Goal: Task Accomplishment & Management: Use online tool/utility

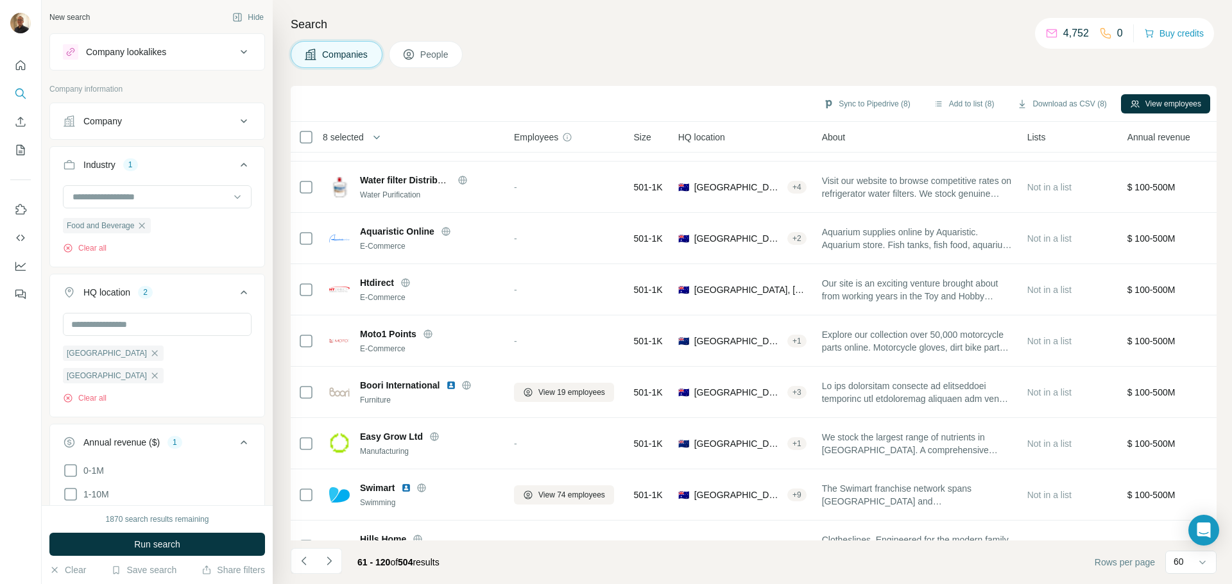
scroll to position [770, 0]
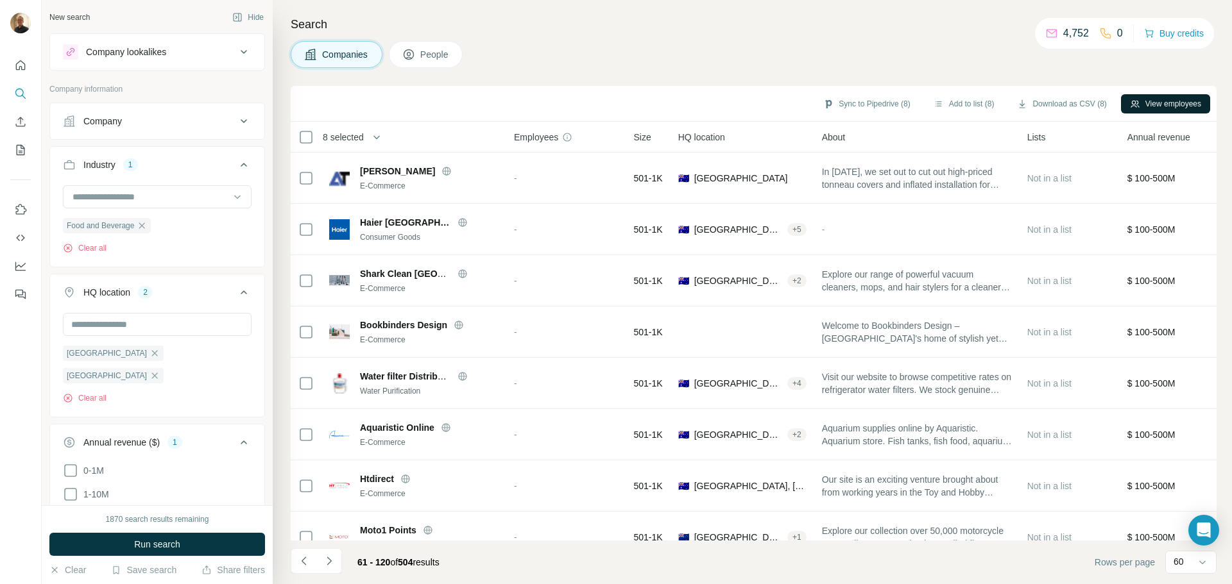
click at [1166, 105] on button "View employees" at bounding box center [1165, 103] width 89 height 19
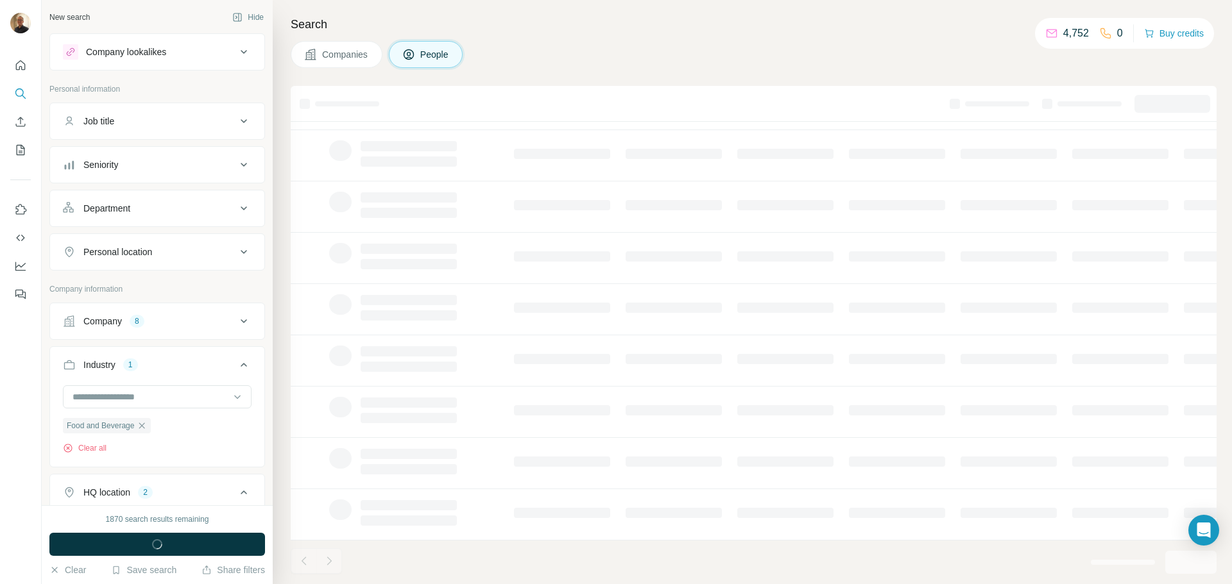
scroll to position [132, 0]
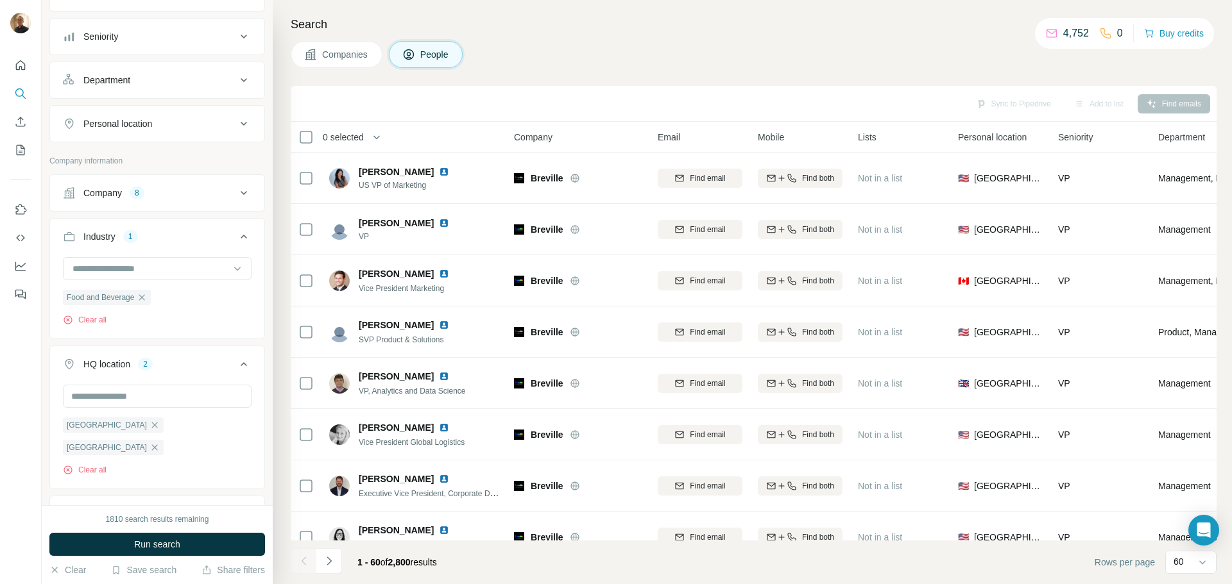
scroll to position [192, 0]
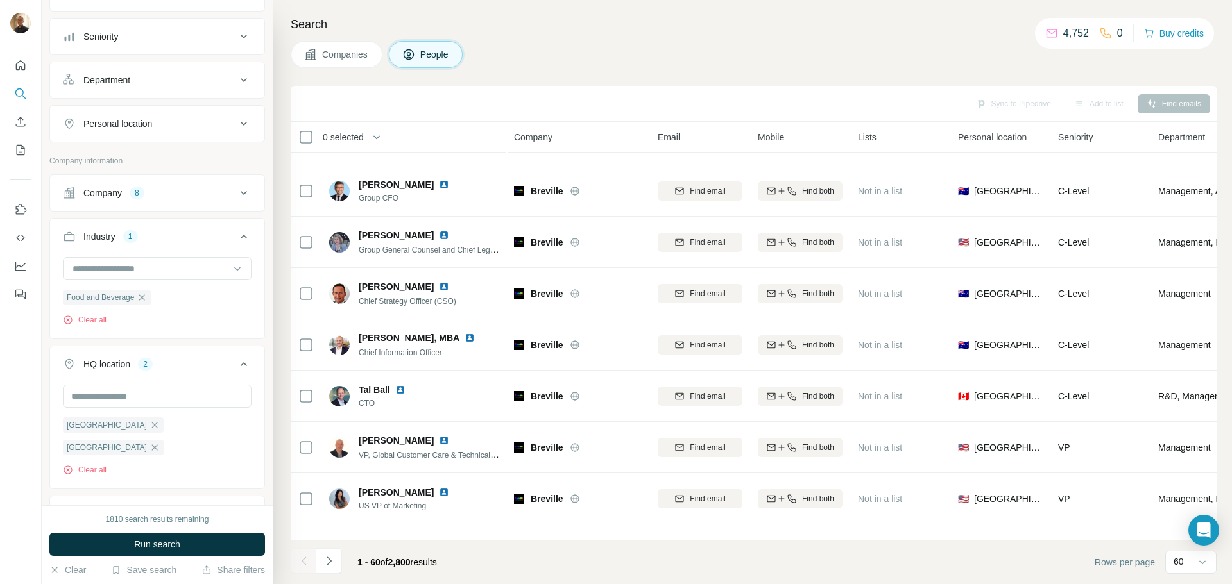
click at [1096, 110] on div "Add to list" at bounding box center [1098, 103] width 67 height 19
click at [1046, 106] on div "Sync to Pipedrive Add to list Find emails" at bounding box center [753, 103] width 913 height 22
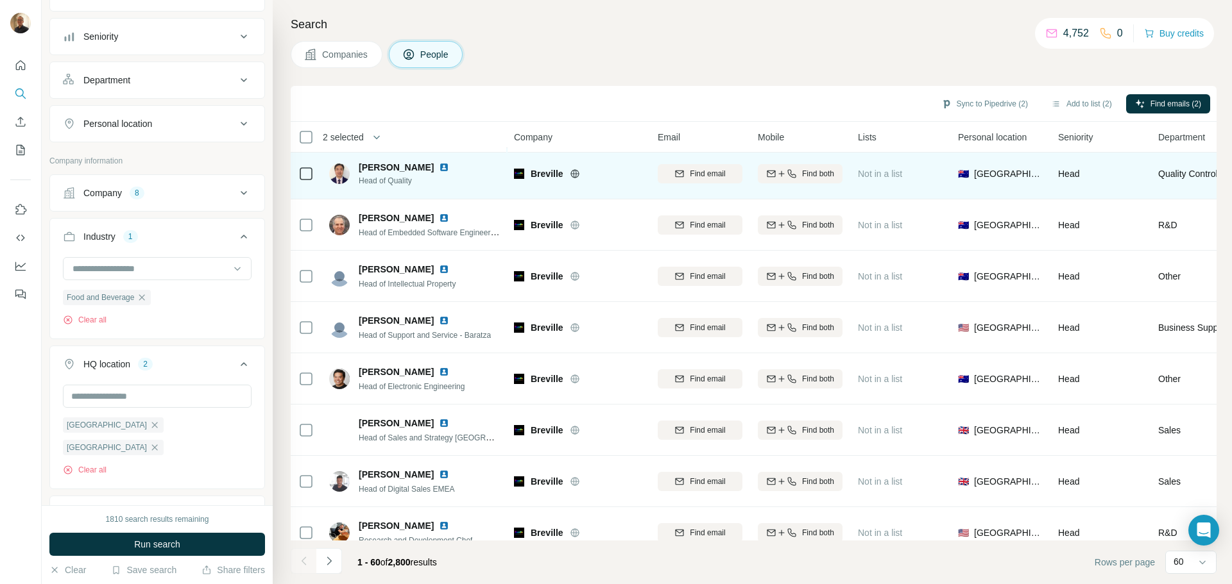
scroll to position [1668, 0]
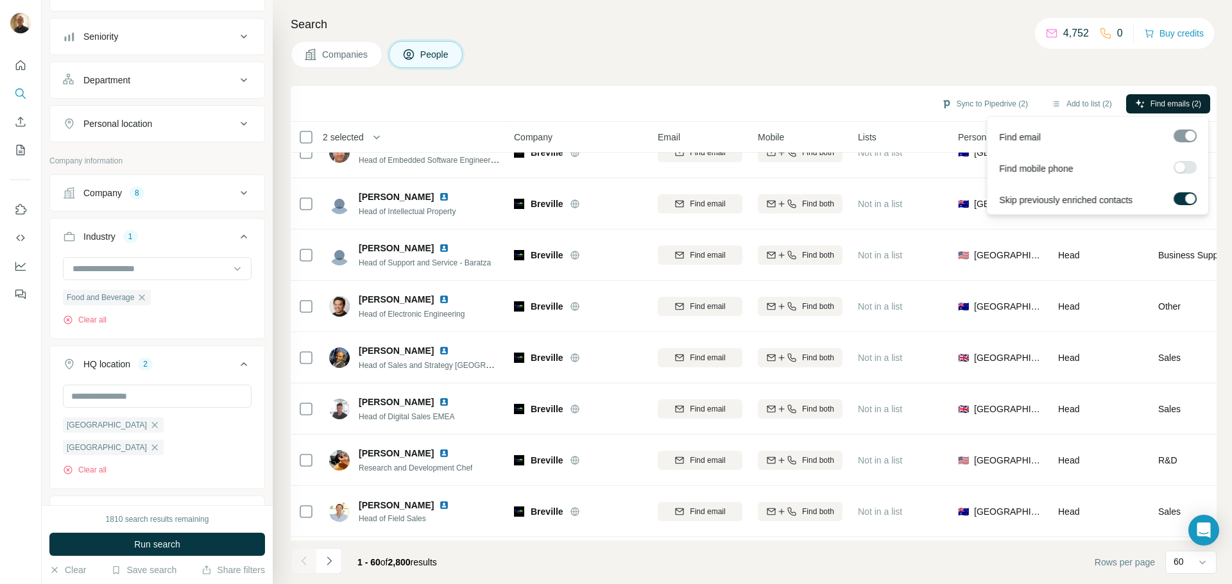
click at [1150, 102] on span "Find emails (2)" at bounding box center [1175, 104] width 51 height 12
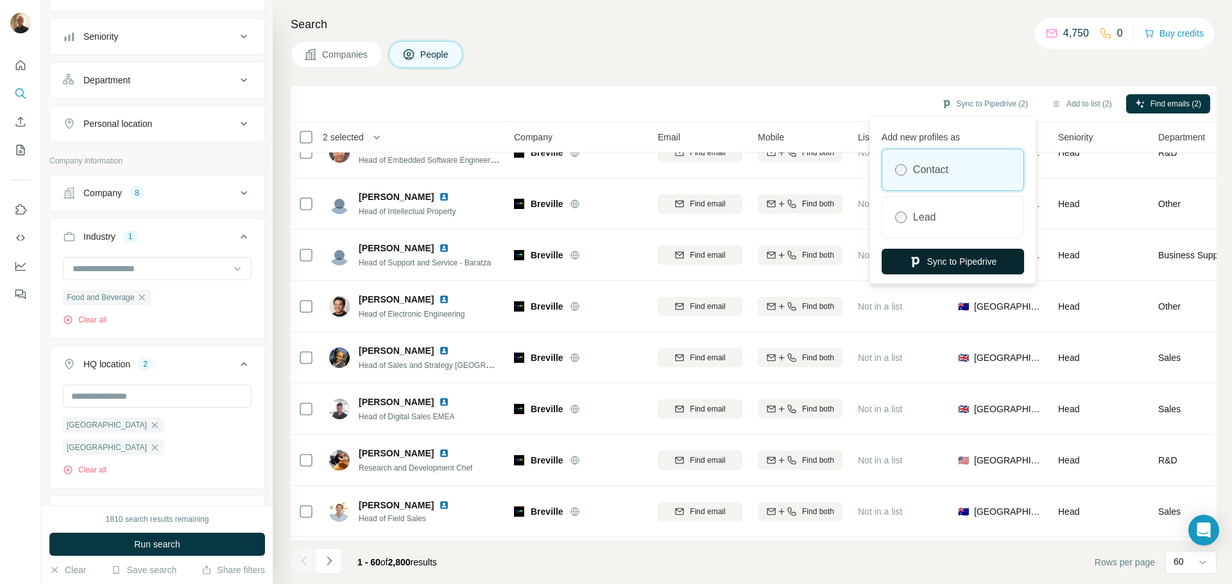
click at [962, 266] on button "Sync to Pipedrive" at bounding box center [952, 262] width 142 height 26
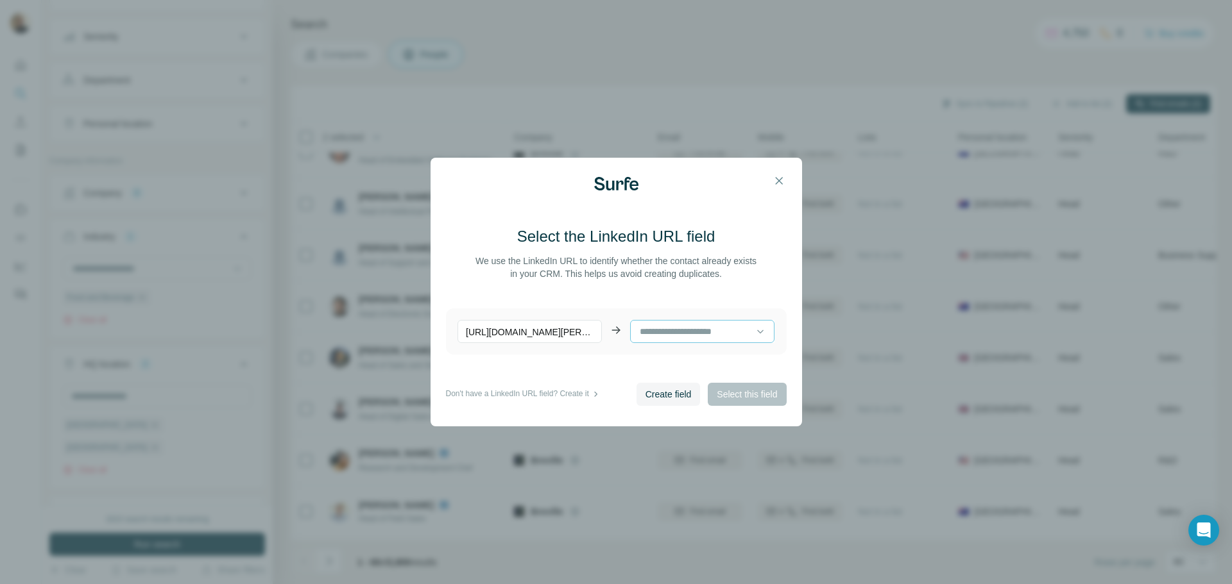
click at [659, 327] on input at bounding box center [696, 332] width 117 height 14
click at [755, 331] on icon at bounding box center [760, 331] width 13 height 13
click at [727, 331] on input at bounding box center [696, 329] width 117 height 14
click at [674, 391] on span "Create field" at bounding box center [668, 394] width 46 height 13
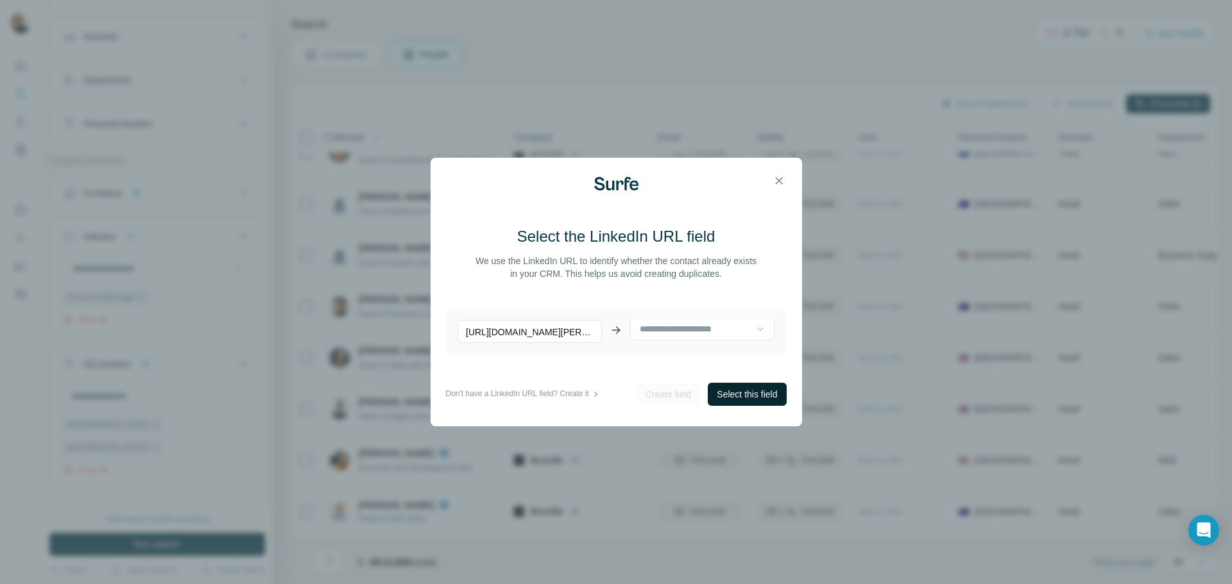
click at [751, 397] on span "Select this field" at bounding box center [747, 394] width 60 height 13
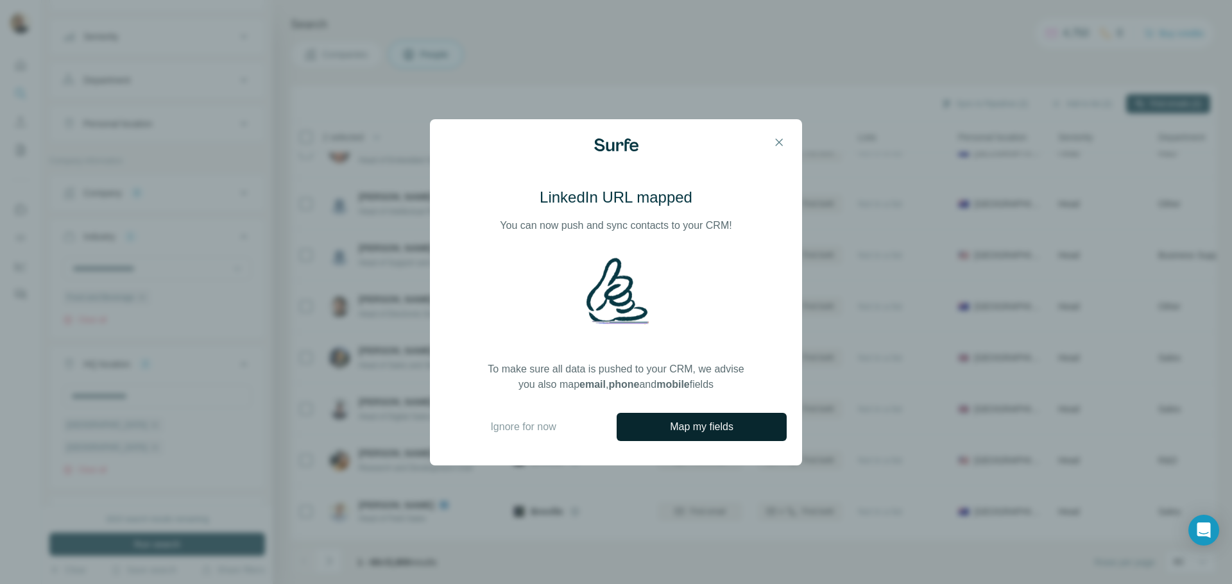
click at [731, 418] on button "Map my fields" at bounding box center [702, 427] width 170 height 28
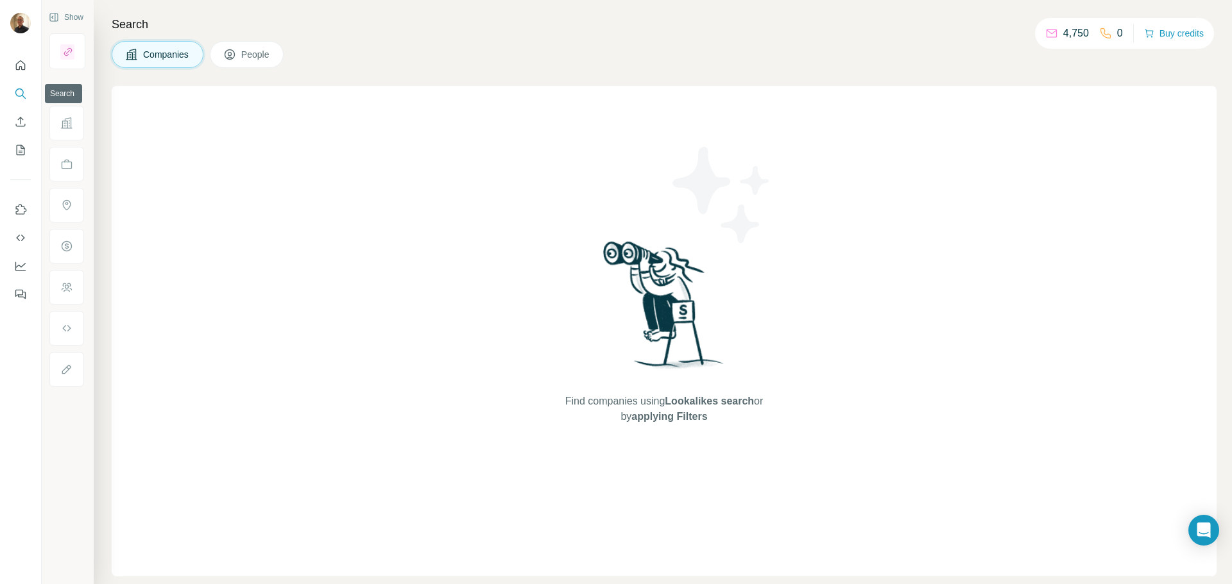
click at [22, 101] on button "Search" at bounding box center [20, 93] width 21 height 23
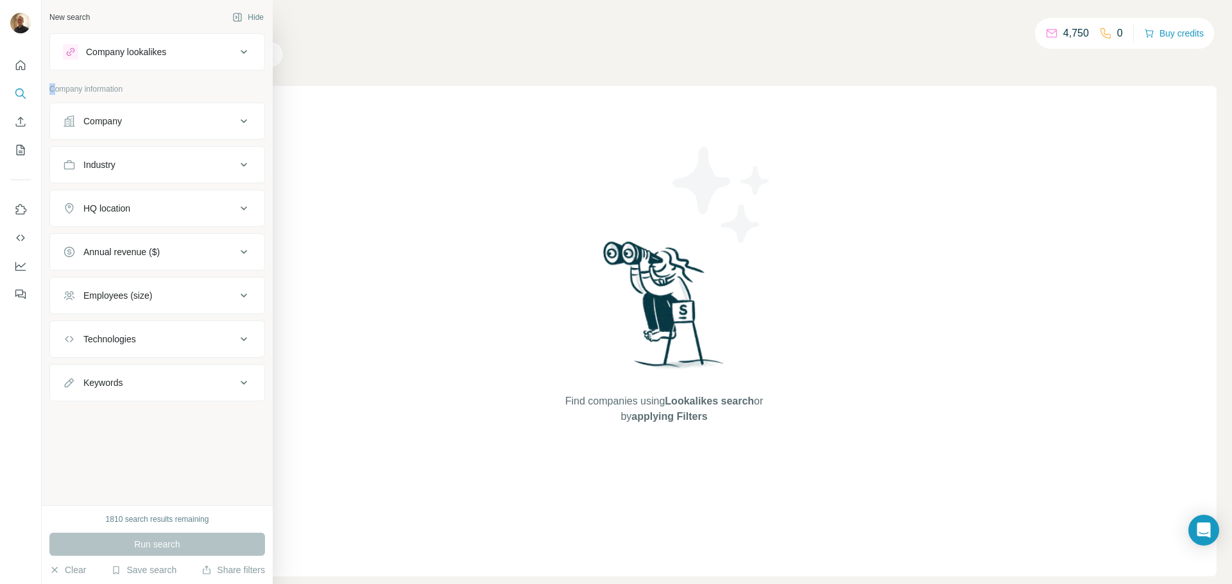
click at [52, 96] on div "Company information" at bounding box center [157, 92] width 216 height 19
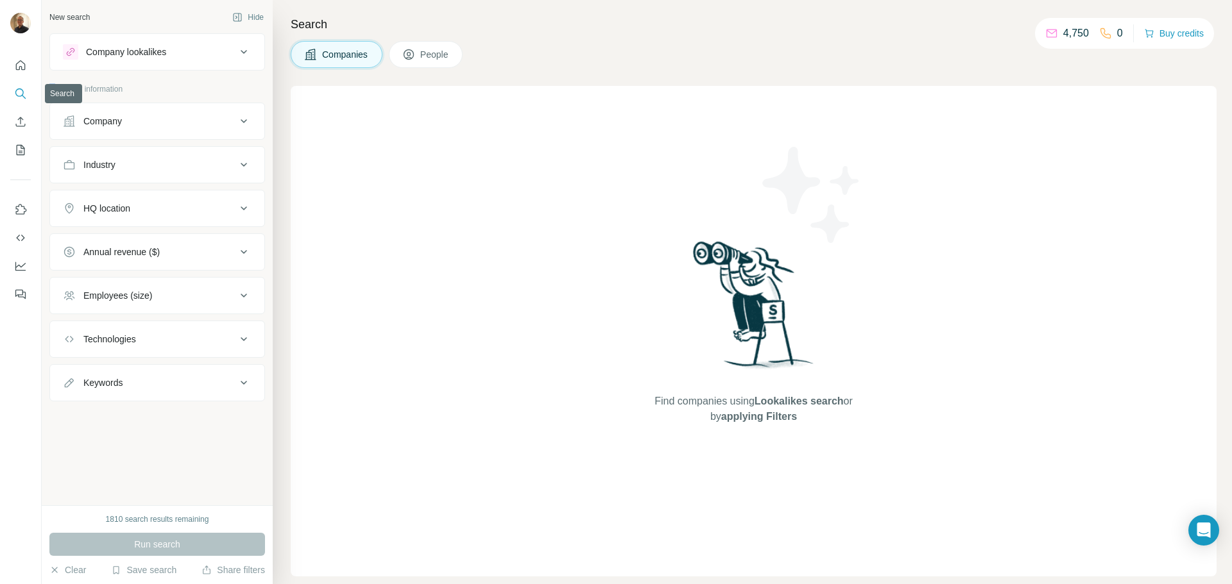
drag, startPoint x: 26, startPoint y: 92, endPoint x: 19, endPoint y: 94, distance: 7.8
click at [19, 94] on icon "Search" at bounding box center [20, 93] width 13 height 13
click at [67, 91] on p "Company information" at bounding box center [157, 89] width 216 height 12
click at [19, 95] on icon "Search" at bounding box center [20, 93] width 13 height 13
click at [195, 250] on div "Annual revenue ($)" at bounding box center [149, 252] width 173 height 13
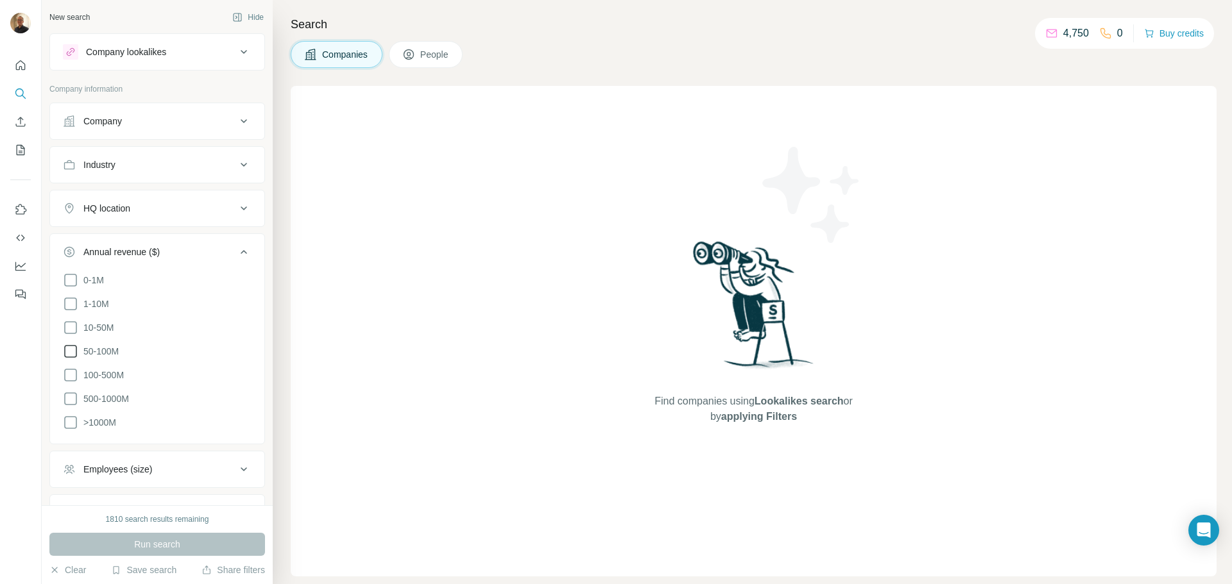
click at [71, 349] on icon at bounding box center [70, 351] width 15 height 15
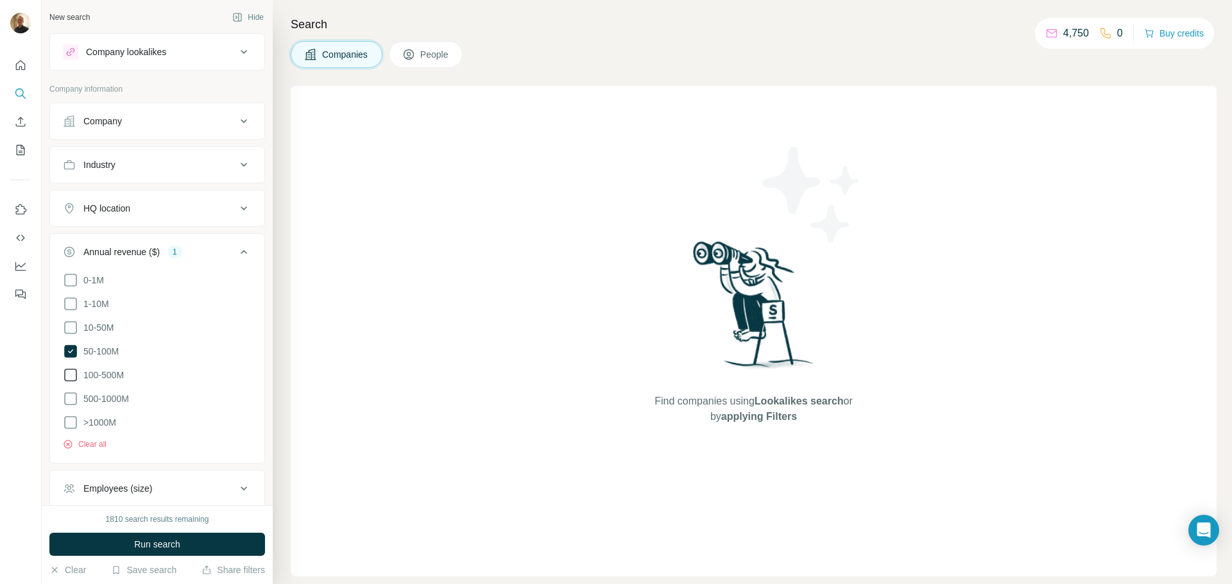
click at [70, 371] on icon at bounding box center [70, 375] width 15 height 15
click at [210, 212] on div "HQ location" at bounding box center [149, 208] width 173 height 13
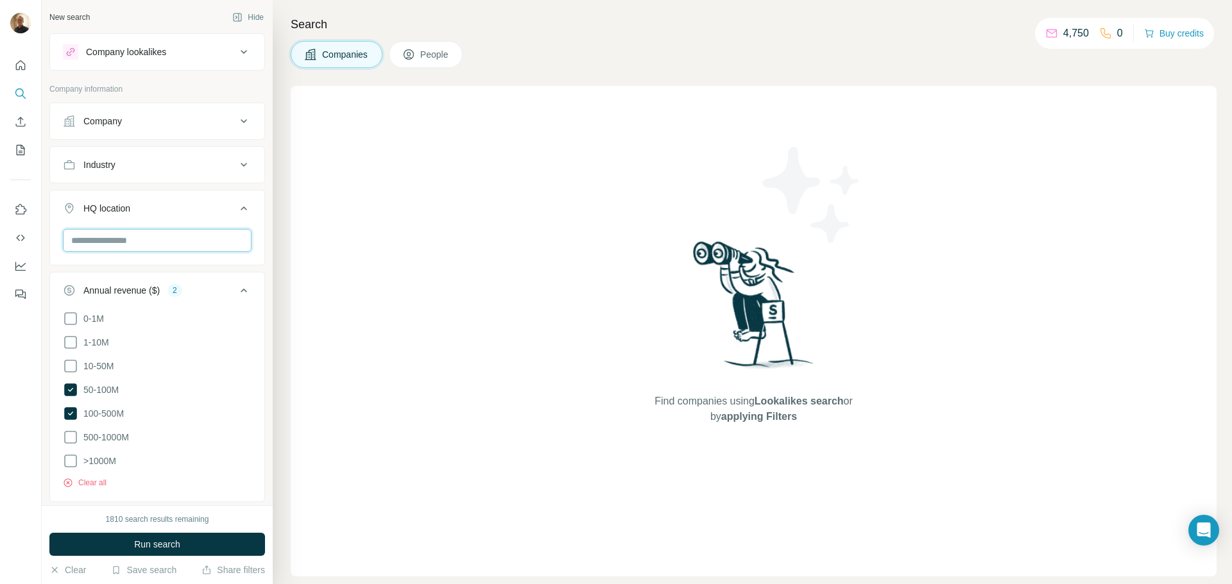
click at [169, 243] on input "text" at bounding box center [157, 240] width 189 height 23
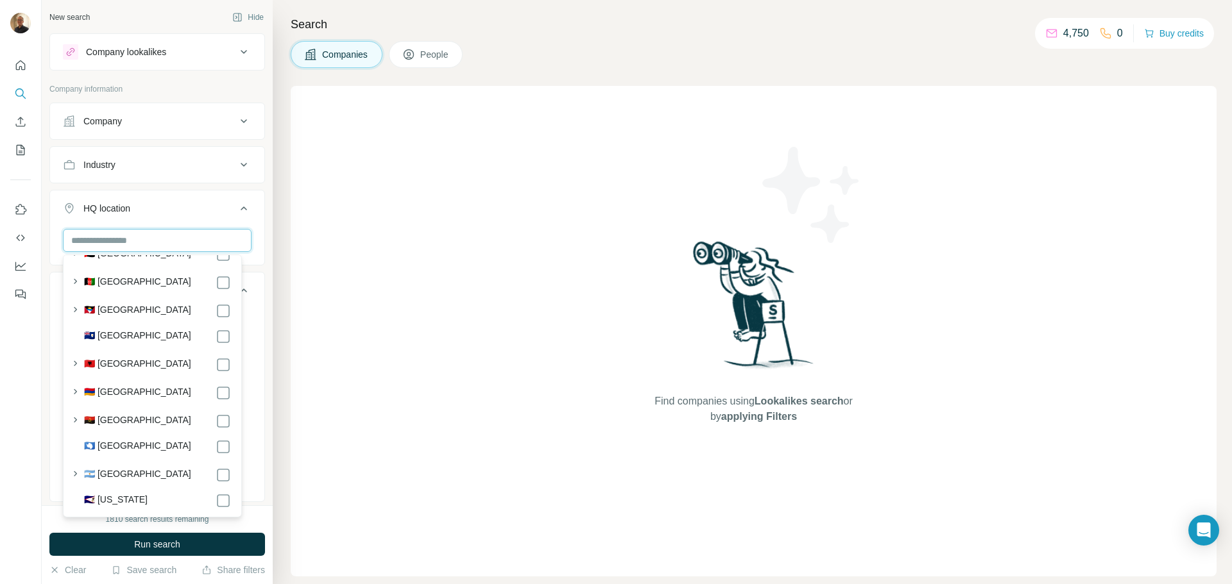
scroll to position [192, 0]
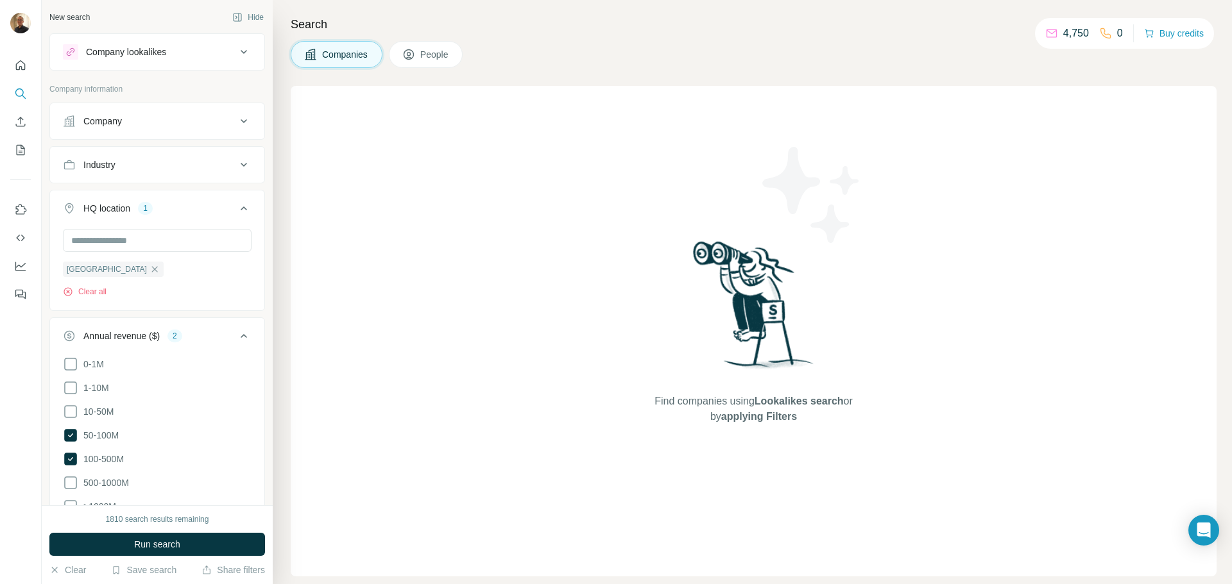
click at [288, 422] on div "Search Companies People Find companies using Lookalikes search or by applying F…" at bounding box center [752, 292] width 959 height 584
click at [144, 165] on div "Industry" at bounding box center [149, 164] width 173 height 13
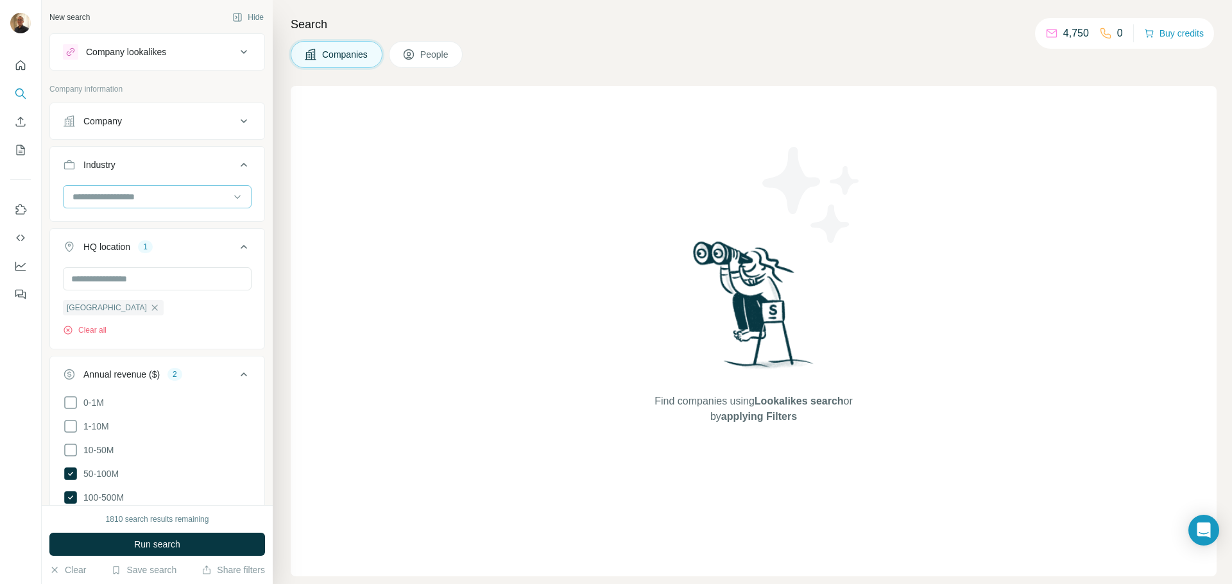
click at [138, 198] on input at bounding box center [150, 197] width 158 height 14
click at [142, 198] on input at bounding box center [150, 197] width 158 height 14
click at [146, 192] on input at bounding box center [150, 197] width 158 height 14
type input "********"
click at [133, 277] on p "Consumer Goods" at bounding box center [109, 272] width 71 height 13
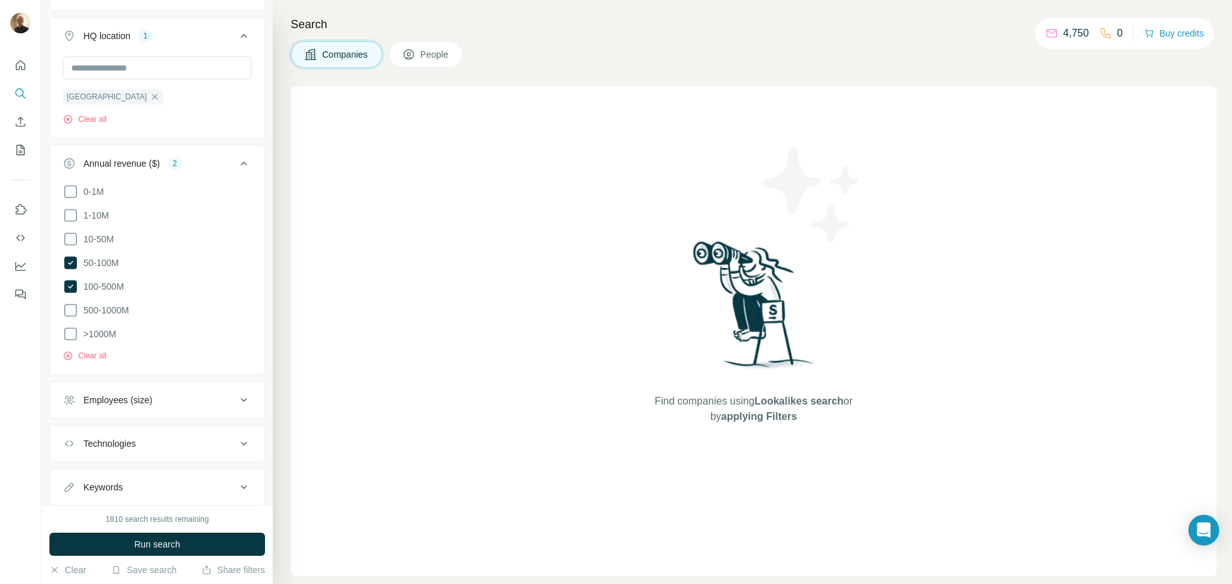
scroll to position [290, 0]
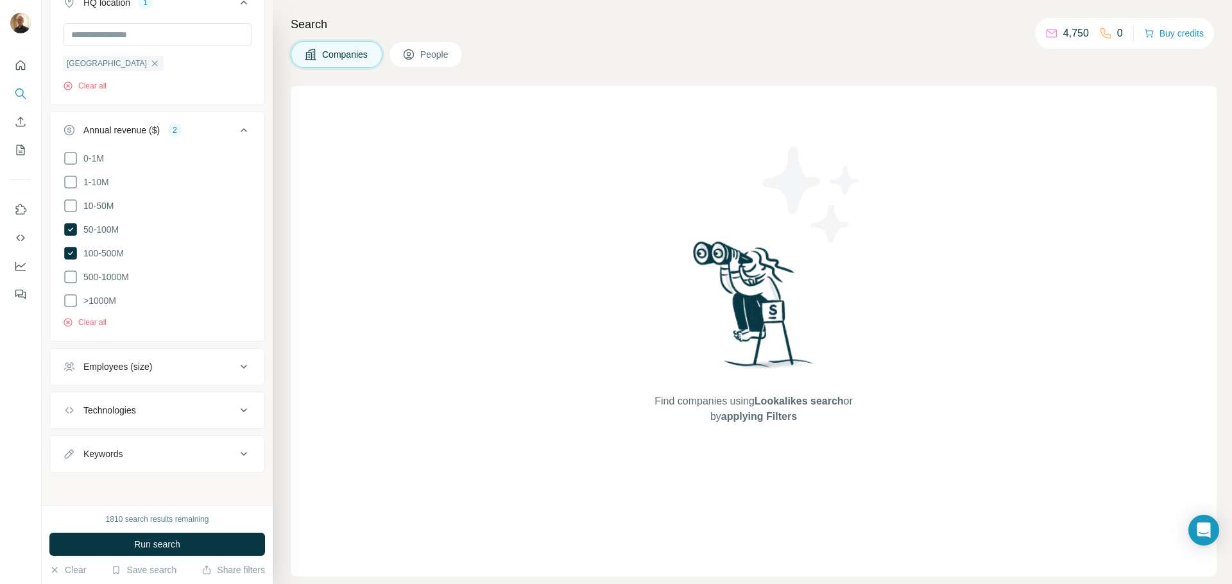
click at [152, 538] on button "Run search" at bounding box center [157, 544] width 216 height 23
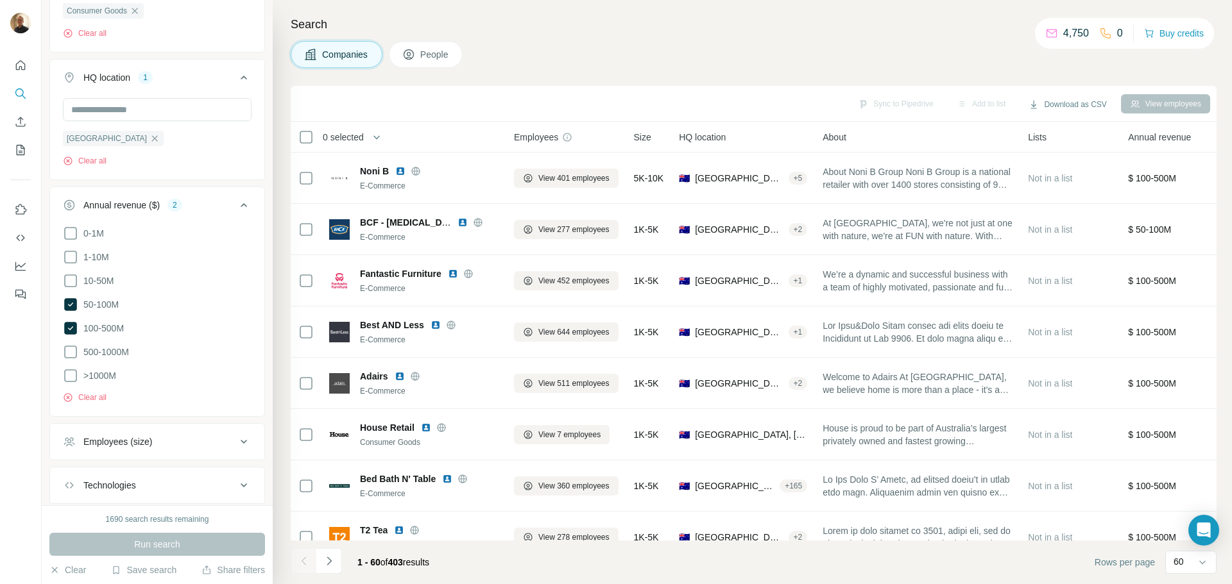
scroll to position [98, 0]
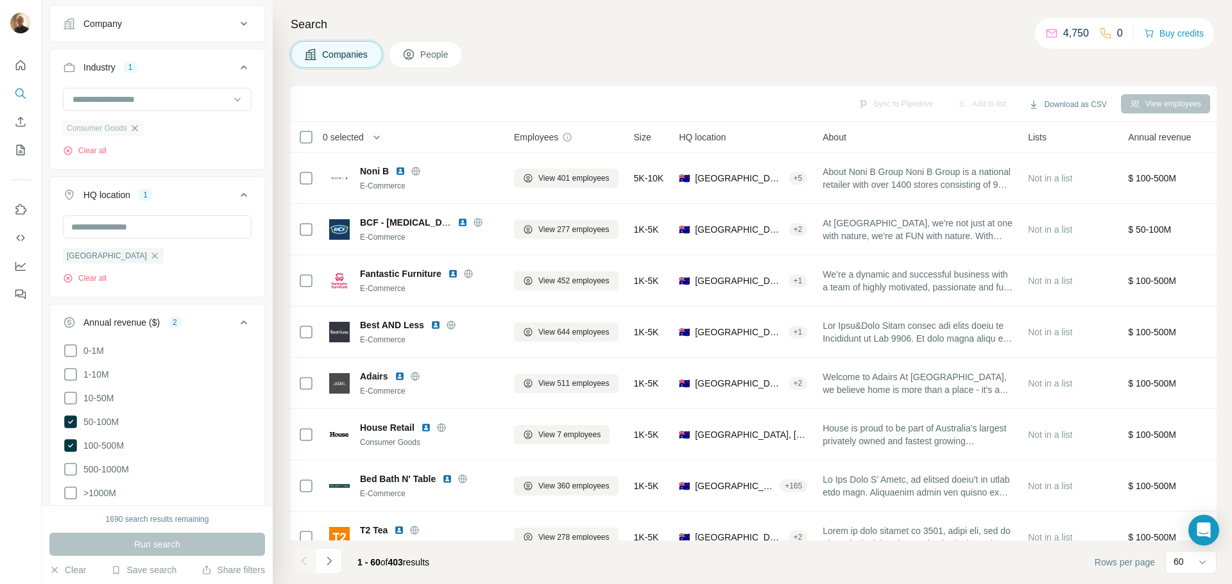
click at [140, 130] on icon "button" at bounding box center [135, 128] width 10 height 10
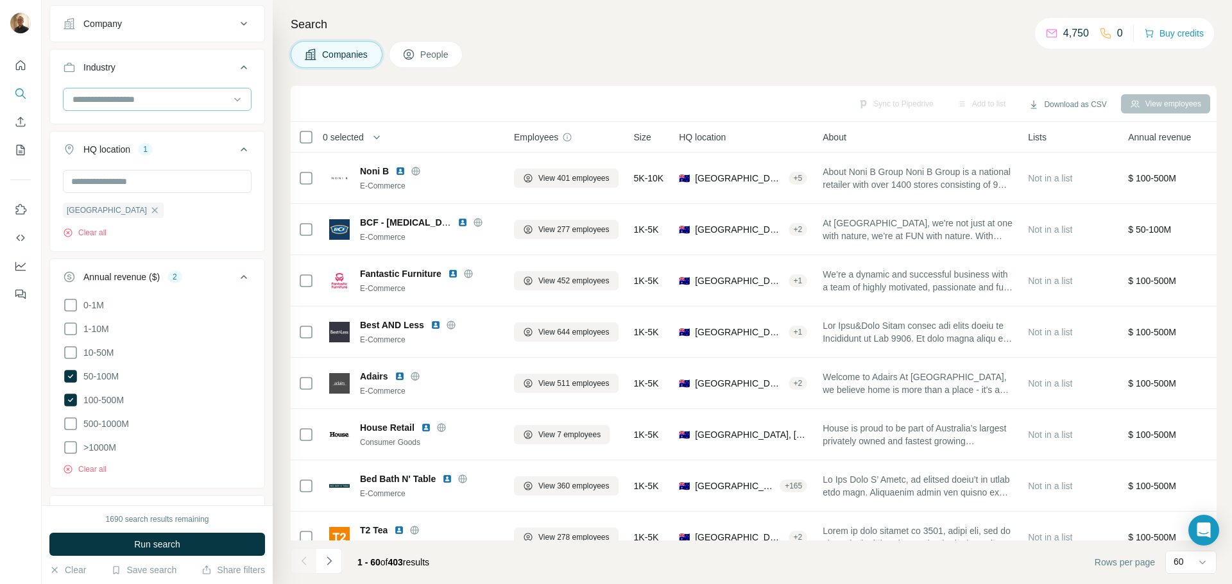
click at [153, 99] on input at bounding box center [150, 99] width 158 height 14
type input "******"
click at [165, 125] on div "Food and Beverage" at bounding box center [152, 128] width 157 height 13
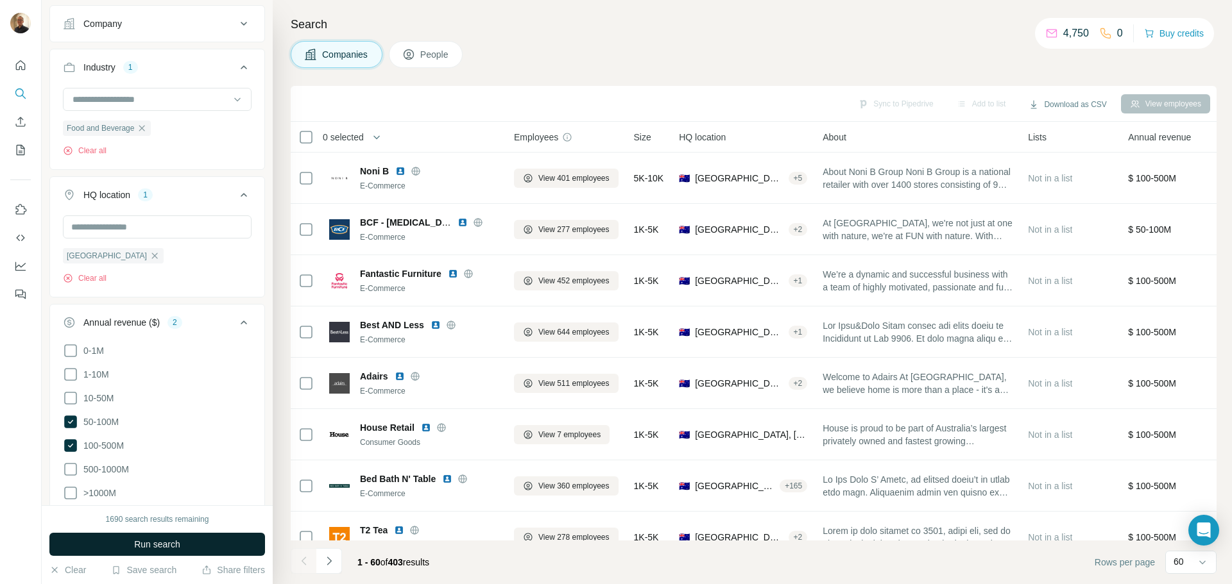
click at [176, 542] on span "Run search" at bounding box center [157, 544] width 46 height 13
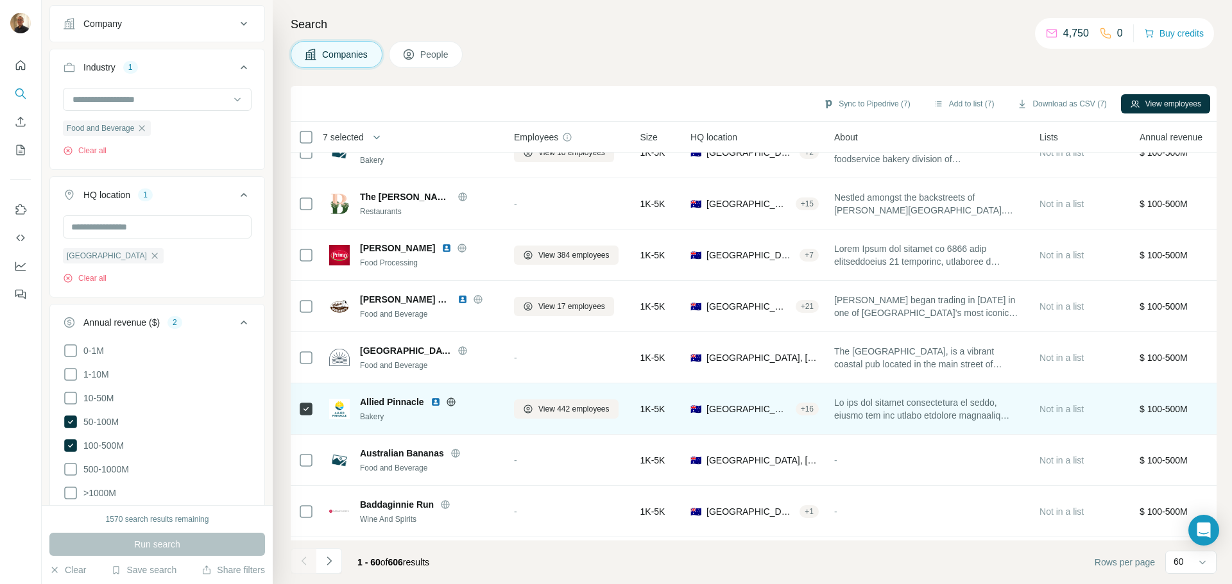
scroll to position [1796, 0]
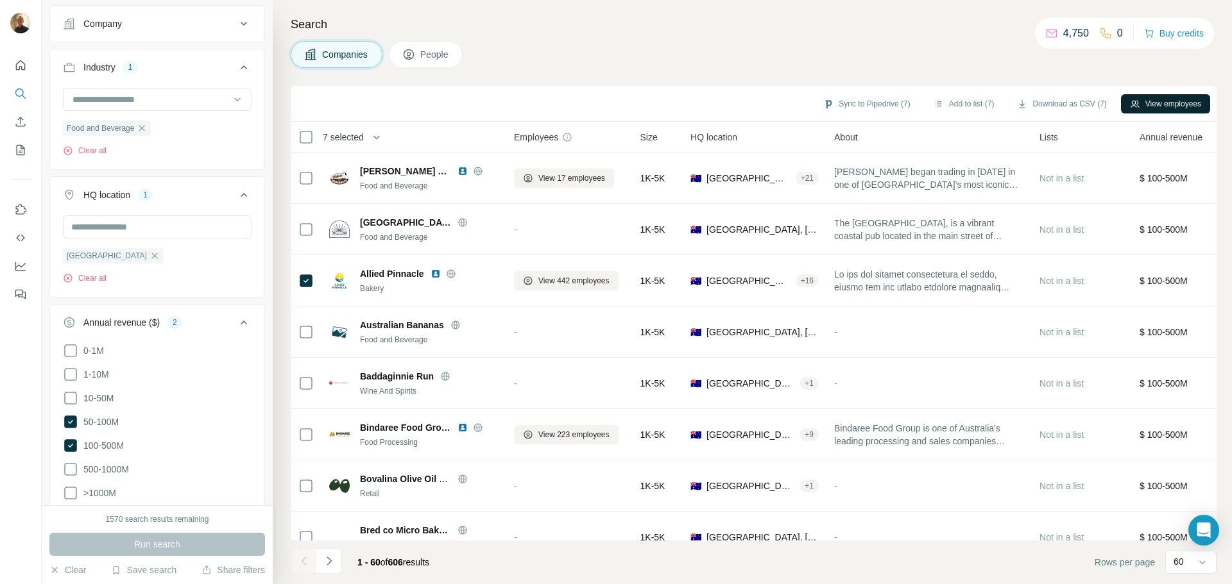
click at [1144, 108] on button "View employees" at bounding box center [1165, 103] width 89 height 19
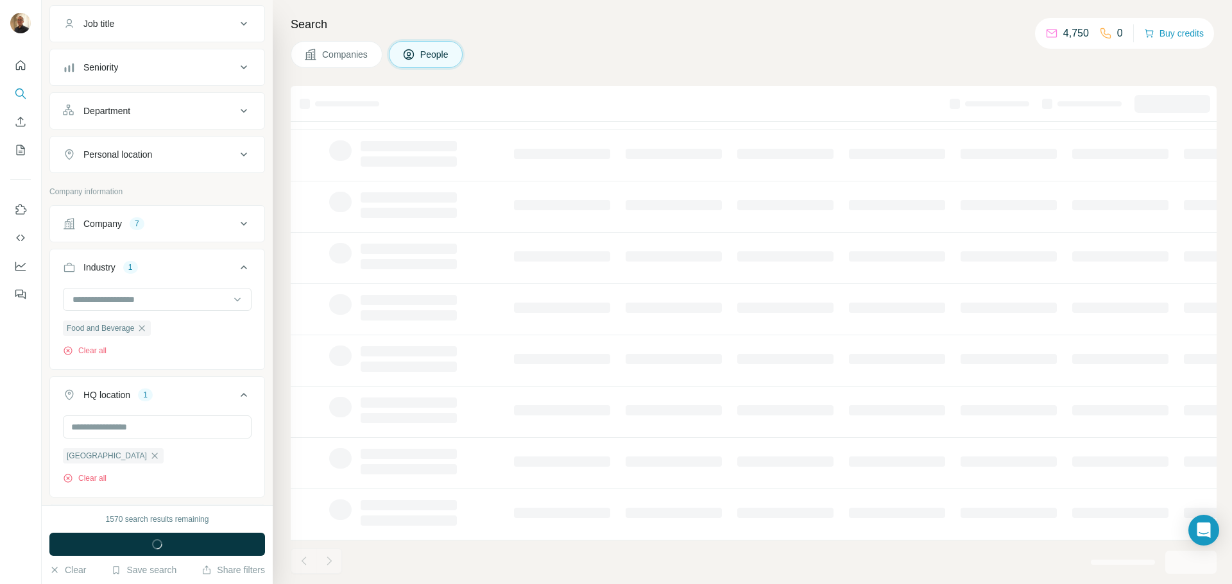
scroll to position [298, 0]
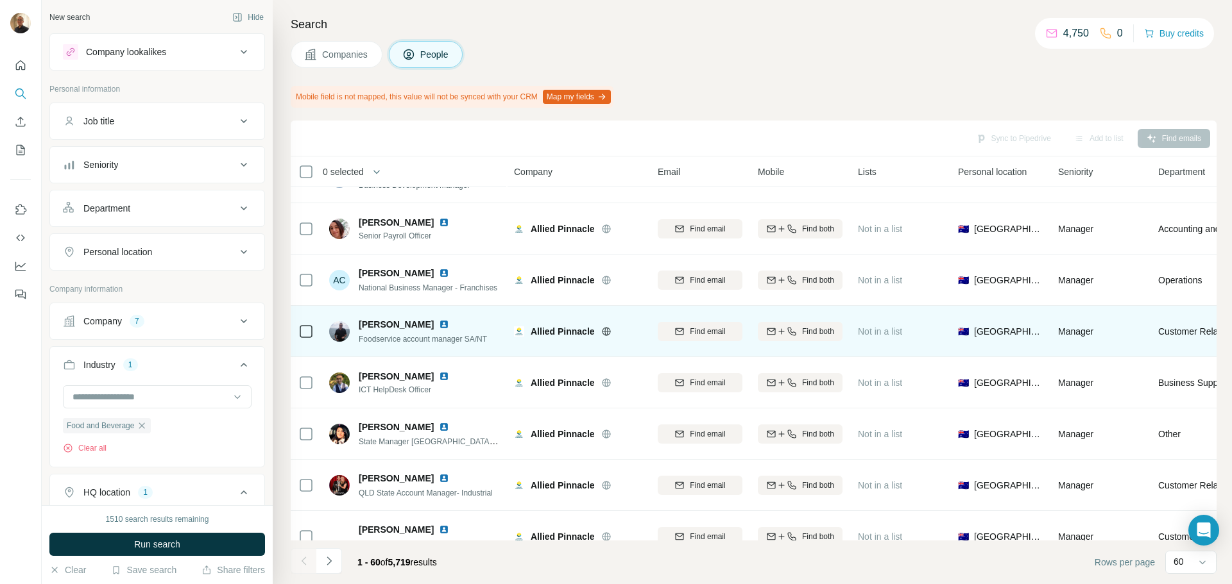
scroll to position [1861, 0]
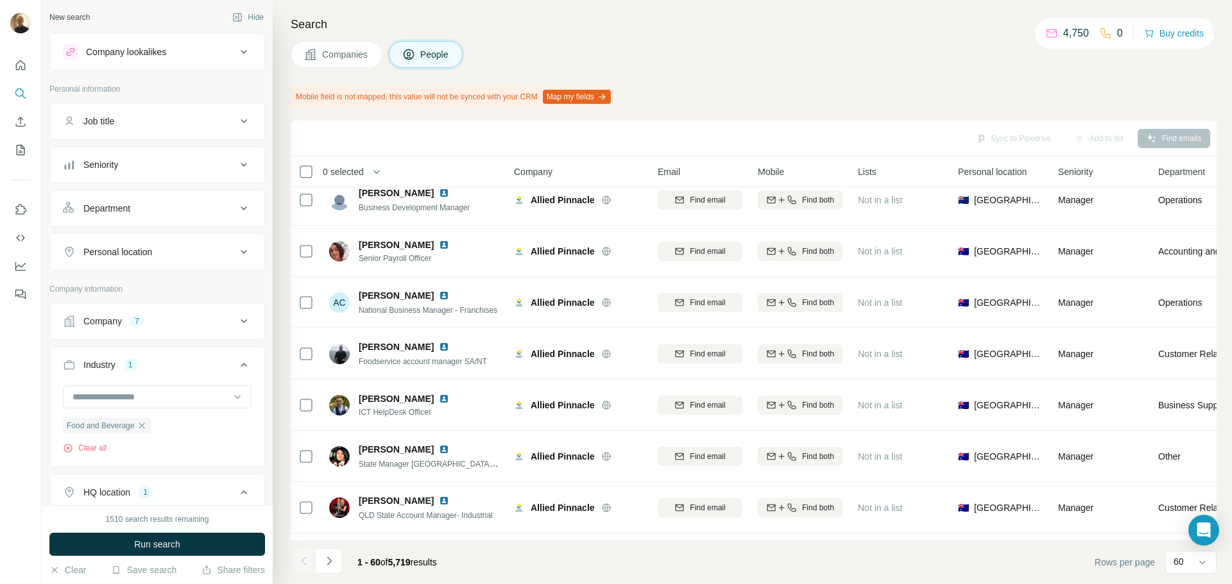
click at [593, 90] on button "Map my fields" at bounding box center [577, 97] width 68 height 14
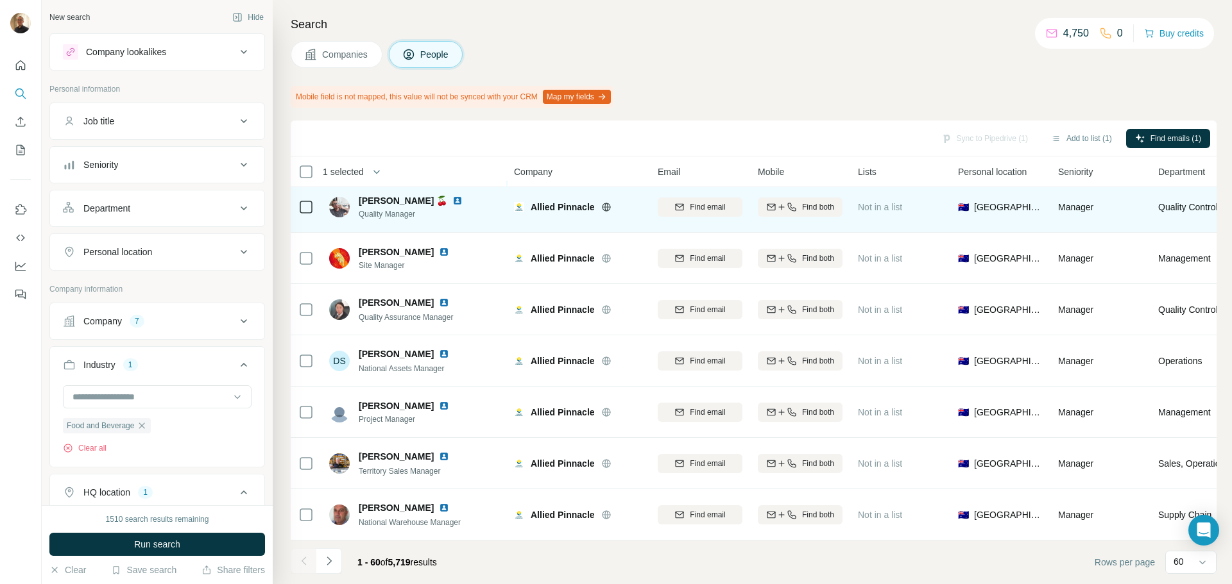
scroll to position [2732, 0]
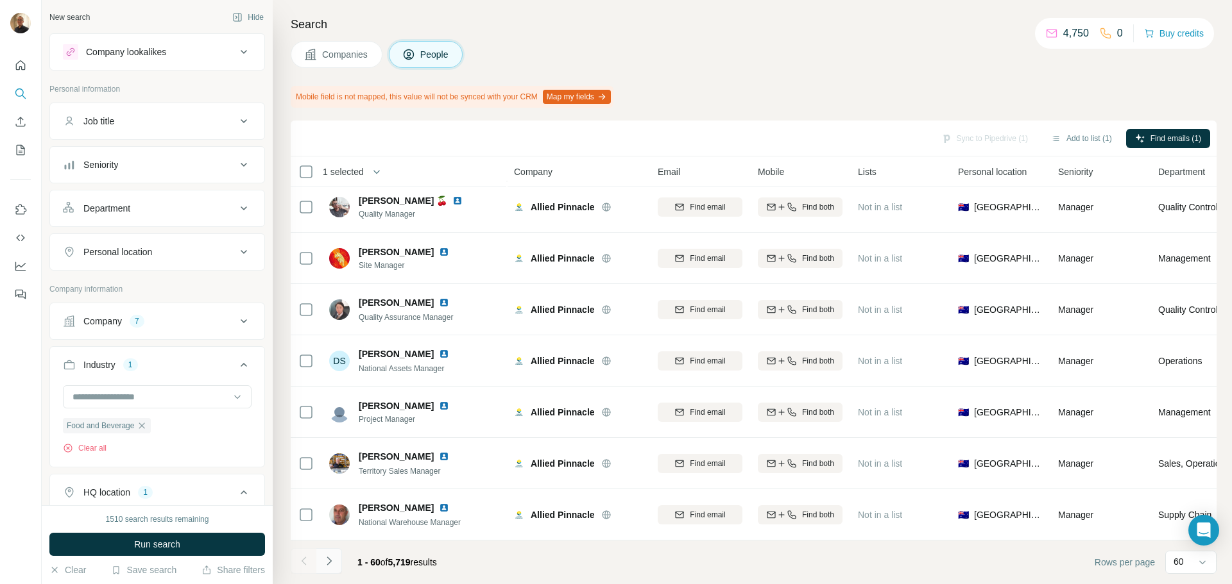
click at [330, 568] on button "Navigate to next page" at bounding box center [329, 562] width 26 height 26
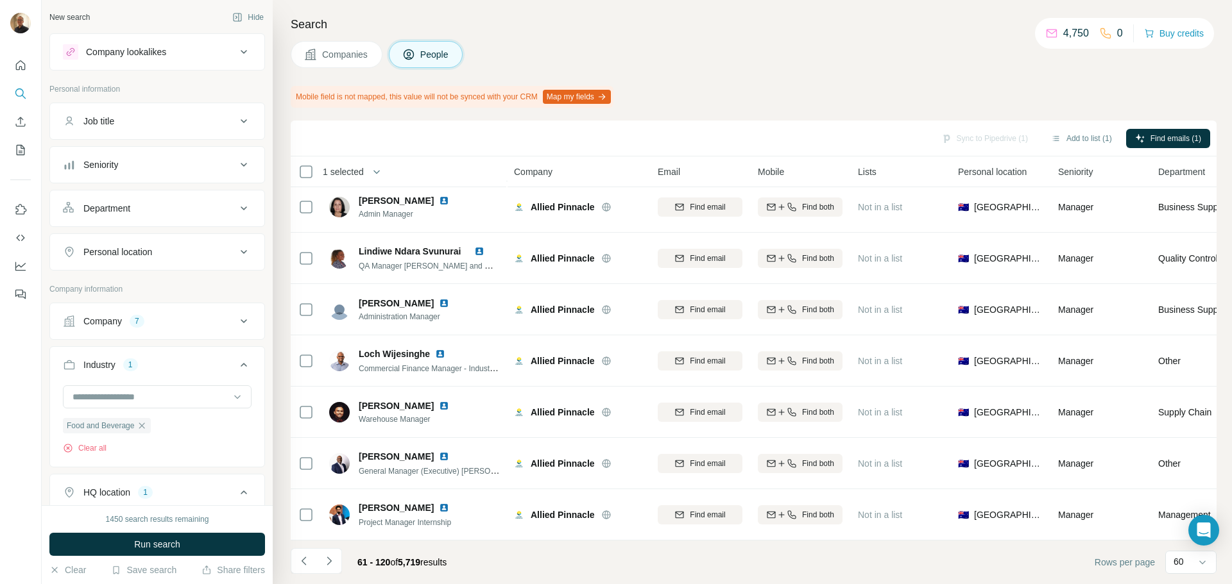
click at [145, 121] on div "Job title" at bounding box center [149, 121] width 173 height 13
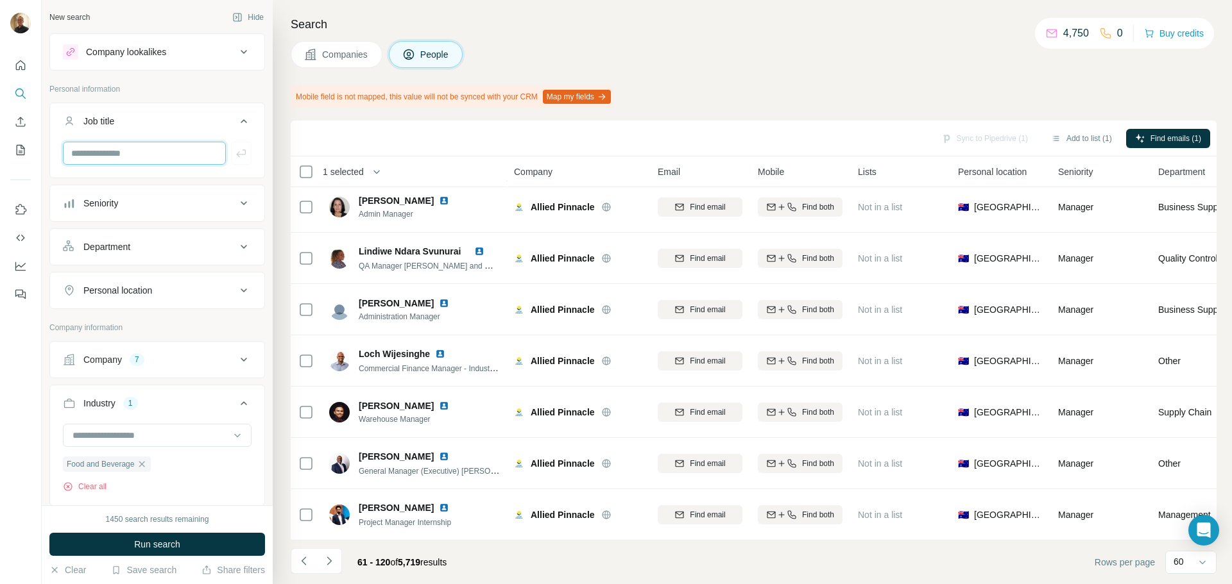
click at [148, 157] on input "text" at bounding box center [144, 153] width 163 height 23
type input "**********"
click at [235, 149] on icon "button" at bounding box center [241, 153] width 13 height 13
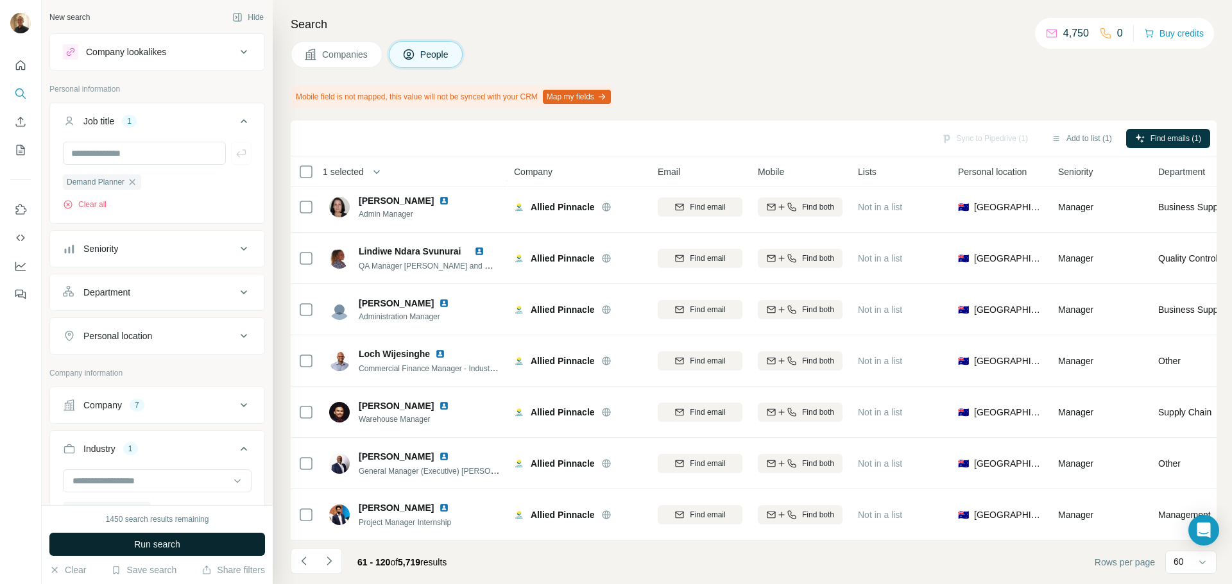
click at [217, 548] on button "Run search" at bounding box center [157, 544] width 216 height 23
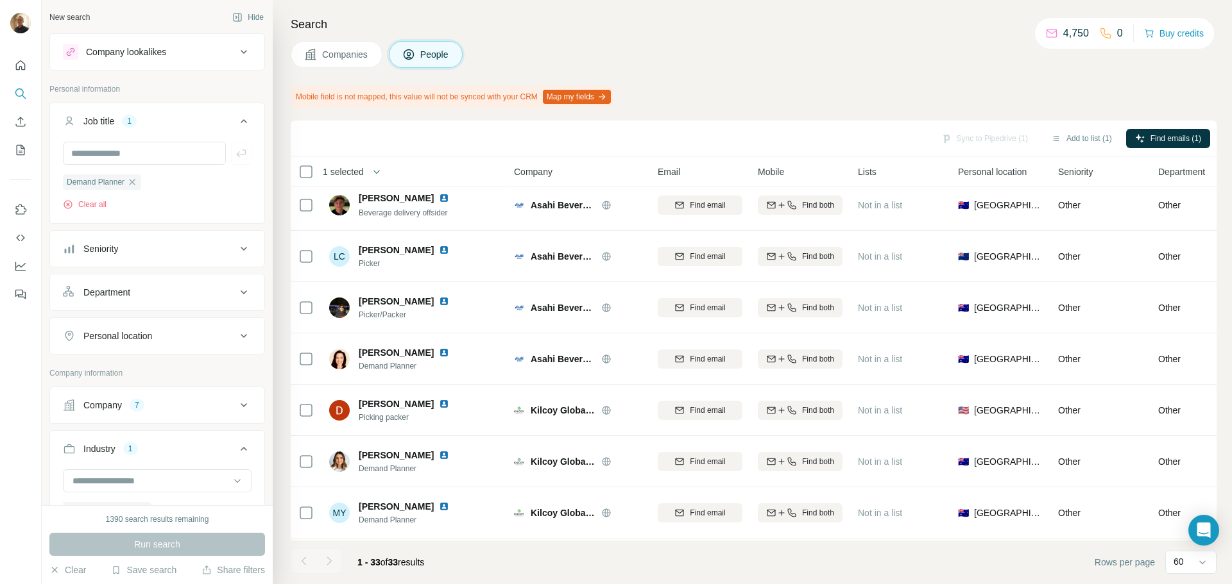
scroll to position [577, 0]
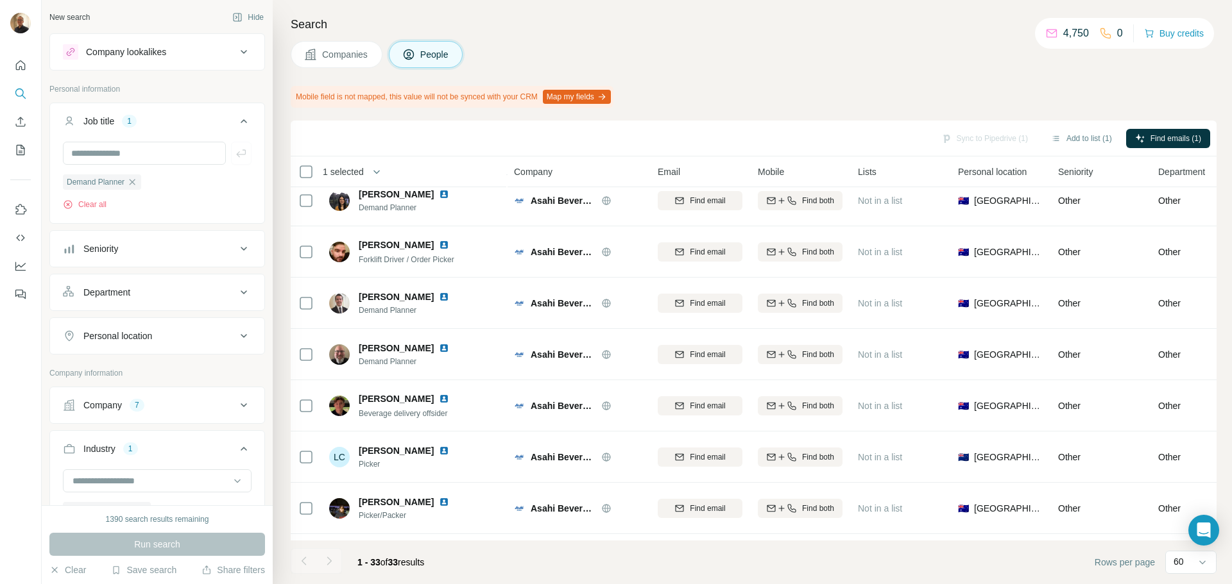
click at [303, 564] on div at bounding box center [304, 562] width 26 height 26
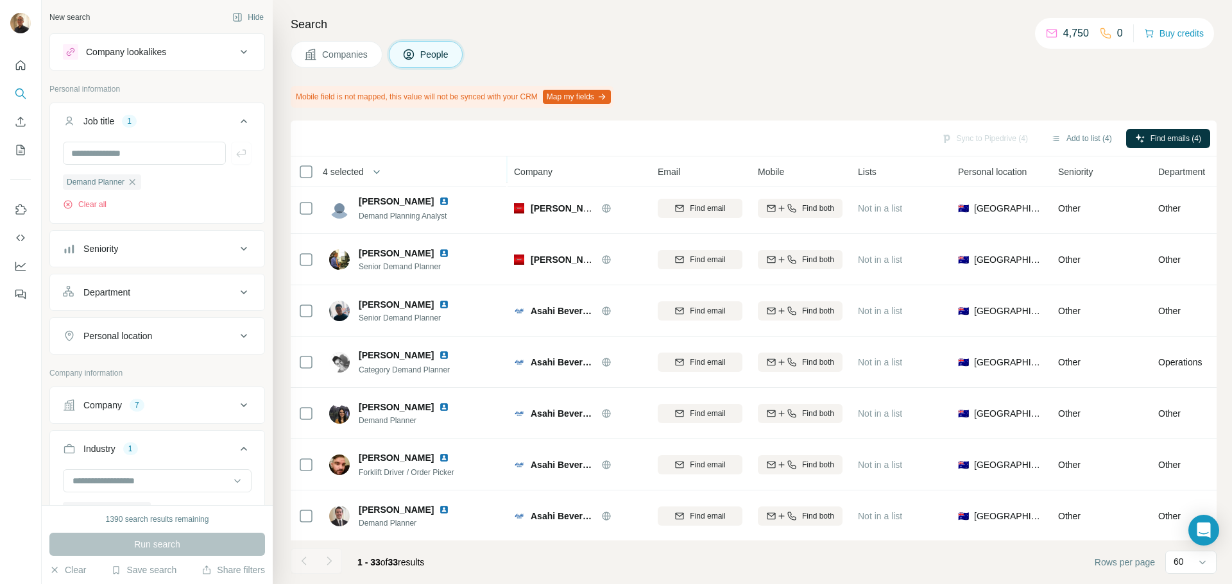
scroll to position [385, 0]
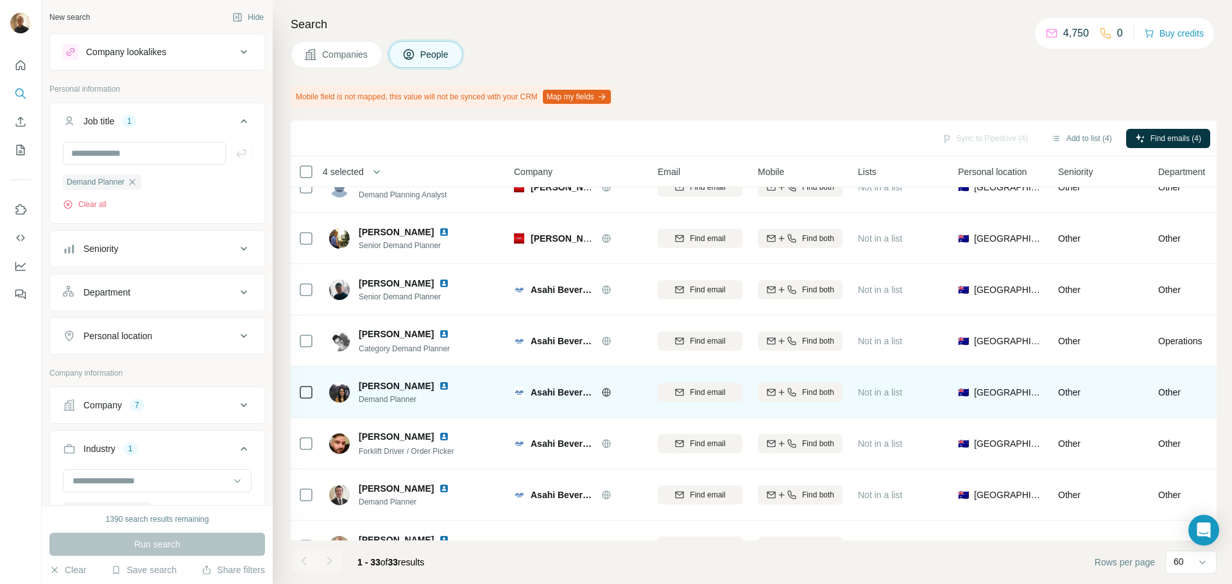
click at [298, 393] on td at bounding box center [306, 392] width 31 height 51
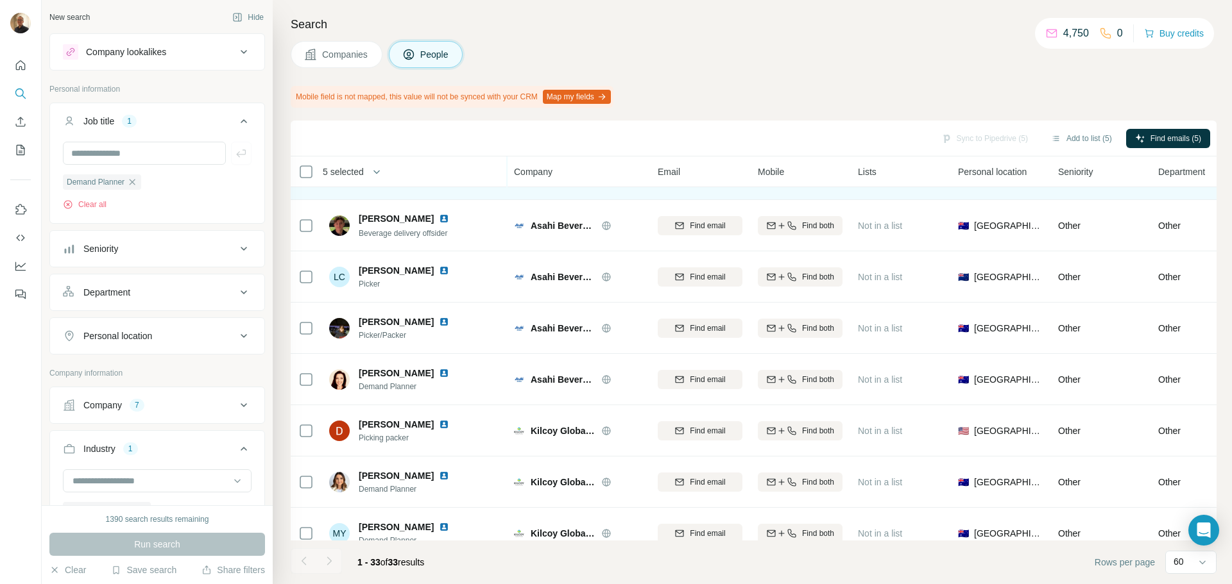
scroll to position [834, 0]
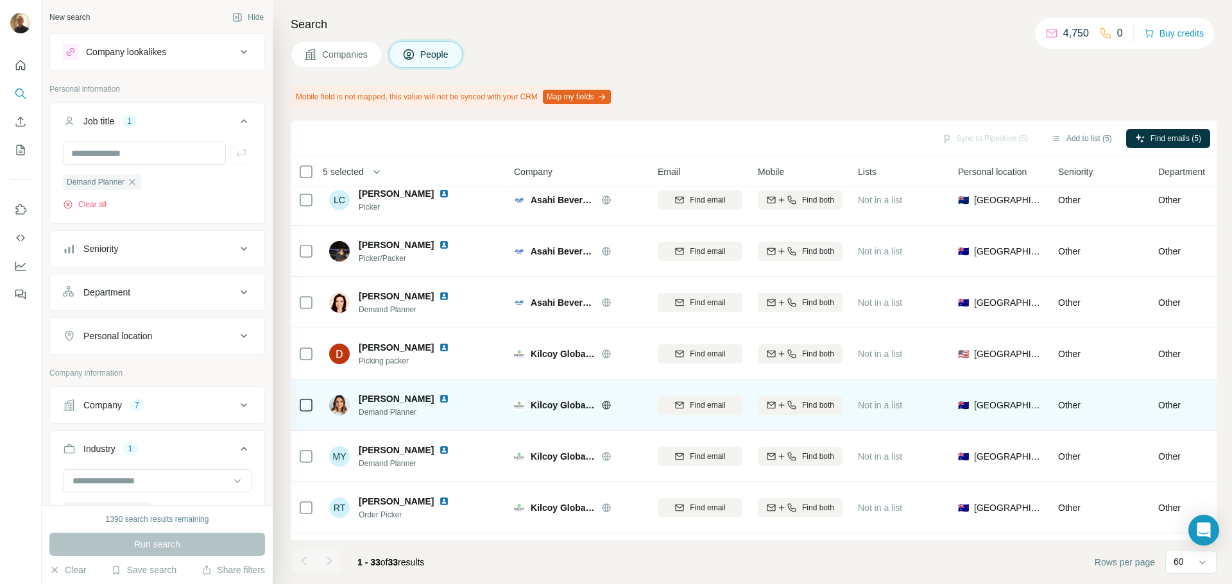
click at [293, 413] on td at bounding box center [306, 405] width 31 height 51
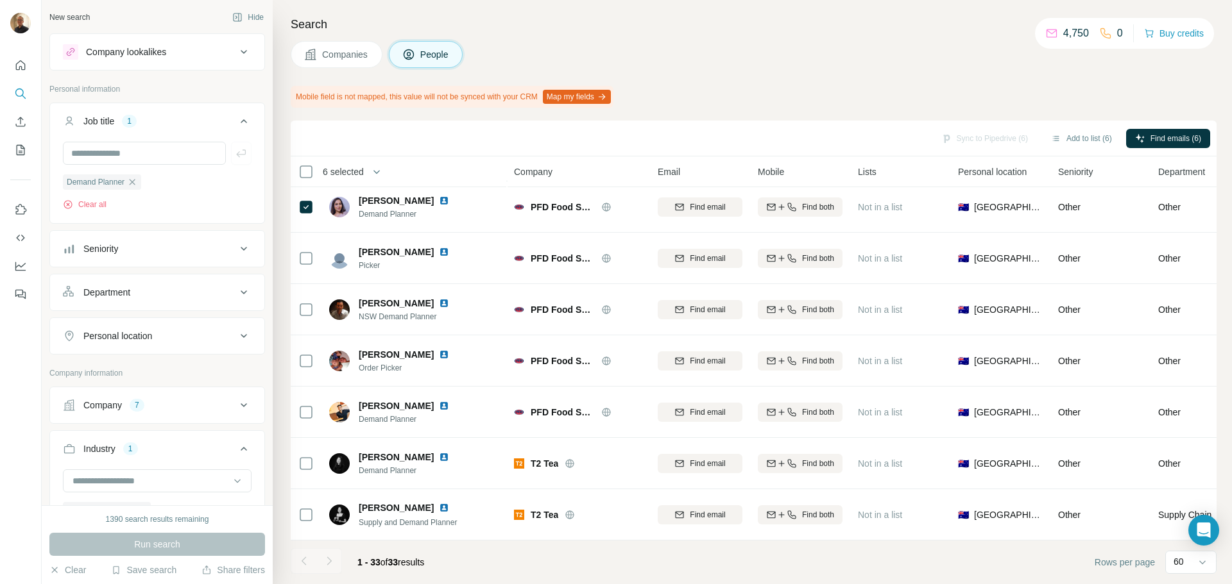
scroll to position [1347, 0]
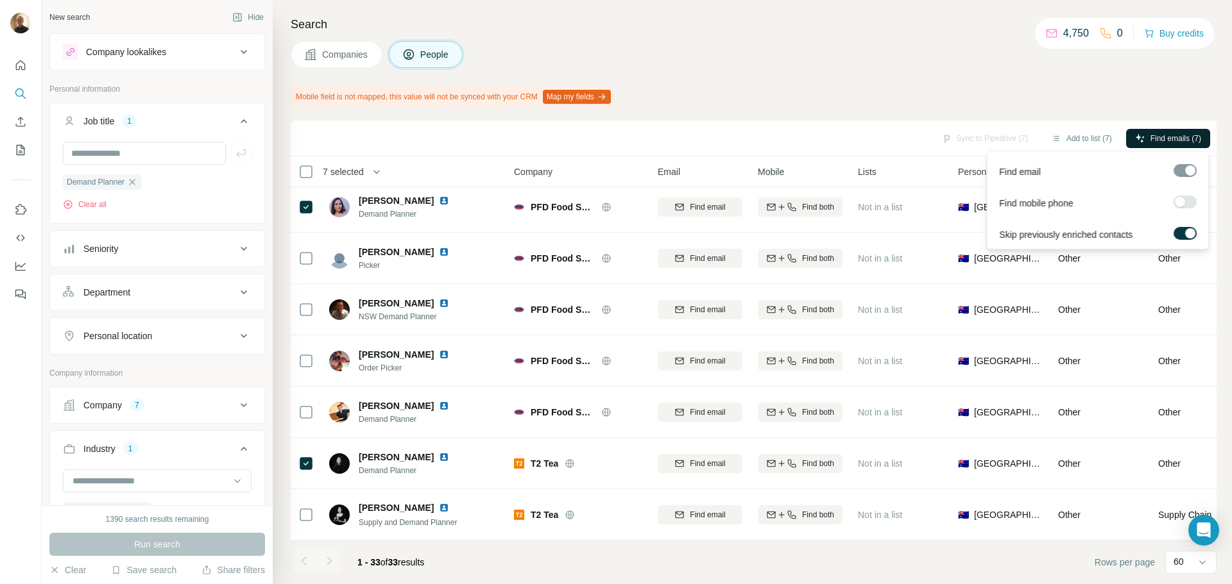
click at [1156, 135] on span "Find emails (7)" at bounding box center [1175, 139] width 51 height 12
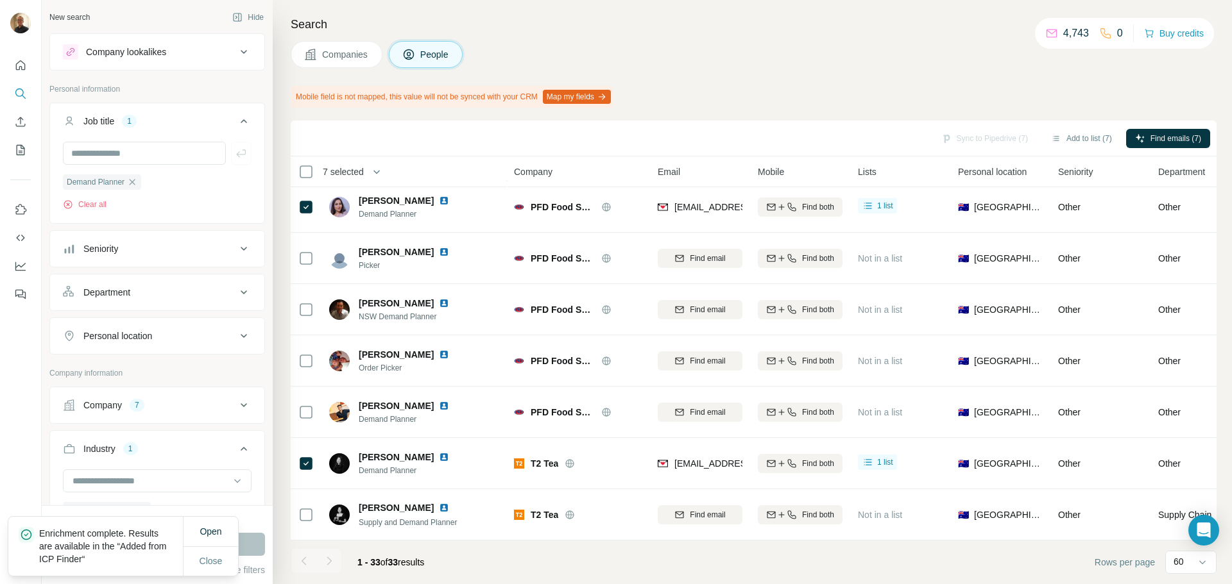
click at [604, 90] on button "Map my fields" at bounding box center [577, 97] width 68 height 14
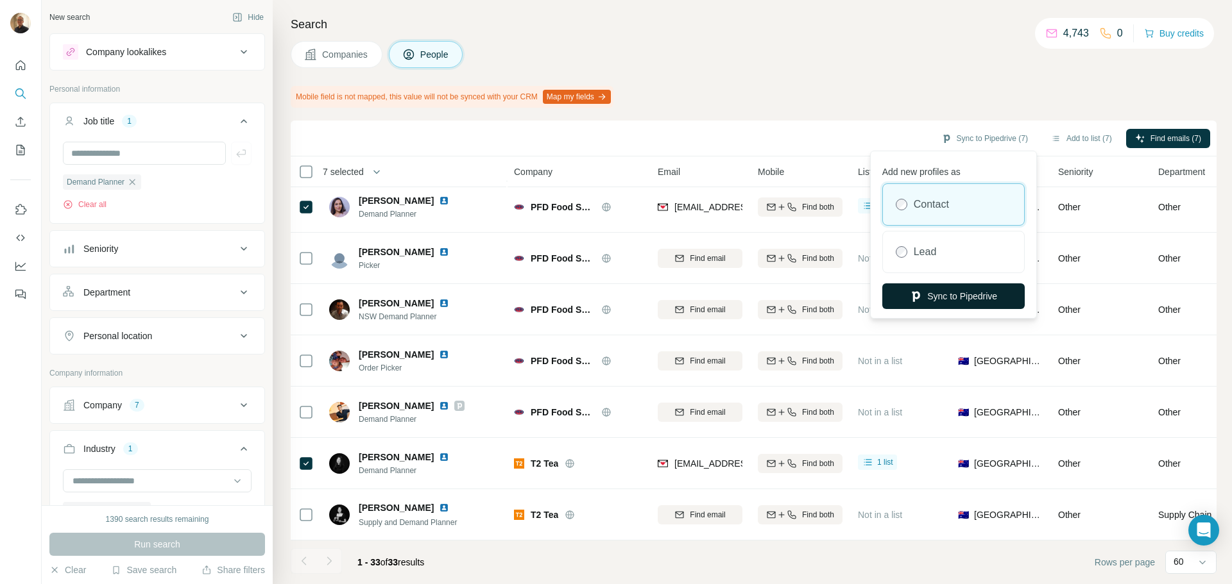
click at [951, 289] on button "Sync to Pipedrive" at bounding box center [953, 297] width 142 height 26
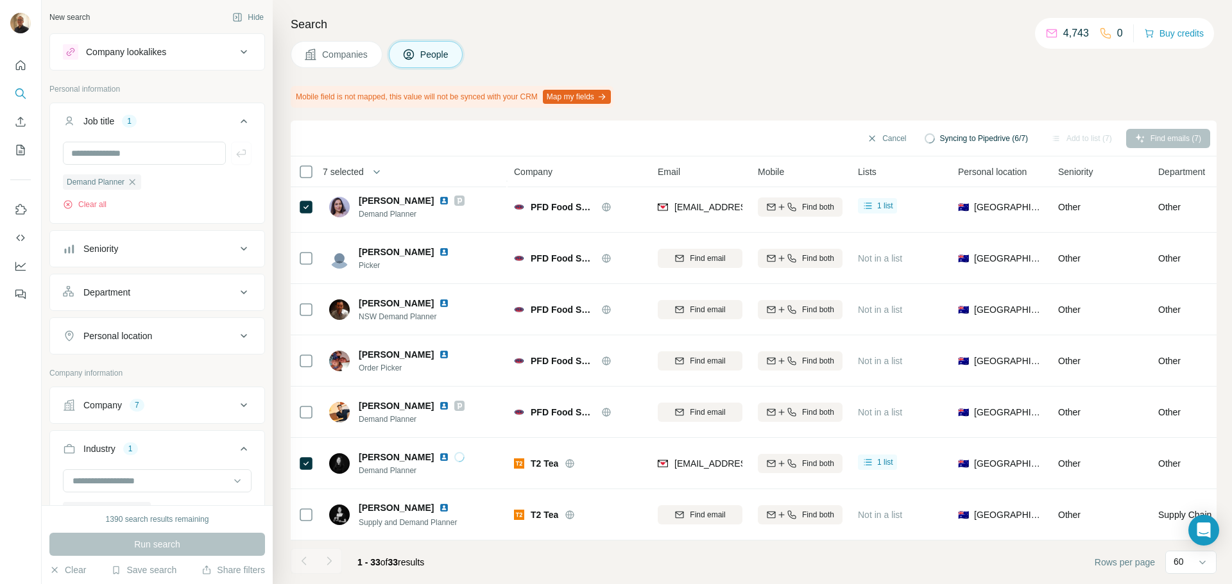
click at [336, 47] on button "Companies" at bounding box center [337, 54] width 92 height 27
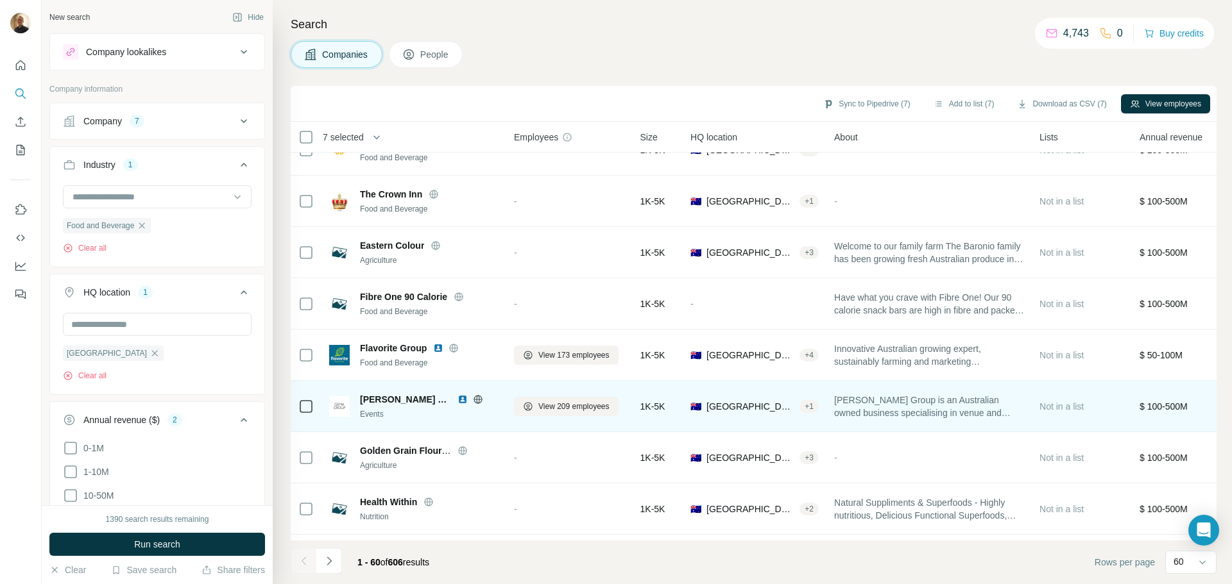
scroll to position [2698, 0]
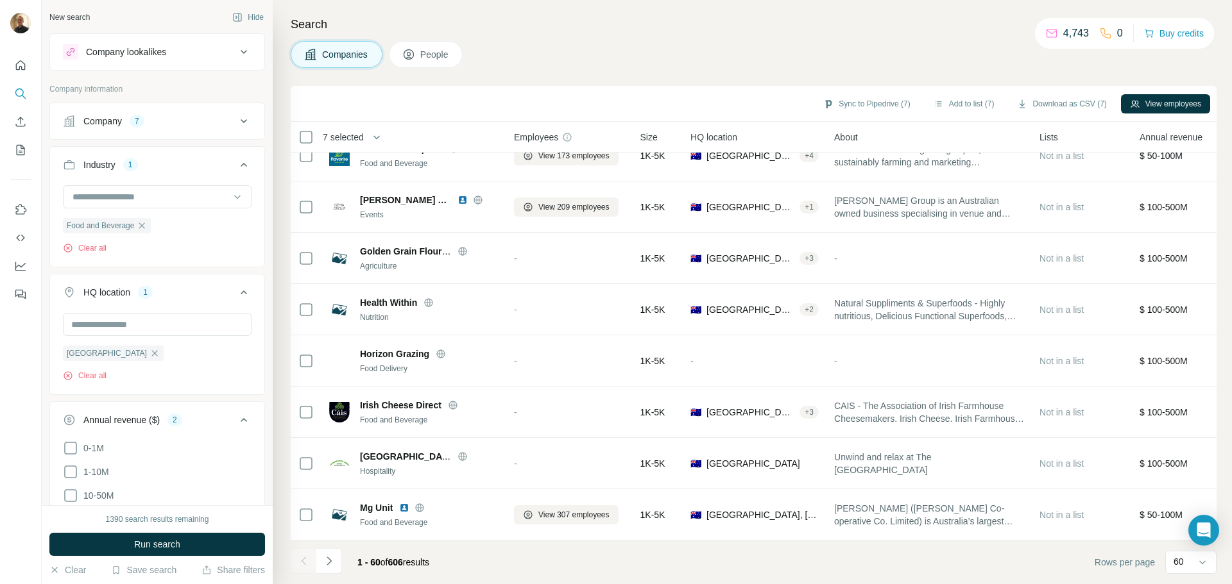
click at [335, 561] on icon "Navigate to next page" at bounding box center [329, 561] width 13 height 13
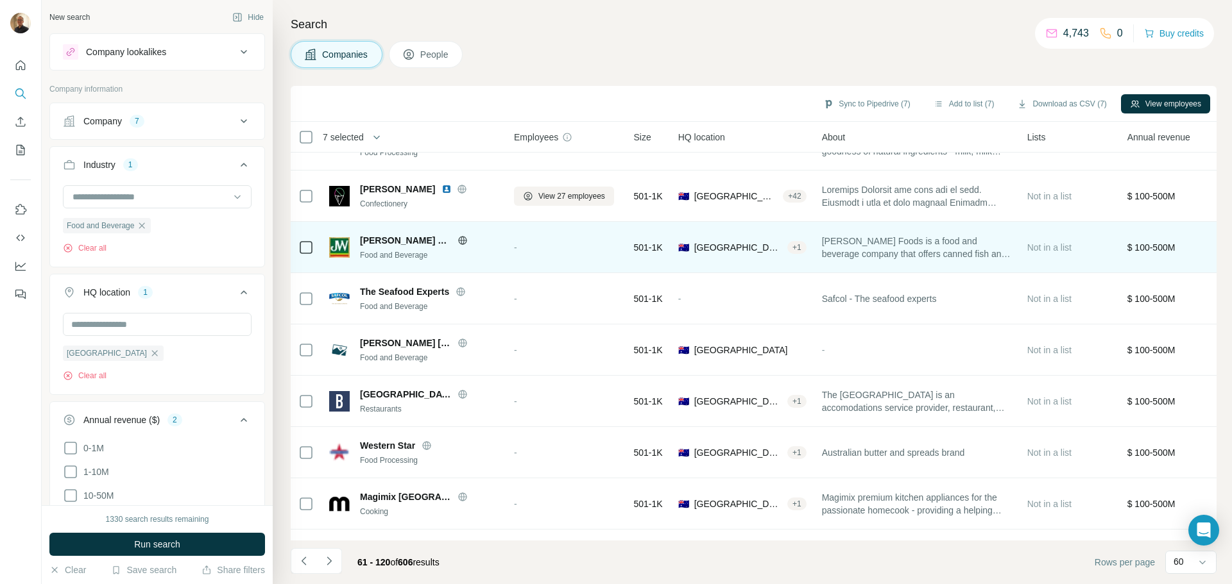
scroll to position [2313, 0]
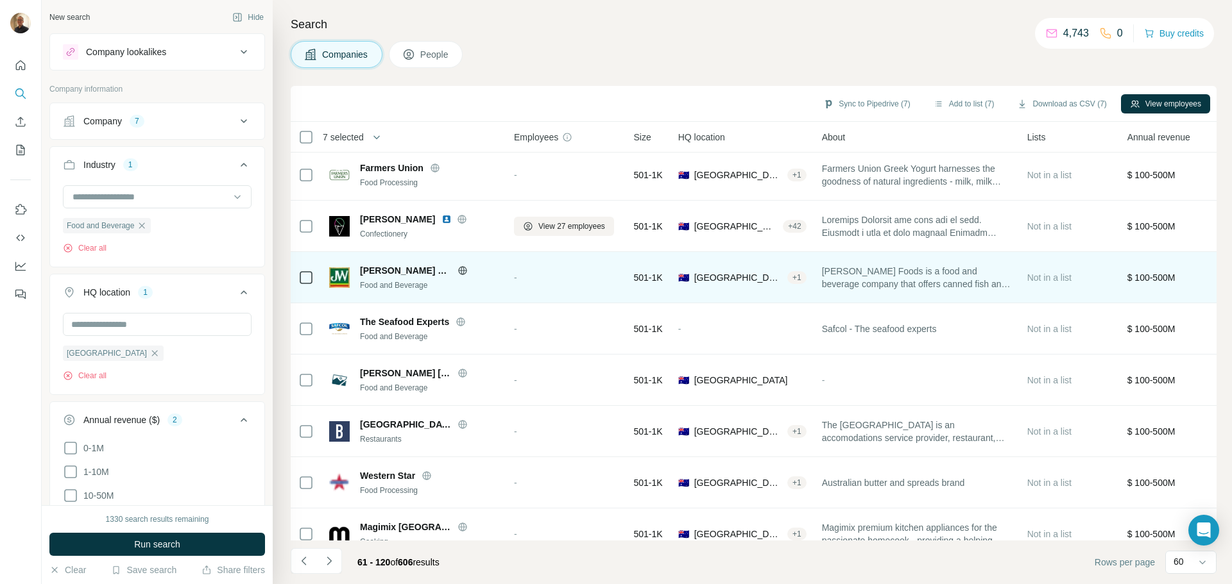
click at [296, 275] on td at bounding box center [306, 277] width 31 height 51
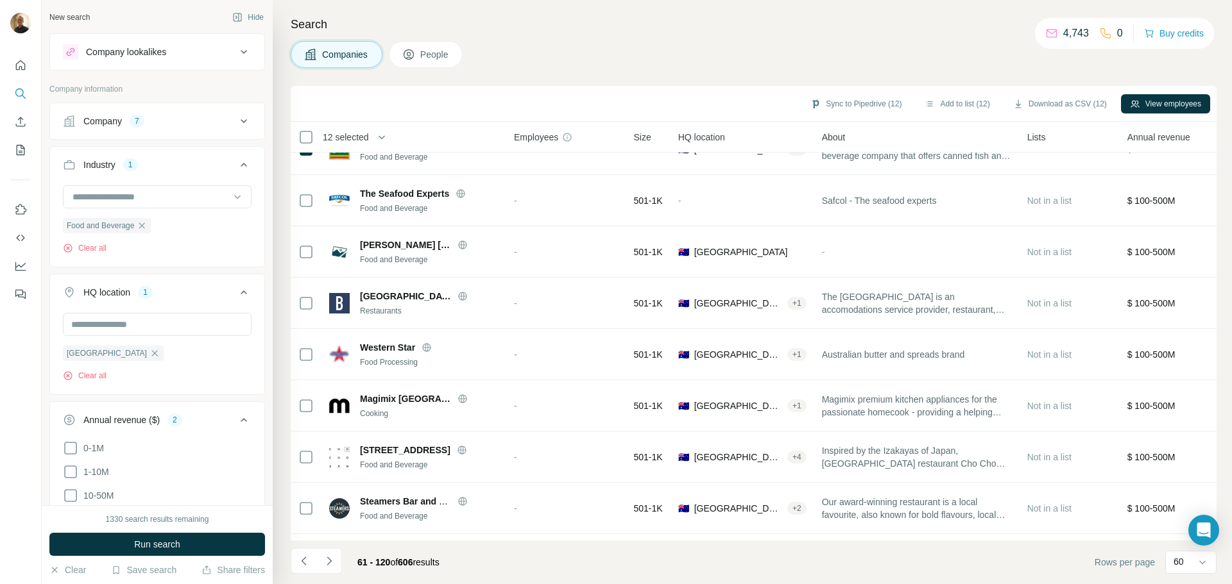
scroll to position [2698, 0]
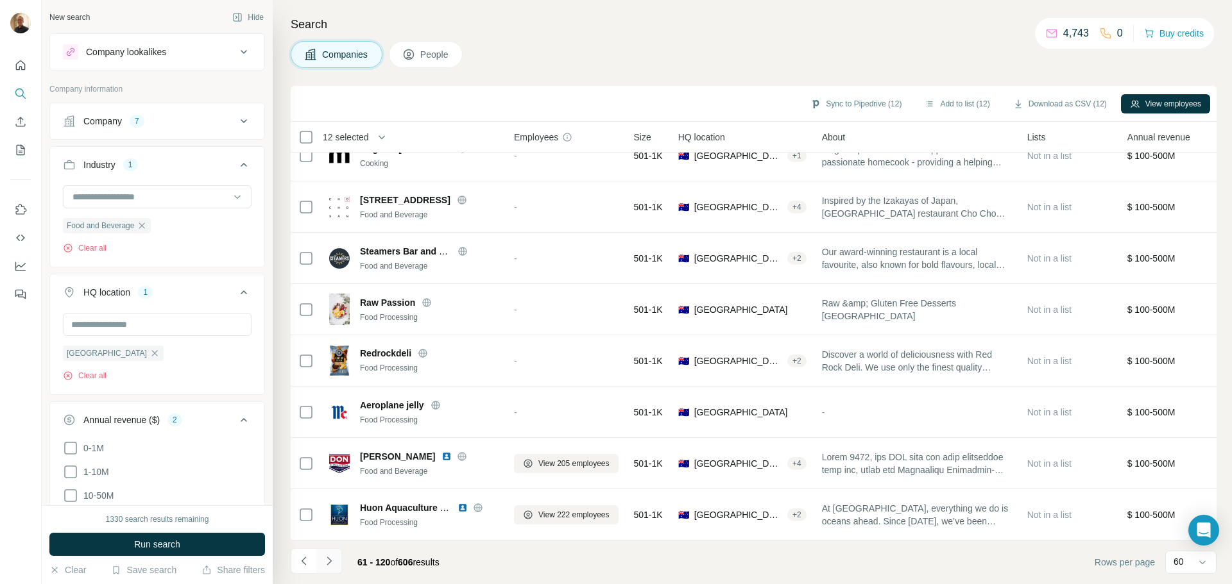
click at [323, 566] on icon "Navigate to next page" at bounding box center [329, 561] width 13 height 13
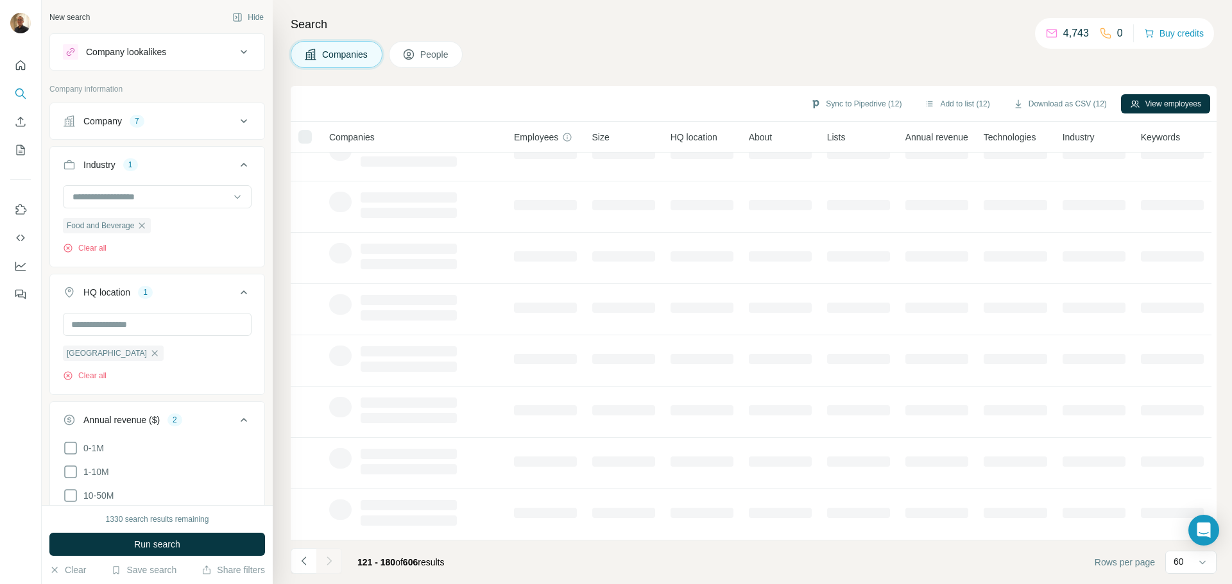
scroll to position [132, 0]
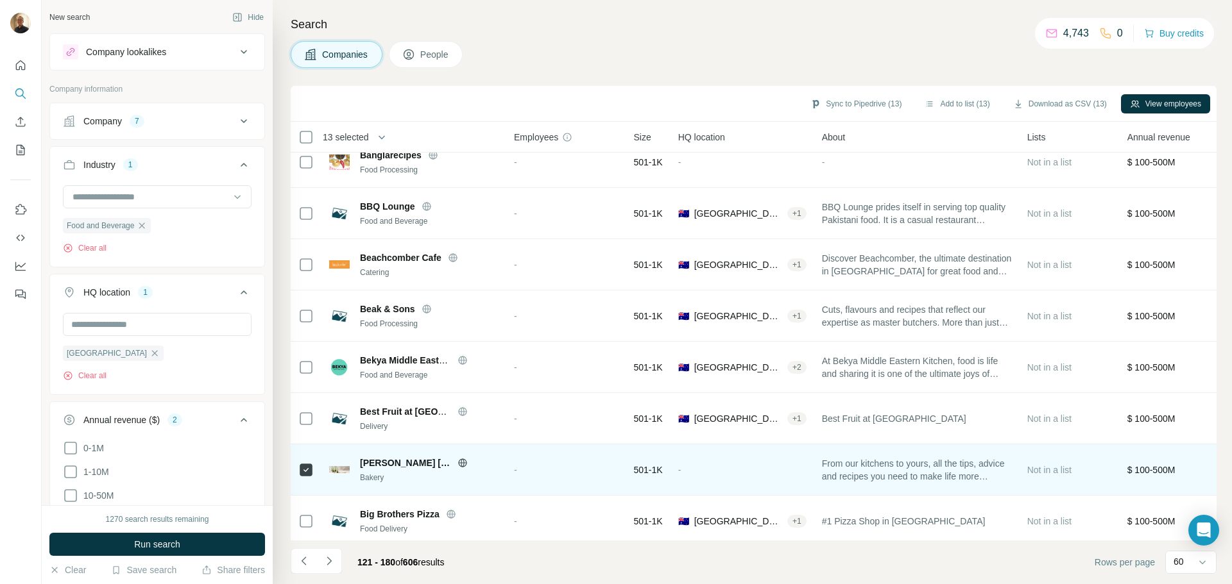
scroll to position [2698, 0]
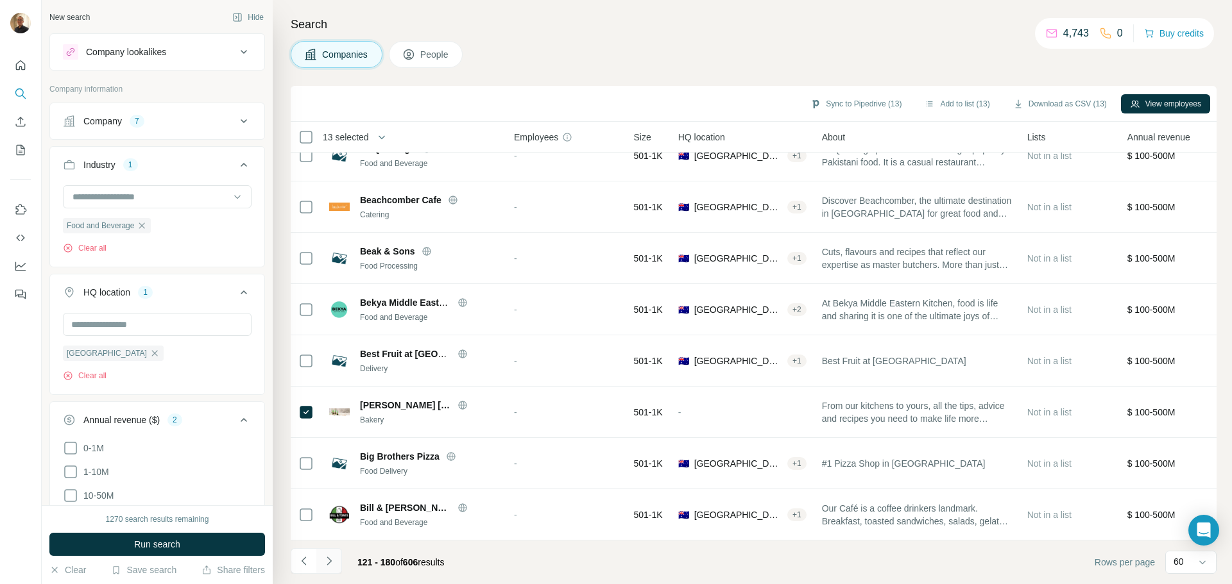
click at [328, 561] on icon "Navigate to next page" at bounding box center [329, 561] width 13 height 13
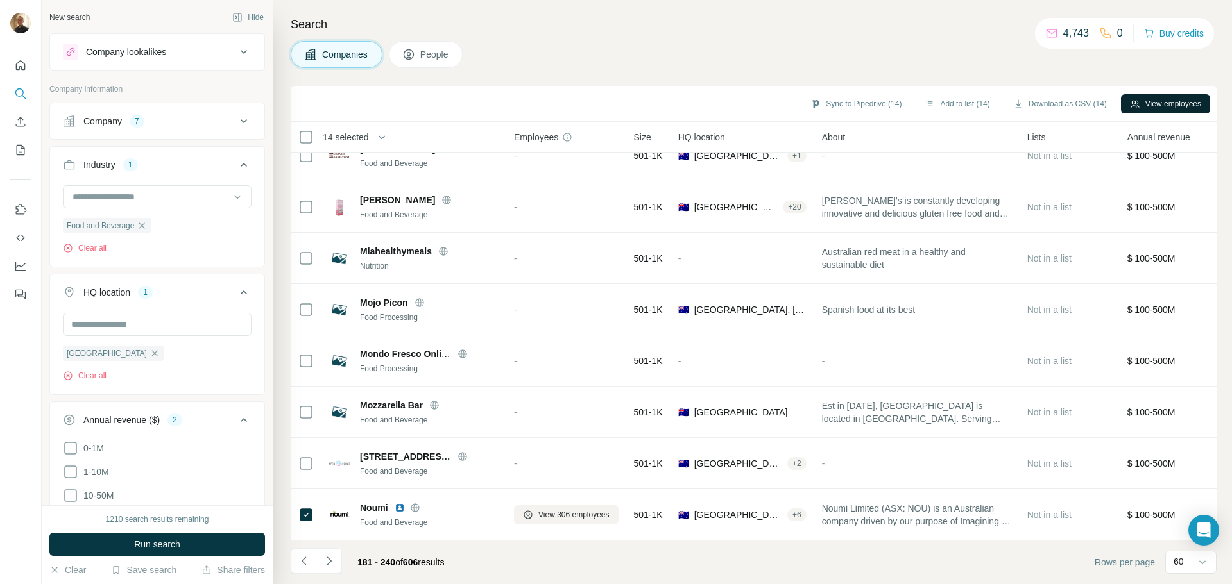
click at [1161, 108] on button "View employees" at bounding box center [1165, 103] width 89 height 19
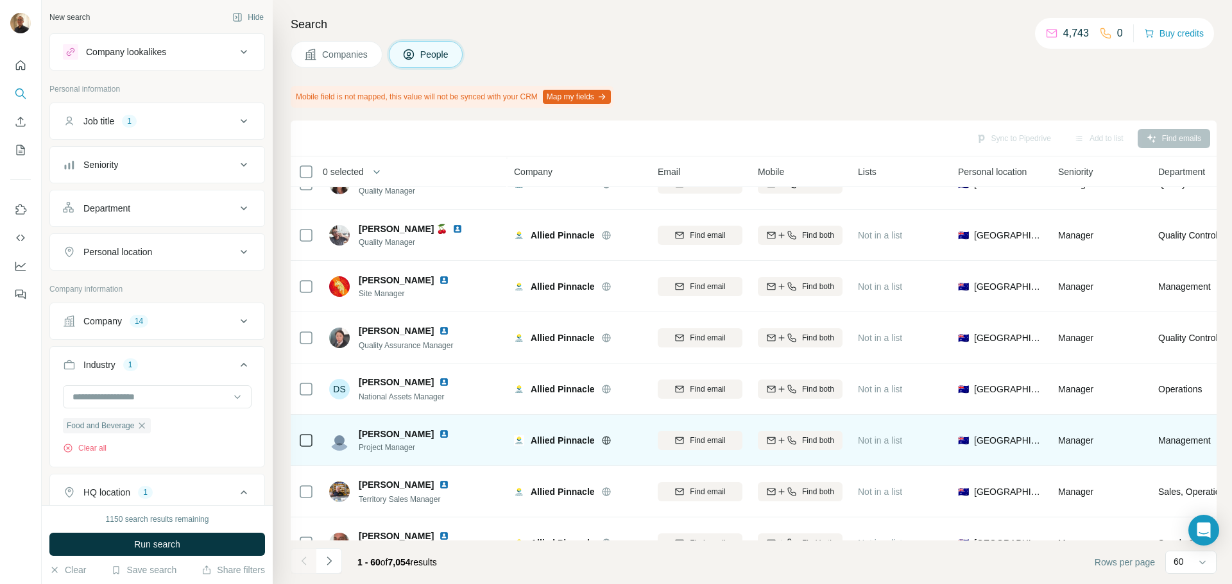
scroll to position [2732, 0]
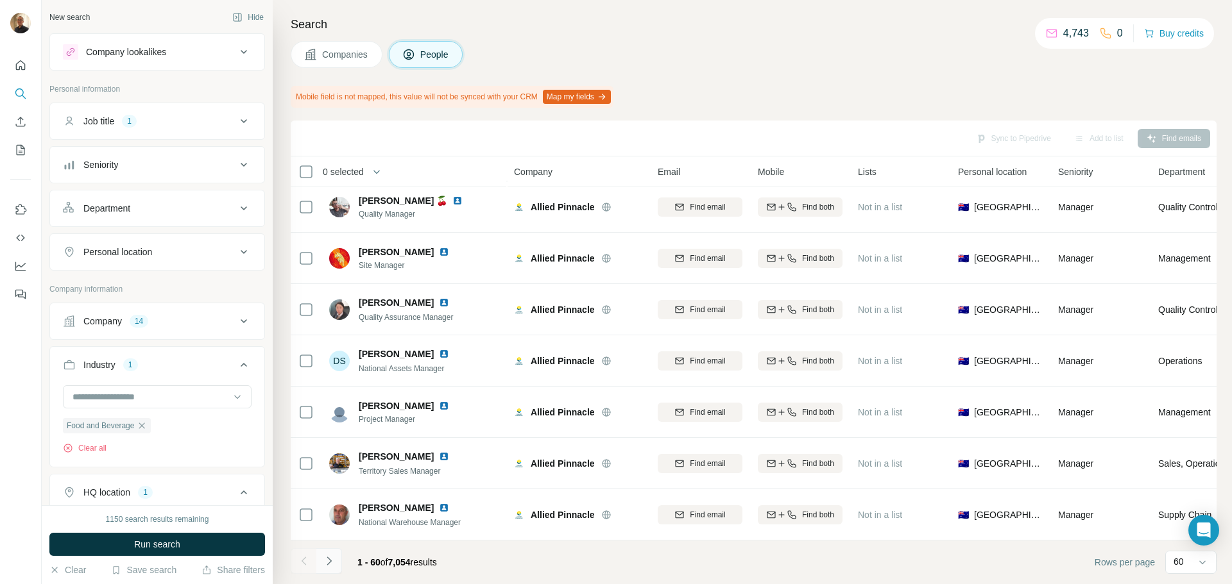
click at [332, 563] on icon "Navigate to next page" at bounding box center [329, 561] width 13 height 13
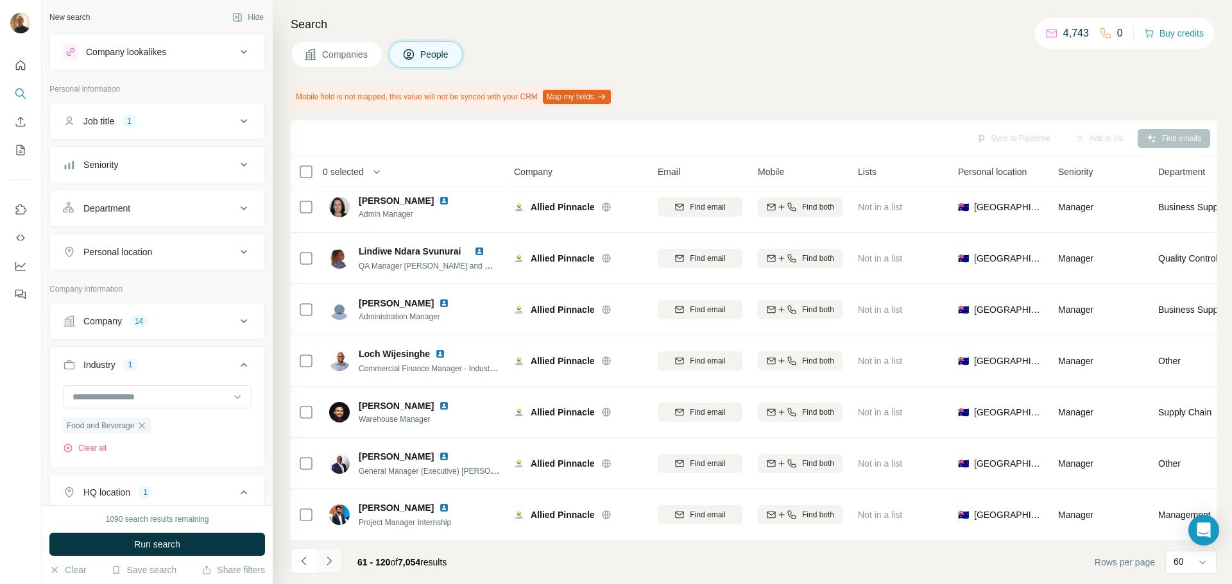
click at [332, 563] on icon "Navigate to next page" at bounding box center [329, 561] width 13 height 13
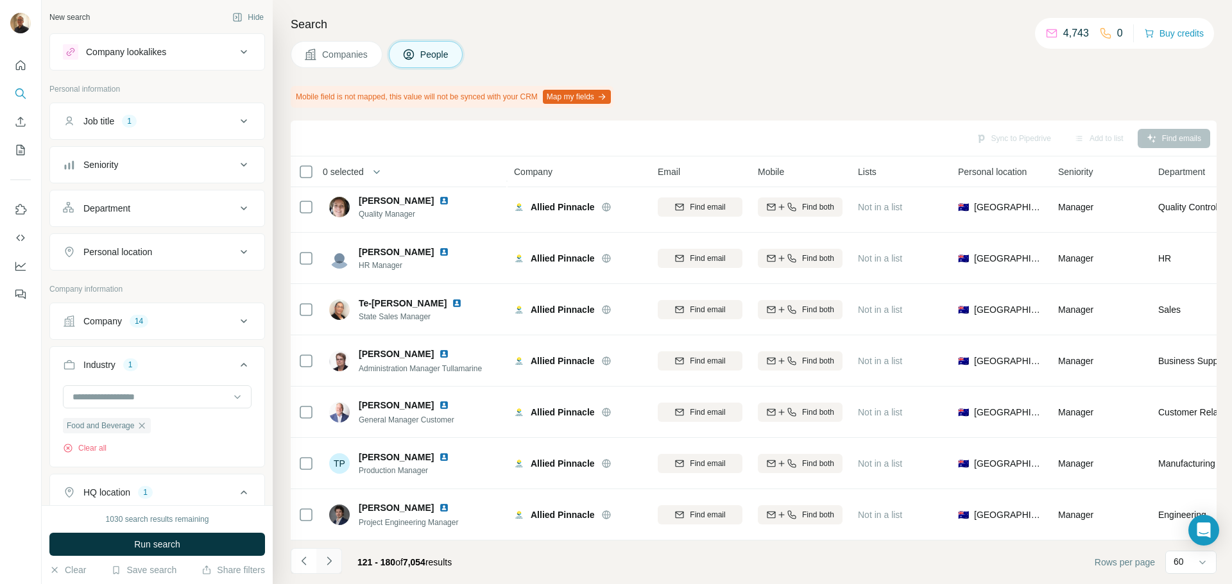
click at [337, 563] on button "Navigate to next page" at bounding box center [329, 562] width 26 height 26
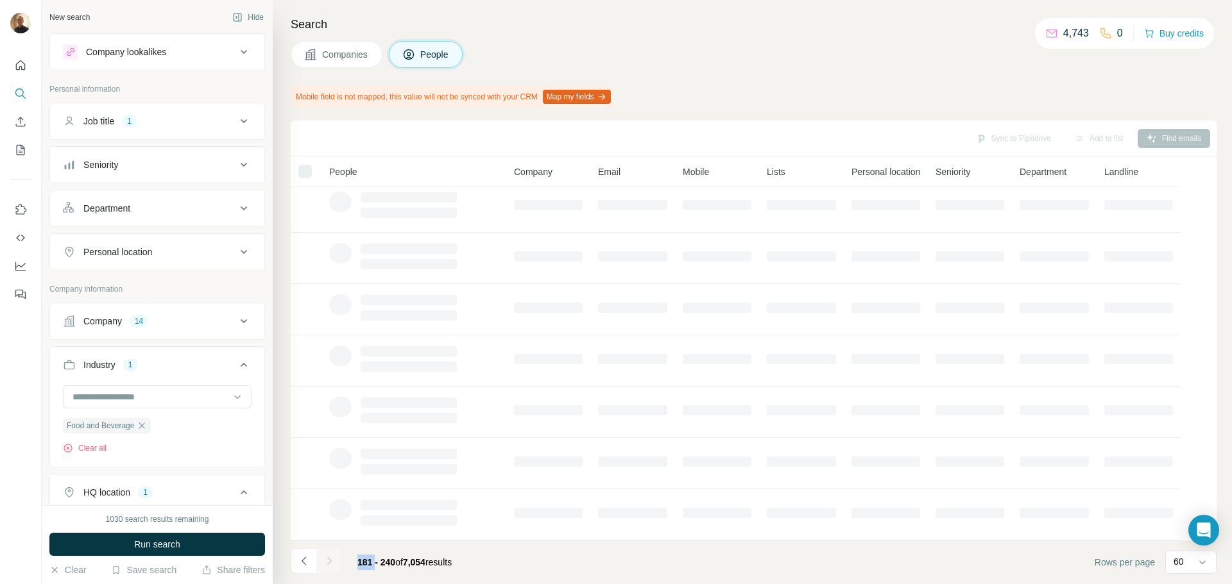
click at [337, 563] on div at bounding box center [329, 562] width 26 height 26
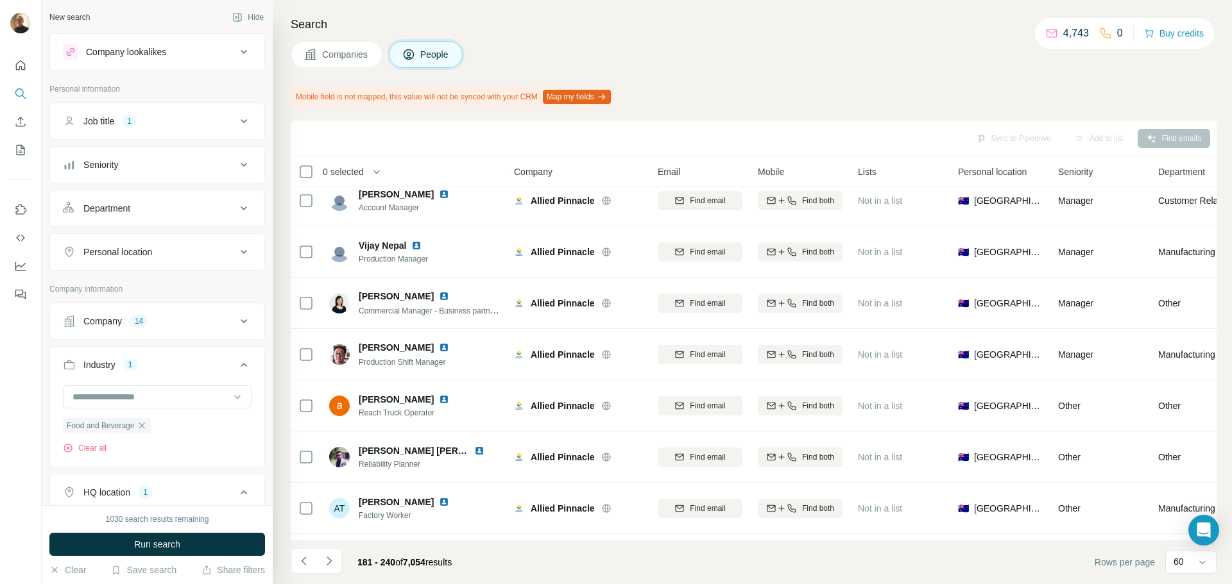
scroll to position [2732, 0]
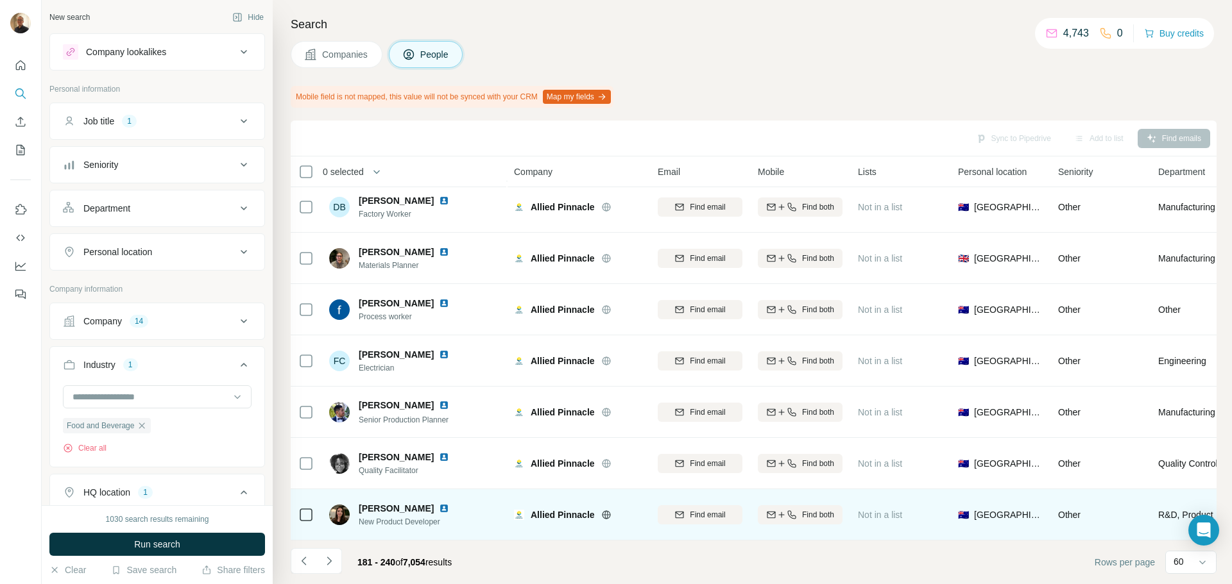
click at [640, 512] on div at bounding box center [621, 515] width 41 height 10
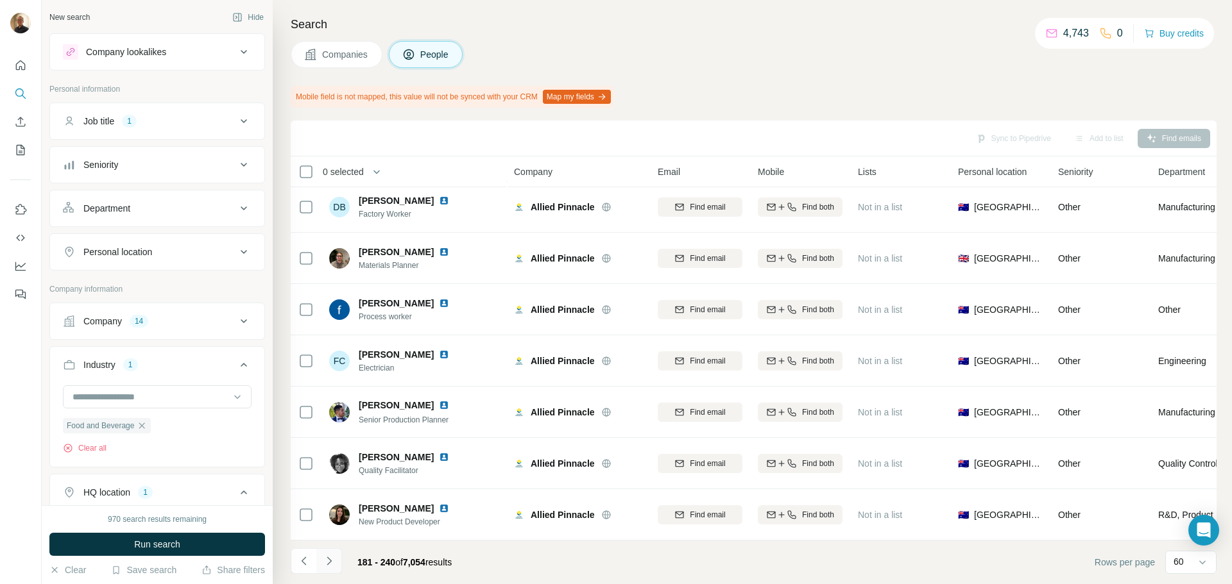
click at [330, 568] on button "Navigate to next page" at bounding box center [329, 562] width 26 height 26
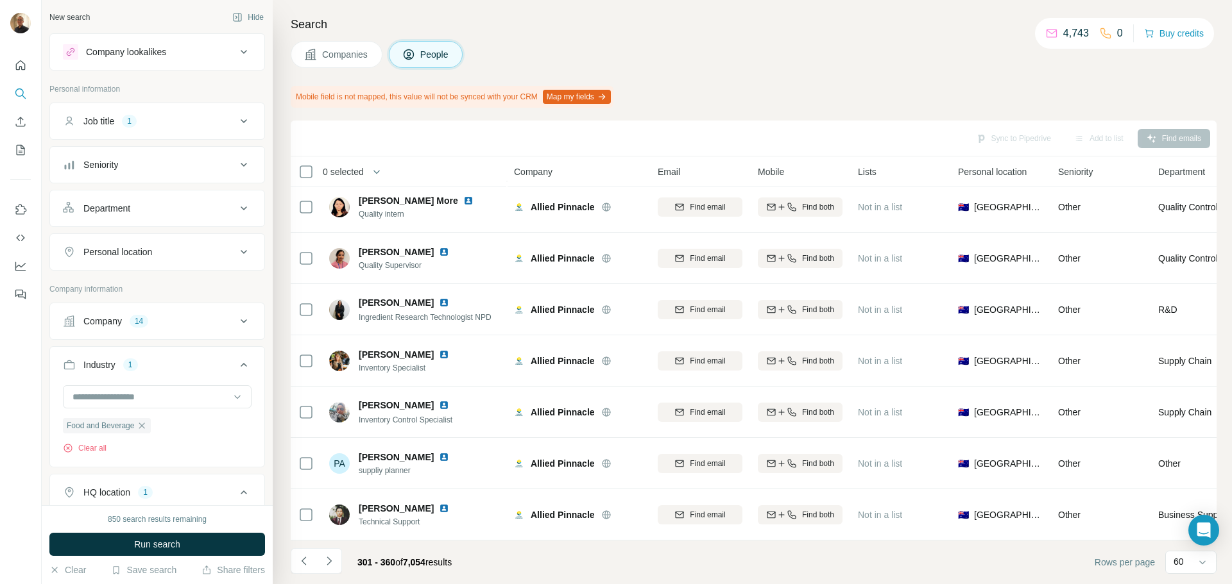
click at [330, 568] on button "Navigate to next page" at bounding box center [329, 562] width 26 height 26
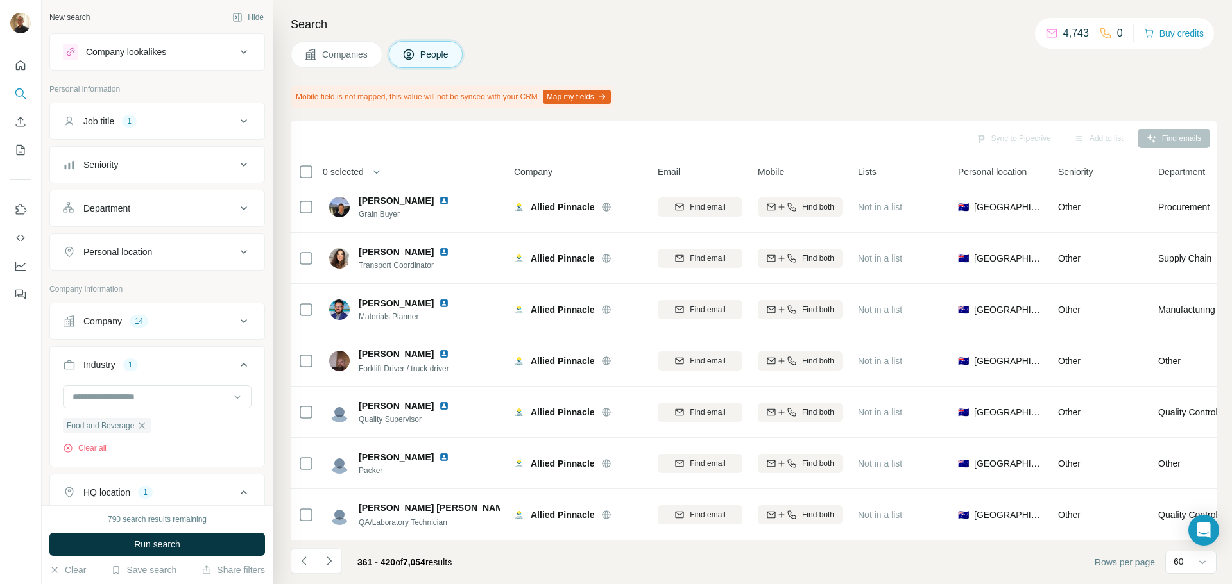
click at [330, 568] on button "Navigate to next page" at bounding box center [329, 562] width 26 height 26
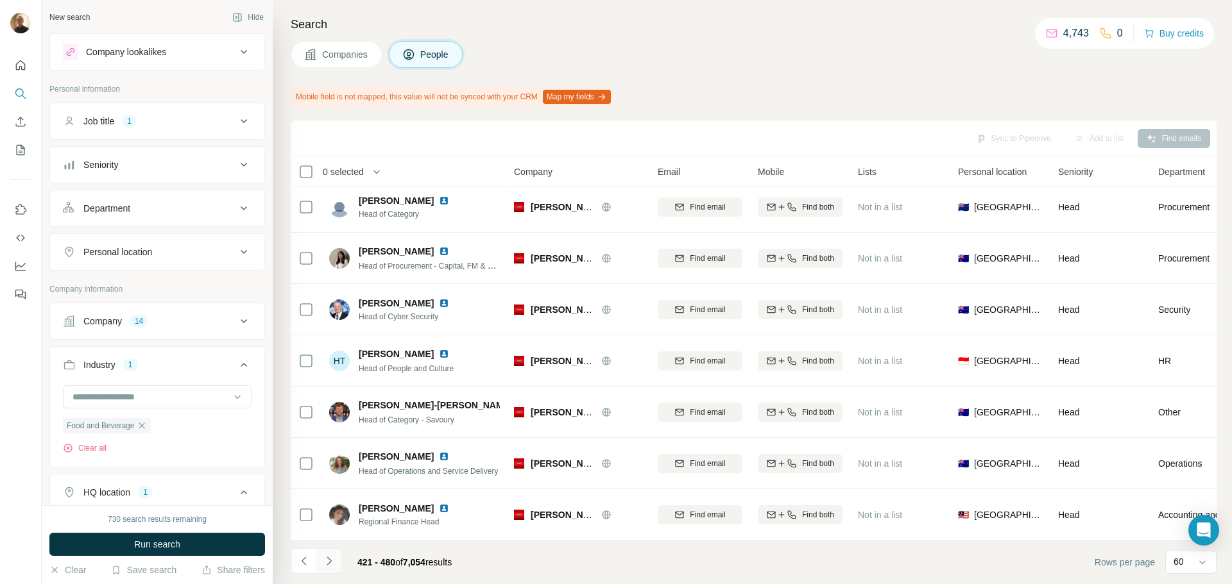
click at [330, 558] on icon "Navigate to next page" at bounding box center [329, 561] width 13 height 13
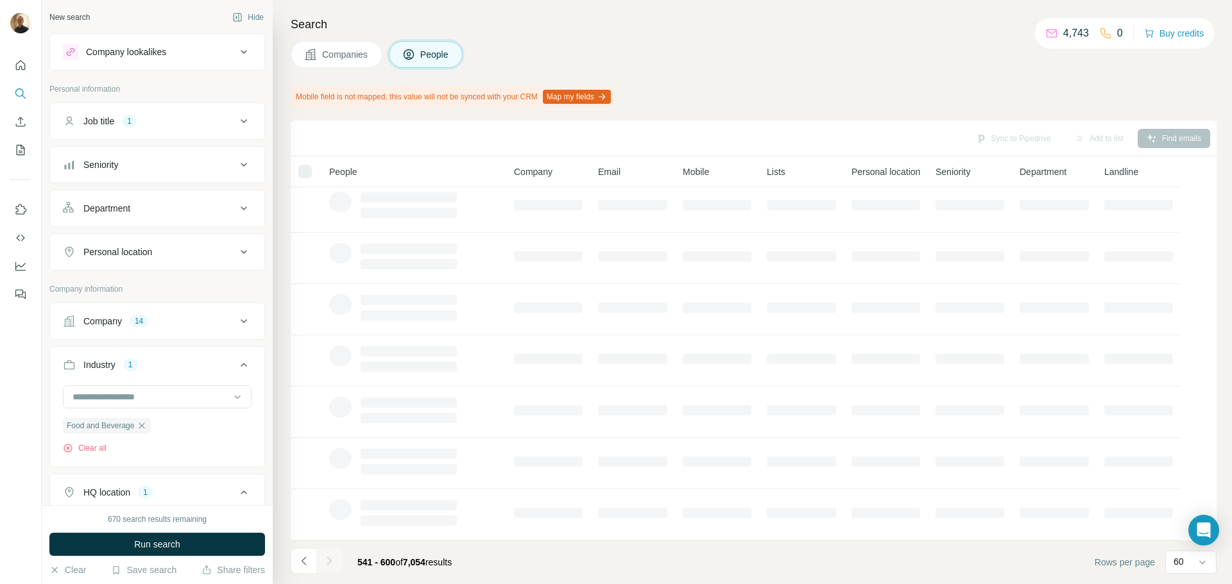
scroll to position [166, 0]
click at [330, 558] on div at bounding box center [329, 562] width 26 height 26
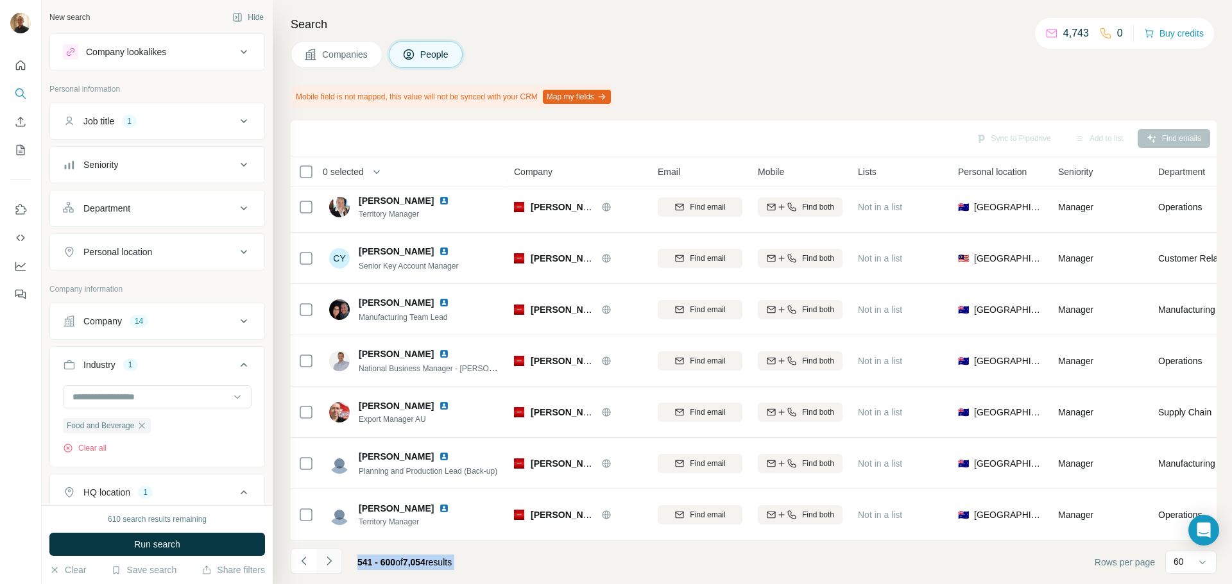
click at [330, 558] on icon "Navigate to next page" at bounding box center [329, 561] width 13 height 13
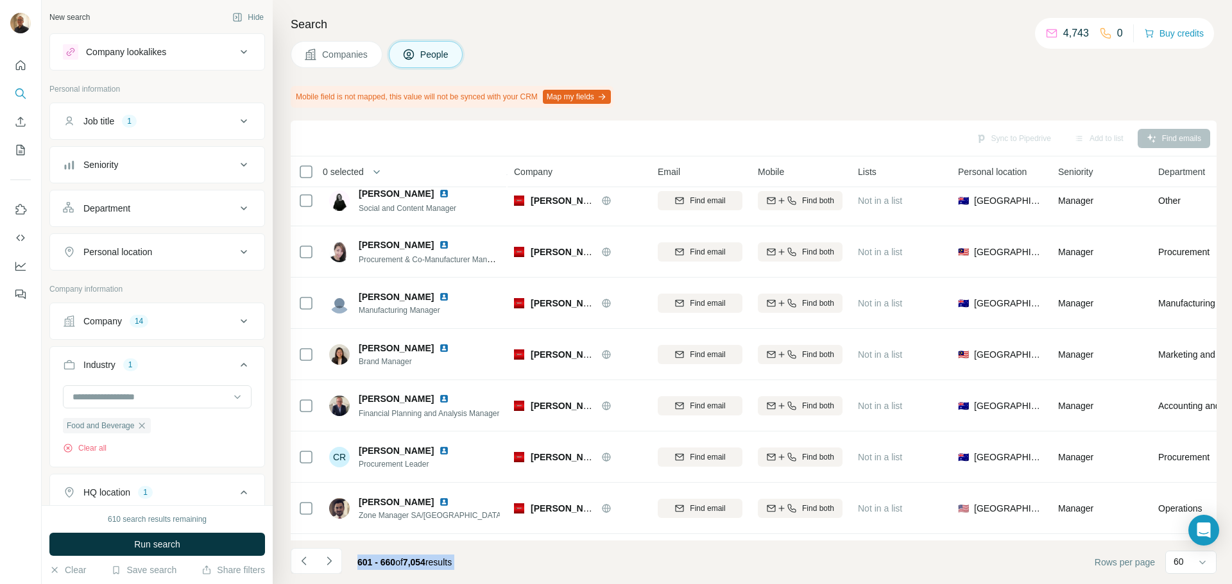
scroll to position [2732, 0]
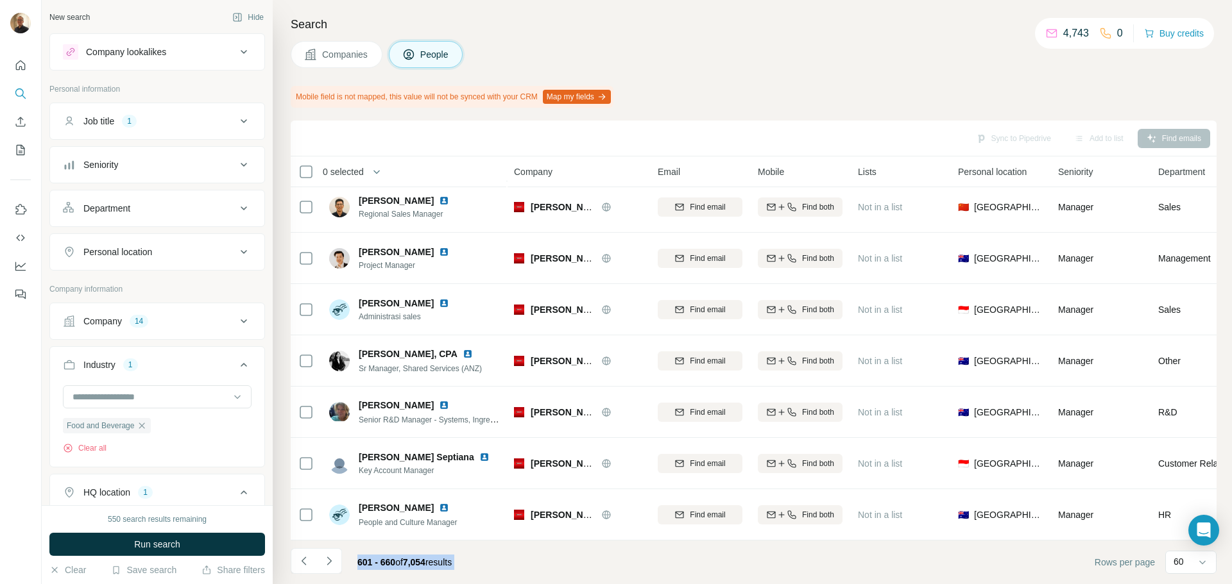
click at [162, 56] on div "Company lookalikes" at bounding box center [126, 52] width 80 height 13
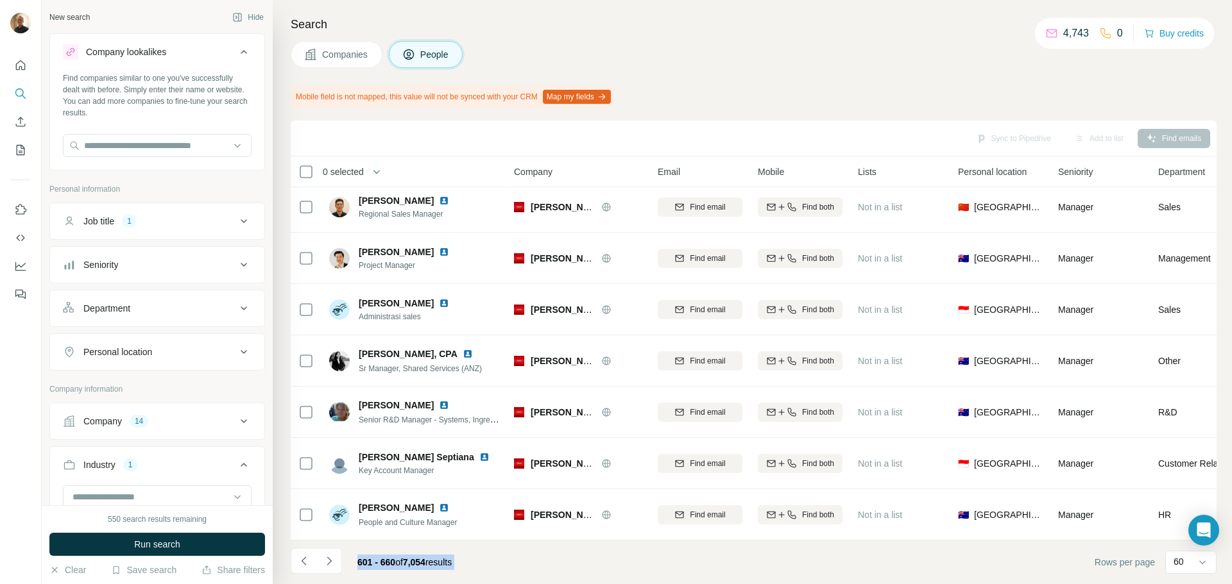
click at [106, 215] on div "Job title" at bounding box center [98, 221] width 31 height 13
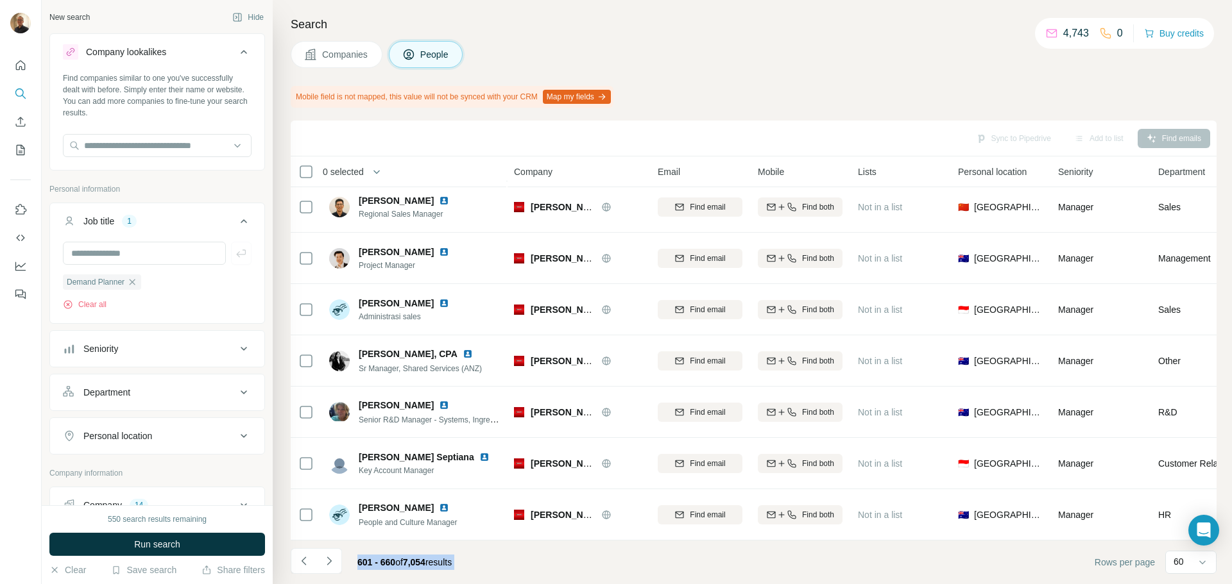
click at [106, 215] on div "Job title" at bounding box center [98, 221] width 31 height 13
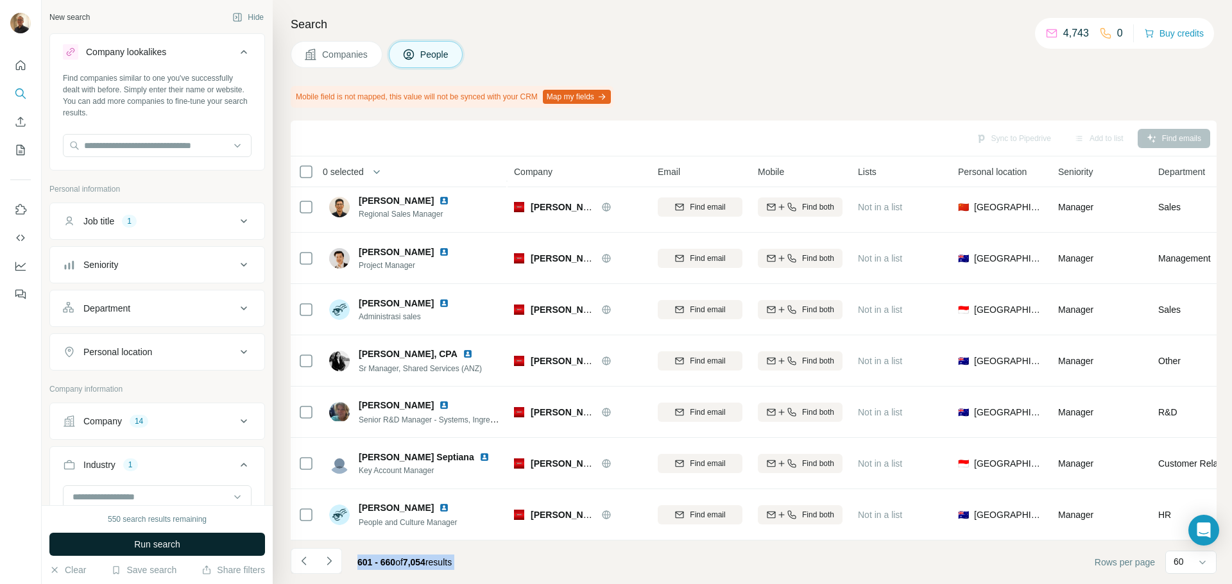
click at [173, 550] on span "Run search" at bounding box center [157, 544] width 46 height 13
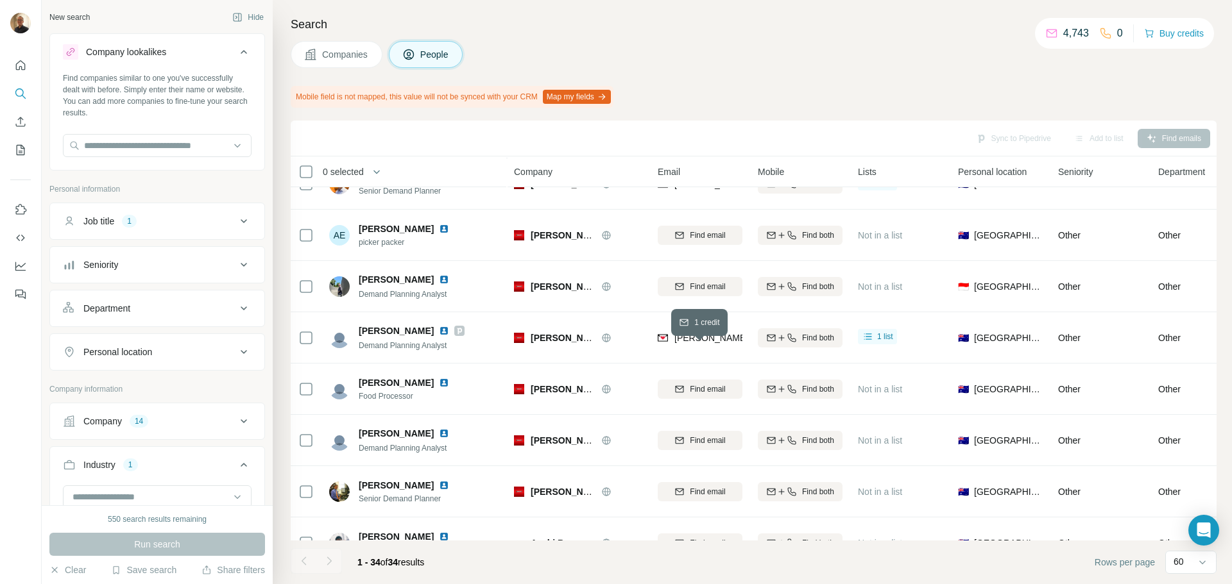
scroll to position [1398, 0]
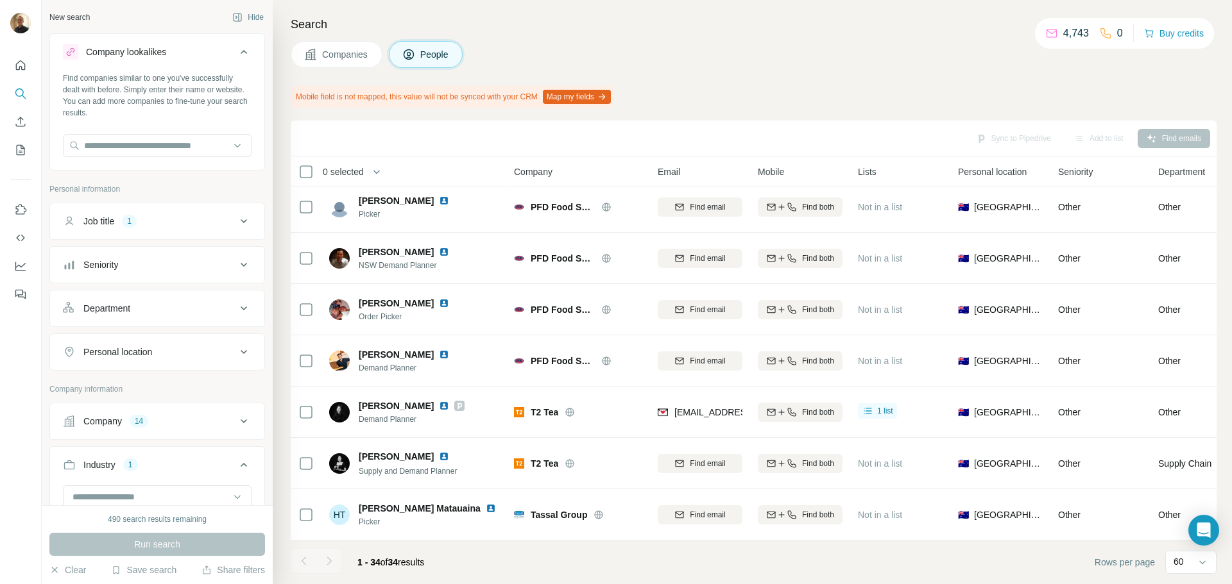
click at [334, 563] on div at bounding box center [329, 562] width 26 height 26
click at [328, 562] on div at bounding box center [329, 562] width 26 height 26
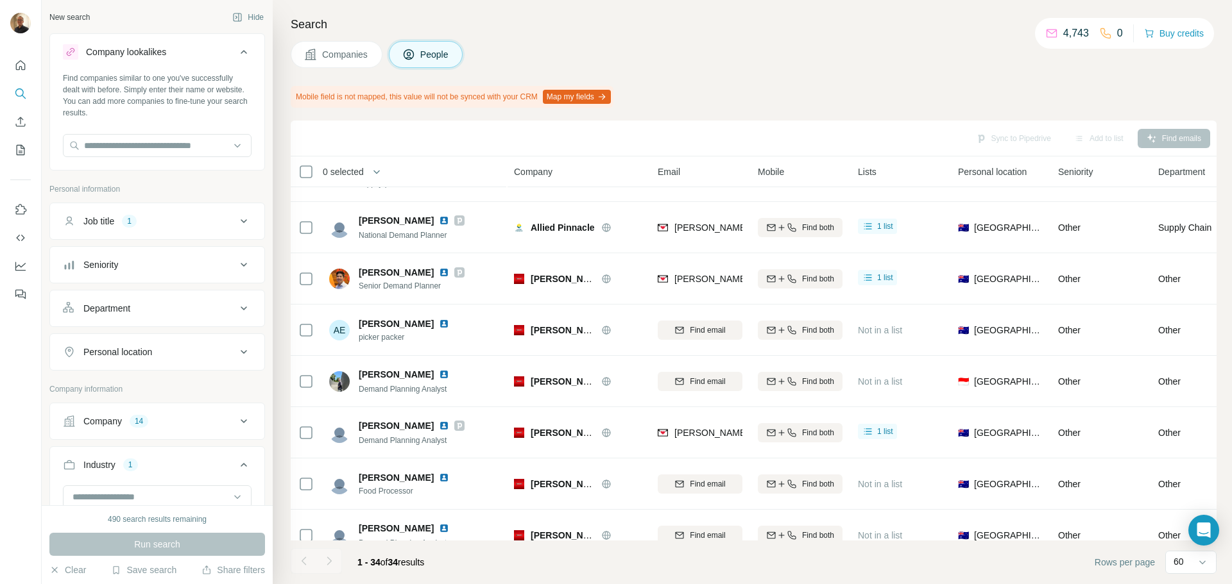
scroll to position [0, 0]
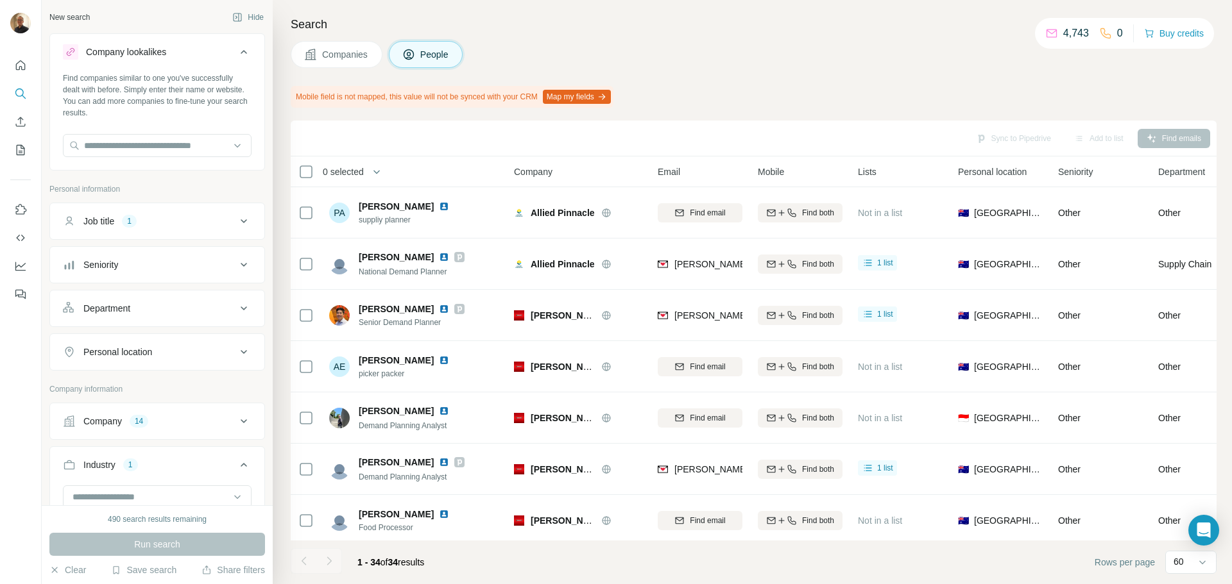
click at [330, 57] on span "Companies" at bounding box center [345, 54] width 47 height 13
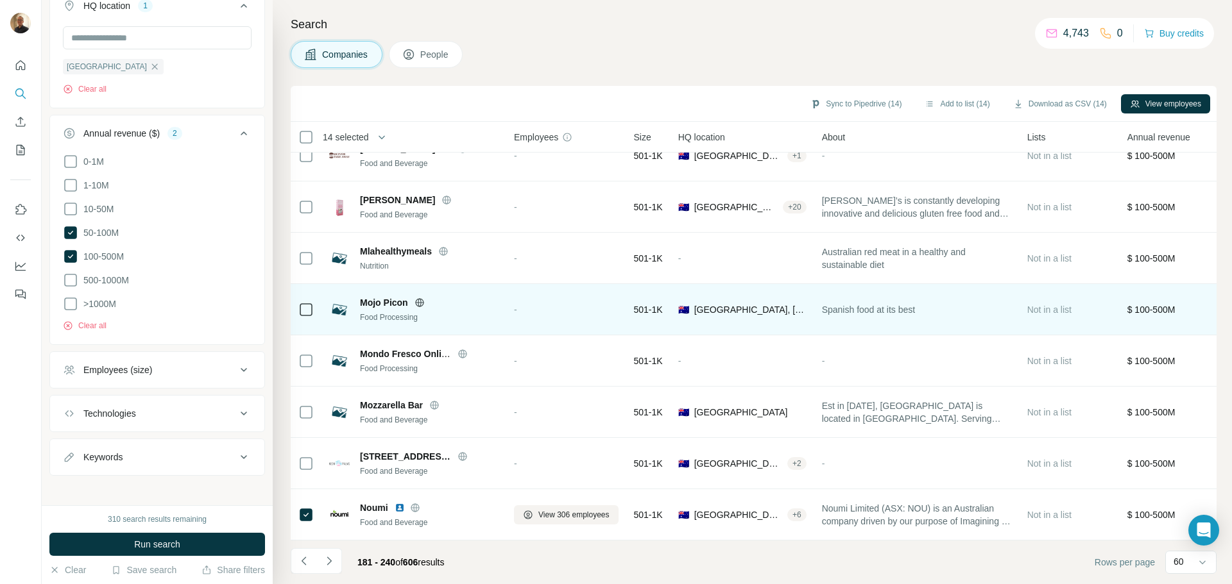
scroll to position [390, 0]
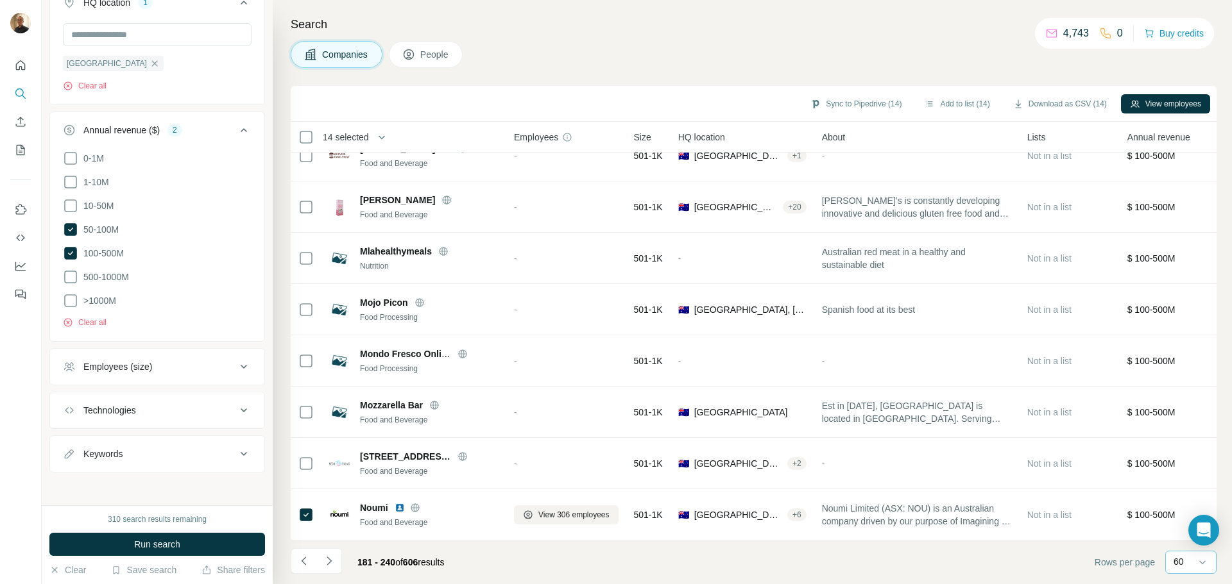
click at [1186, 568] on div "60" at bounding box center [1189, 562] width 32 height 13
click at [1186, 568] on input at bounding box center [1192, 563] width 38 height 14
click at [335, 563] on icon "Navigate to next page" at bounding box center [329, 561] width 13 height 13
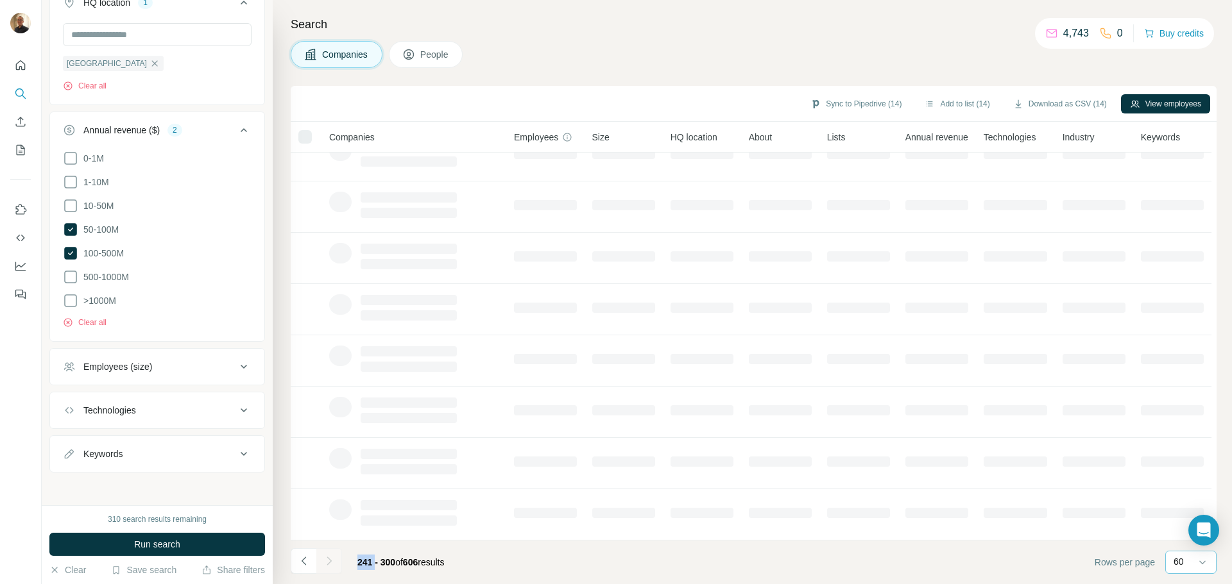
click at [335, 563] on div at bounding box center [329, 562] width 26 height 26
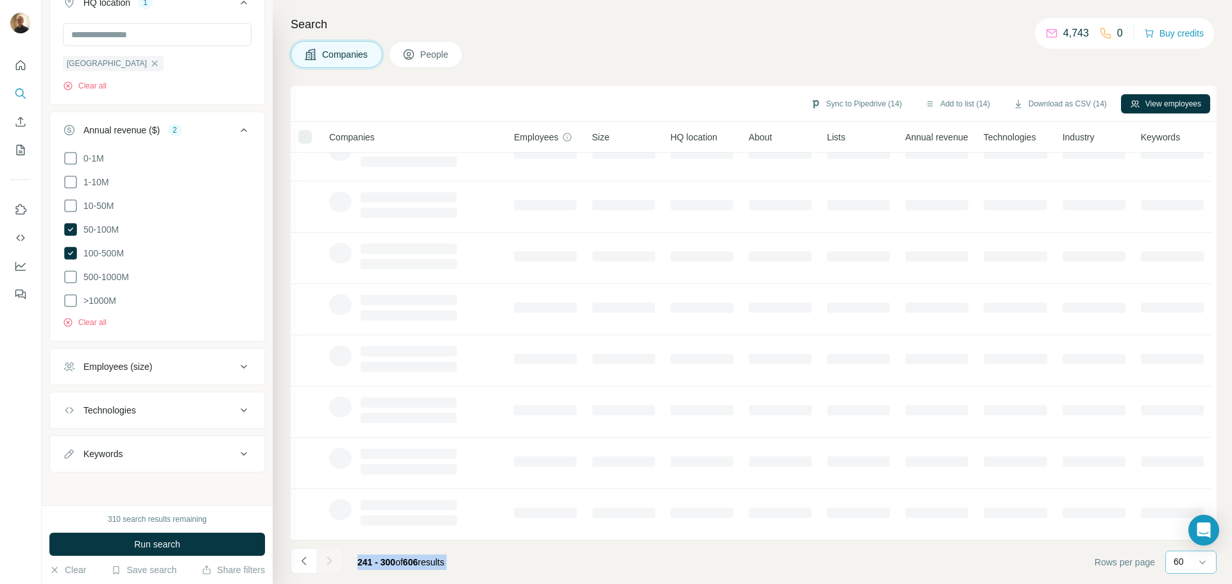
click at [335, 563] on div at bounding box center [329, 562] width 26 height 26
click at [335, 563] on icon "Navigate to next page" at bounding box center [329, 561] width 13 height 13
click at [335, 563] on div at bounding box center [329, 562] width 26 height 26
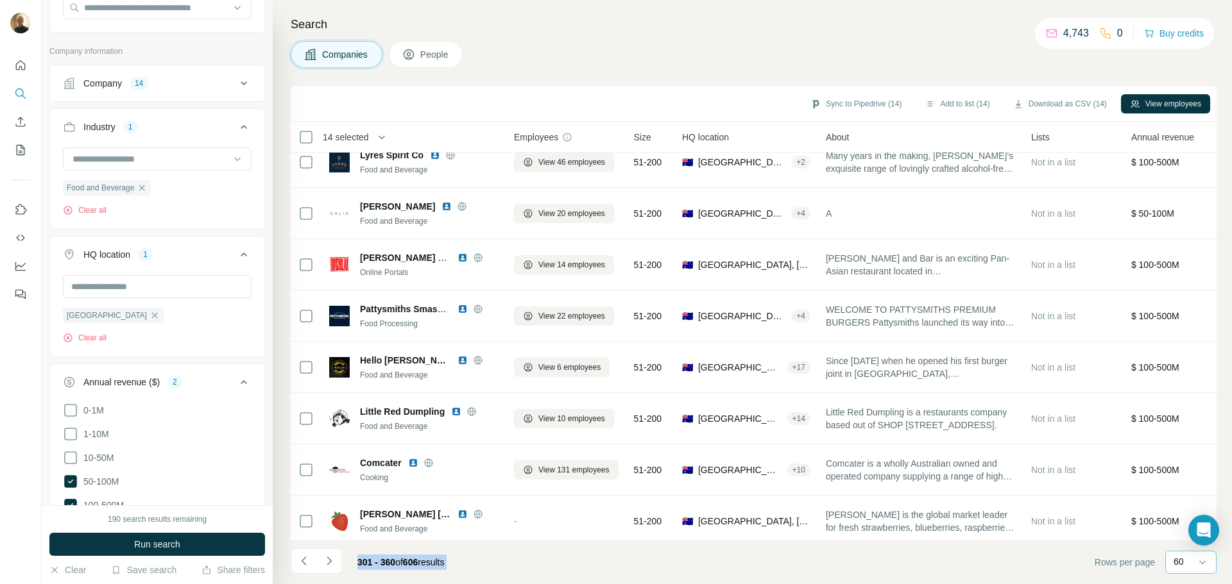
scroll to position [133, 0]
click at [145, 195] on icon "button" at bounding box center [142, 192] width 10 height 10
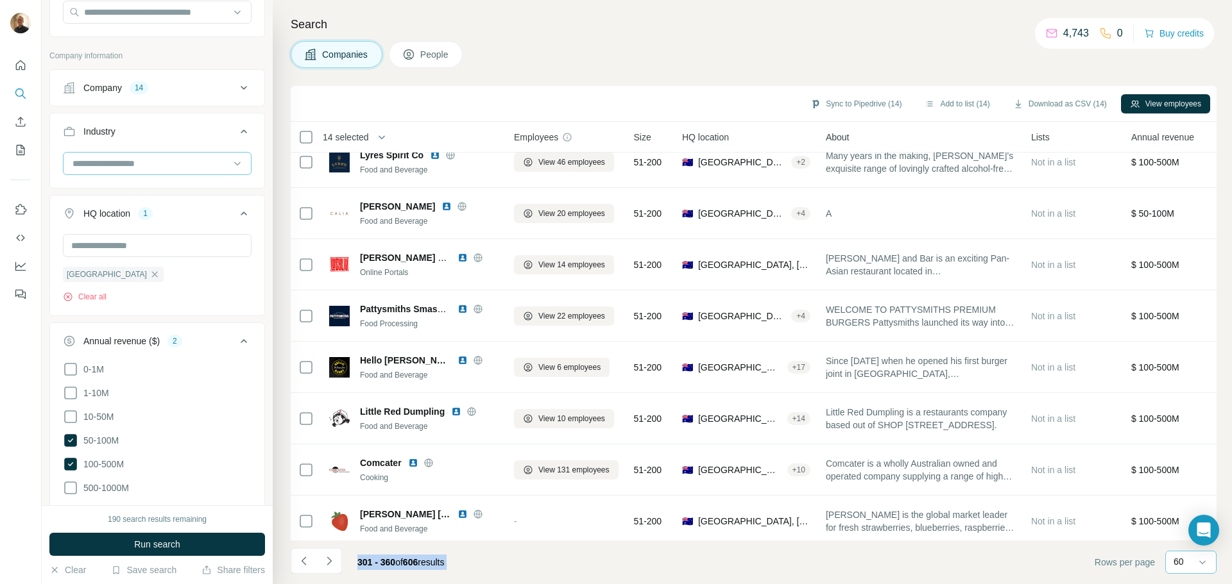
click at [165, 164] on input at bounding box center [150, 164] width 158 height 14
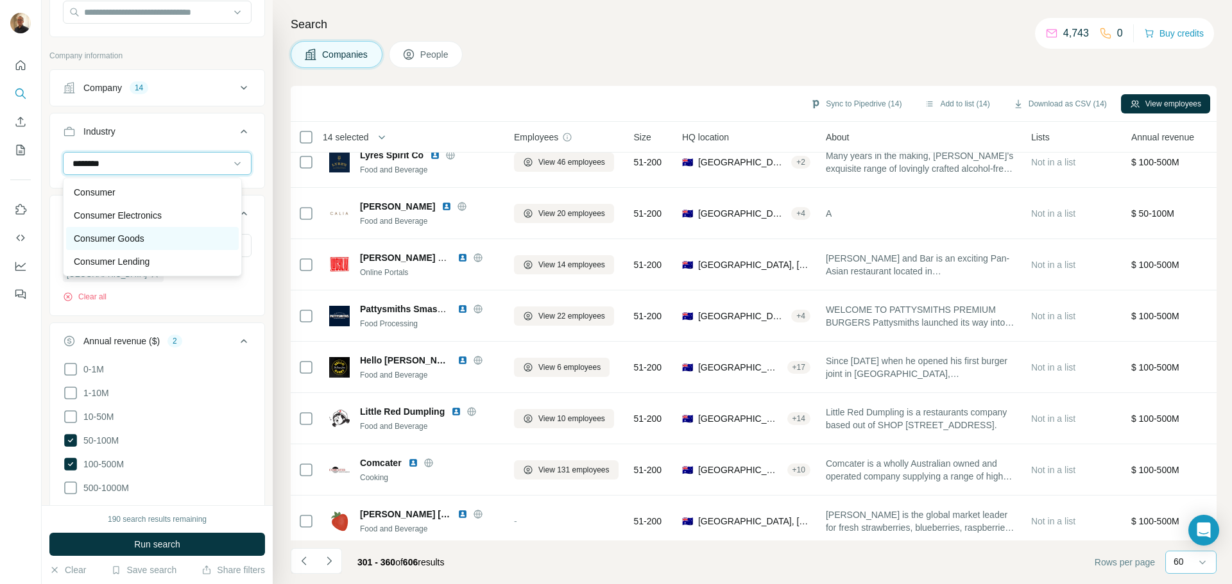
type input "********"
click at [117, 230] on div "Consumer Goods" at bounding box center [152, 238] width 173 height 23
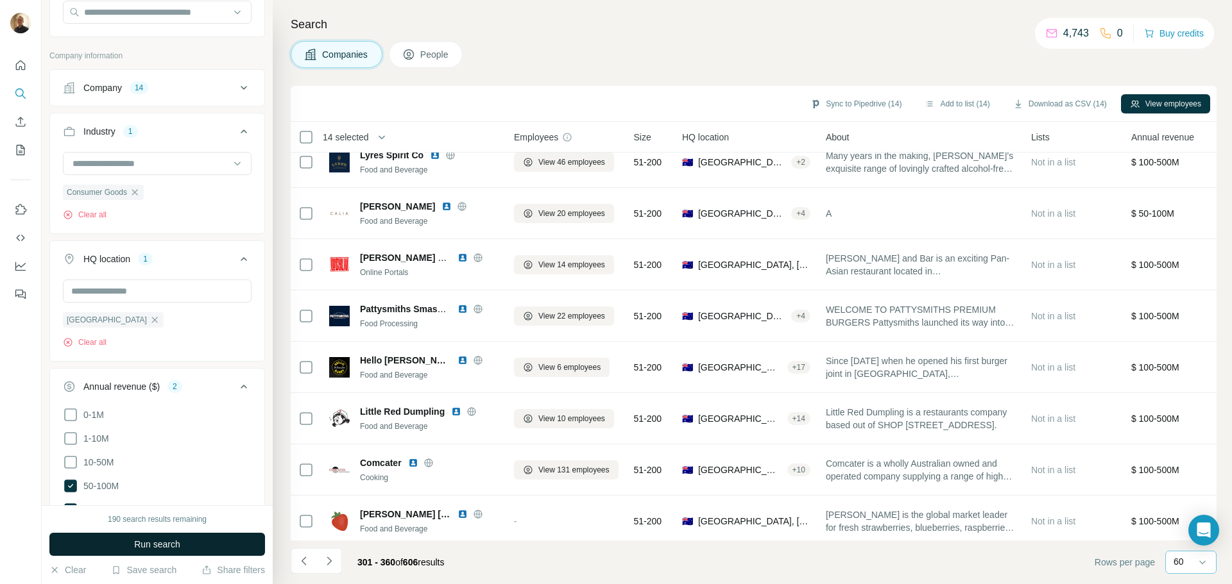
click at [170, 549] on span "Run search" at bounding box center [157, 544] width 46 height 13
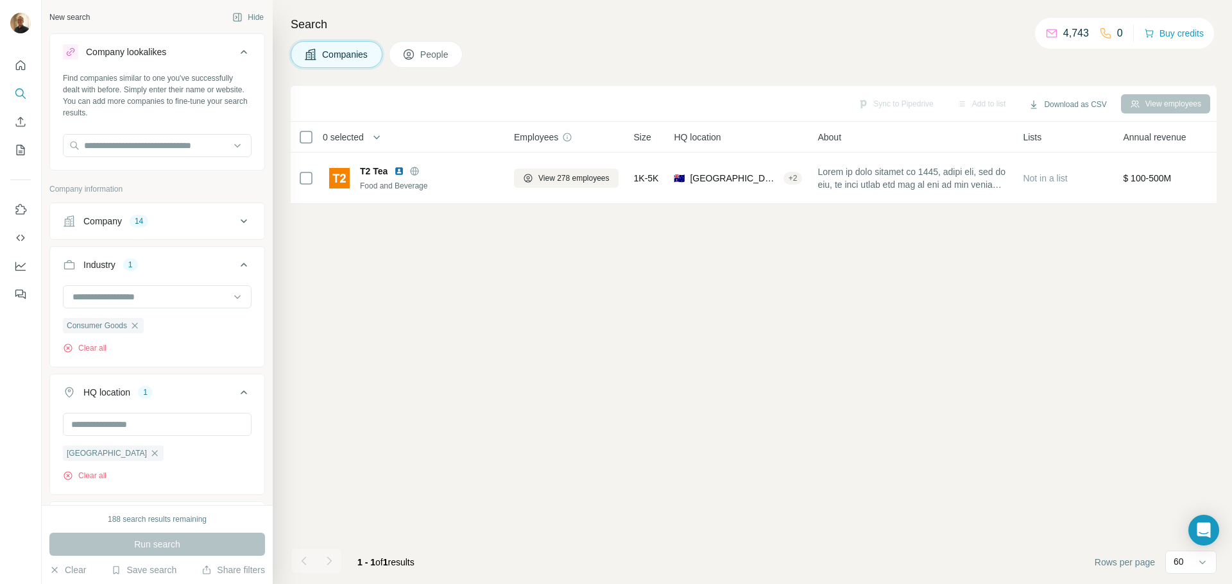
click at [236, 220] on icon at bounding box center [243, 221] width 15 height 15
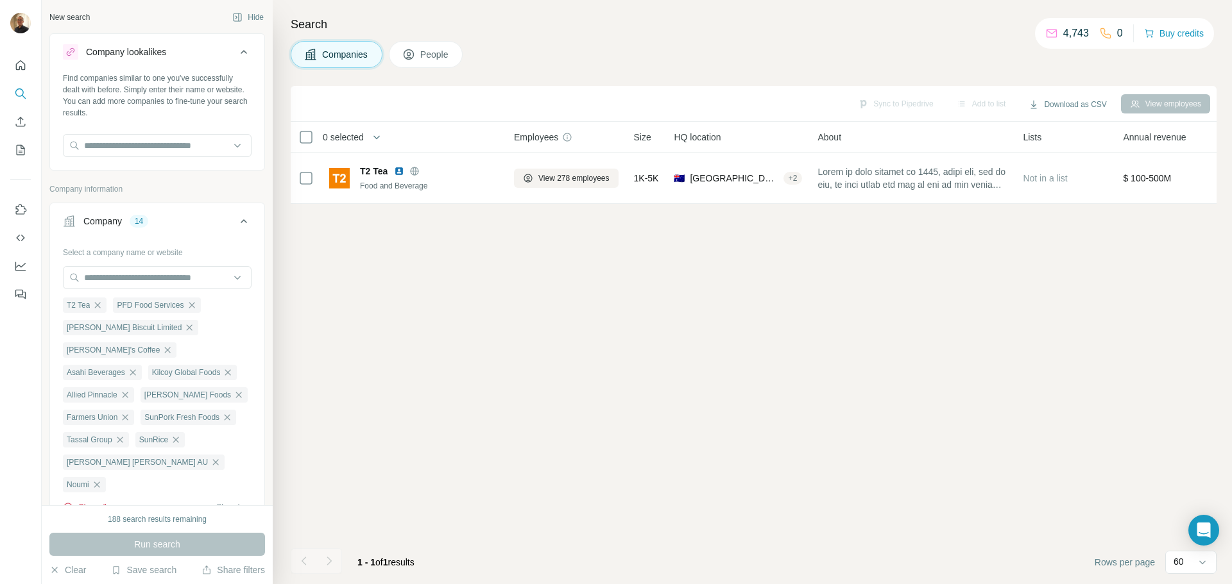
click at [106, 502] on button "Clear all" at bounding box center [85, 508] width 44 height 12
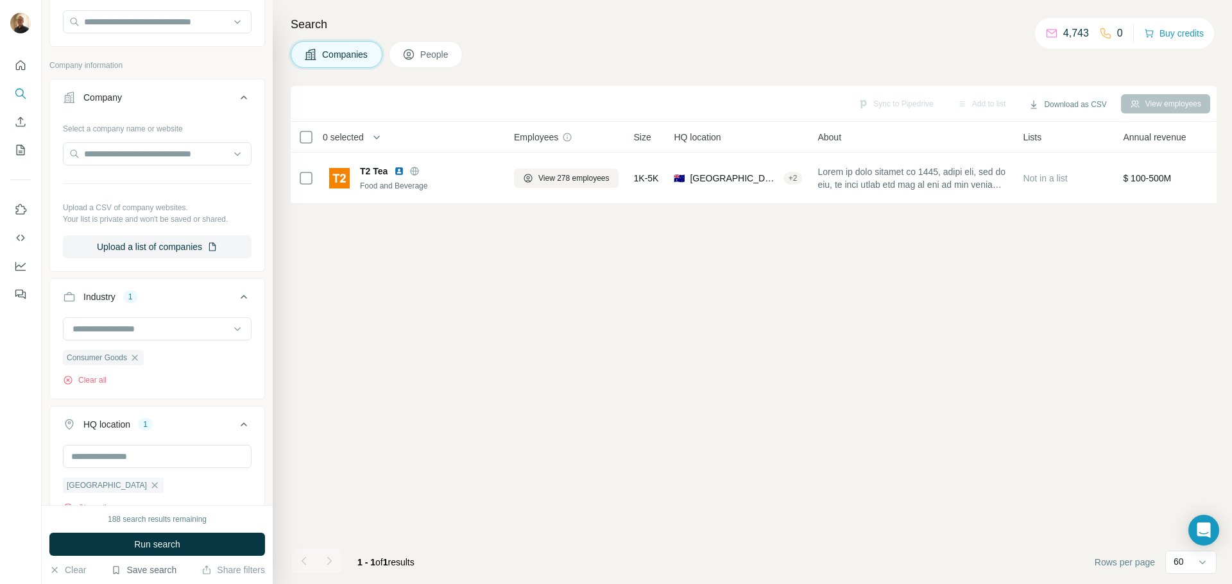
scroll to position [128, 0]
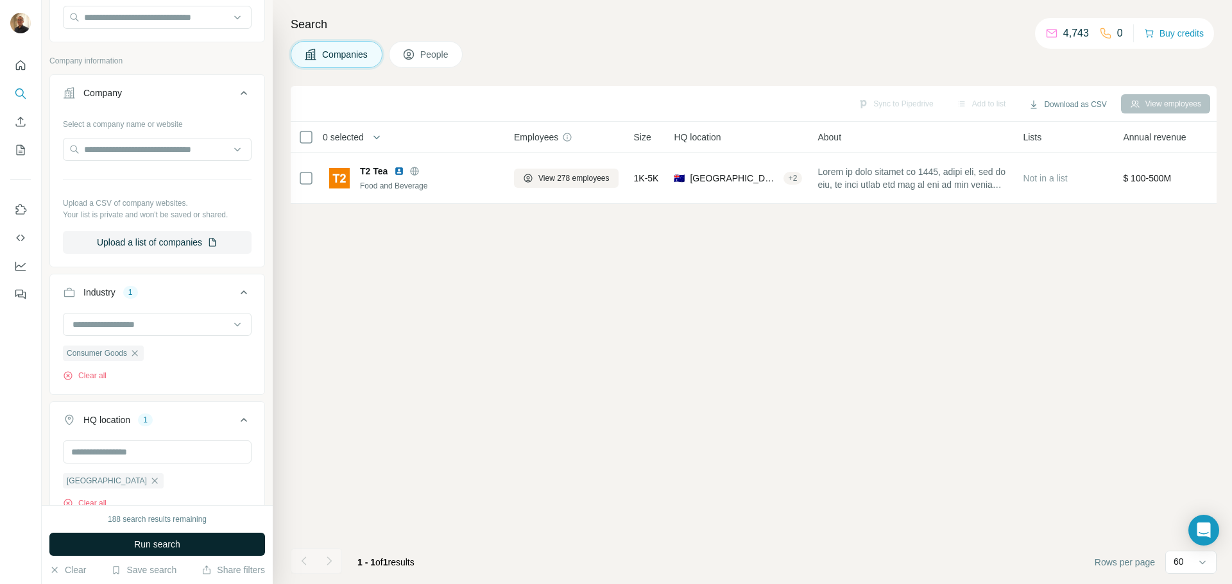
click at [180, 547] on span "Run search" at bounding box center [157, 544] width 46 height 13
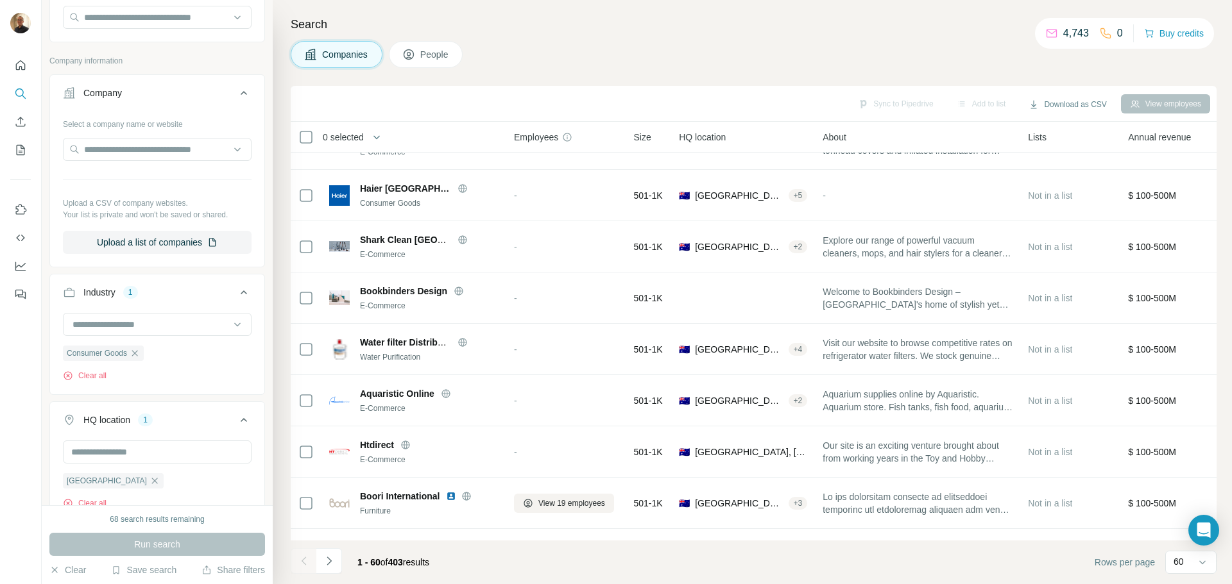
scroll to position [2698, 0]
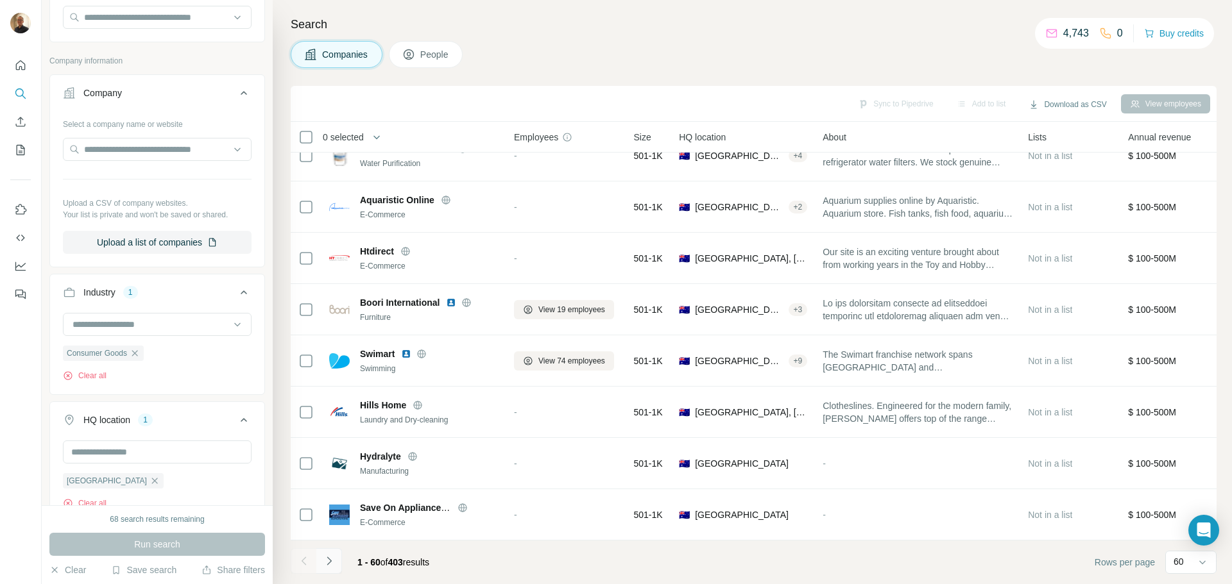
click at [330, 559] on icon "Navigate to next page" at bounding box center [329, 561] width 13 height 13
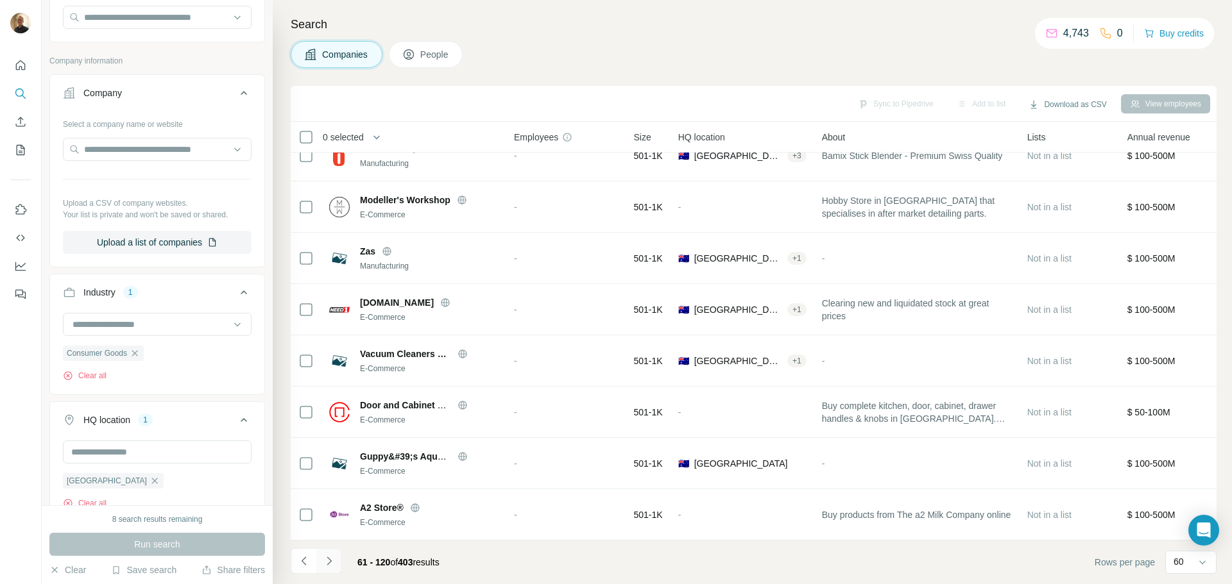
click at [330, 566] on icon "Navigate to next page" at bounding box center [329, 561] width 13 height 13
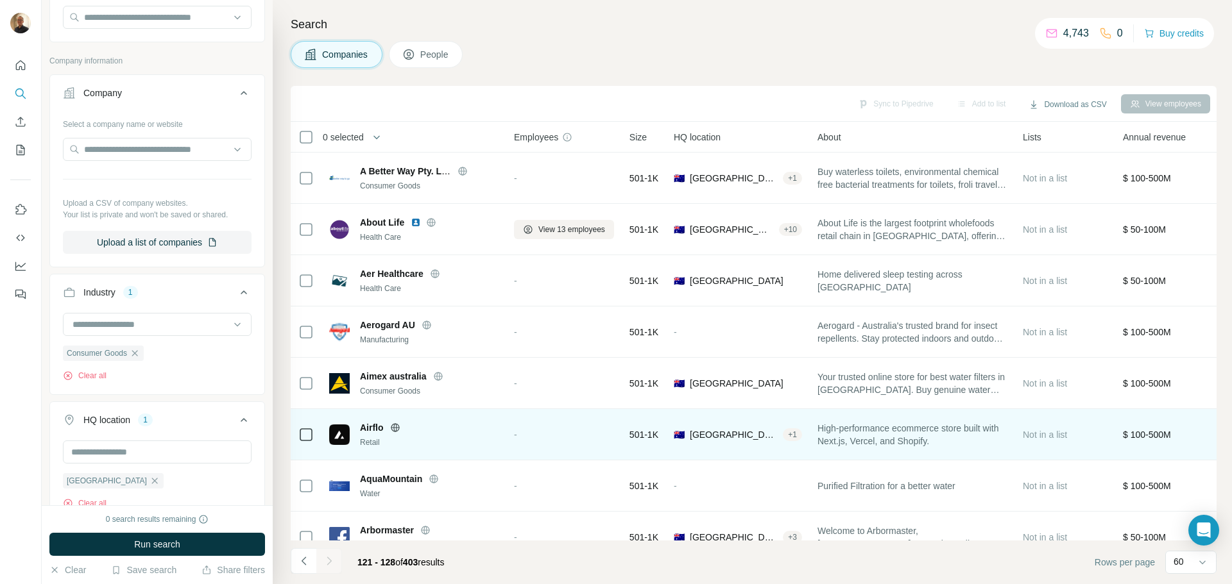
scroll to position [29, 0]
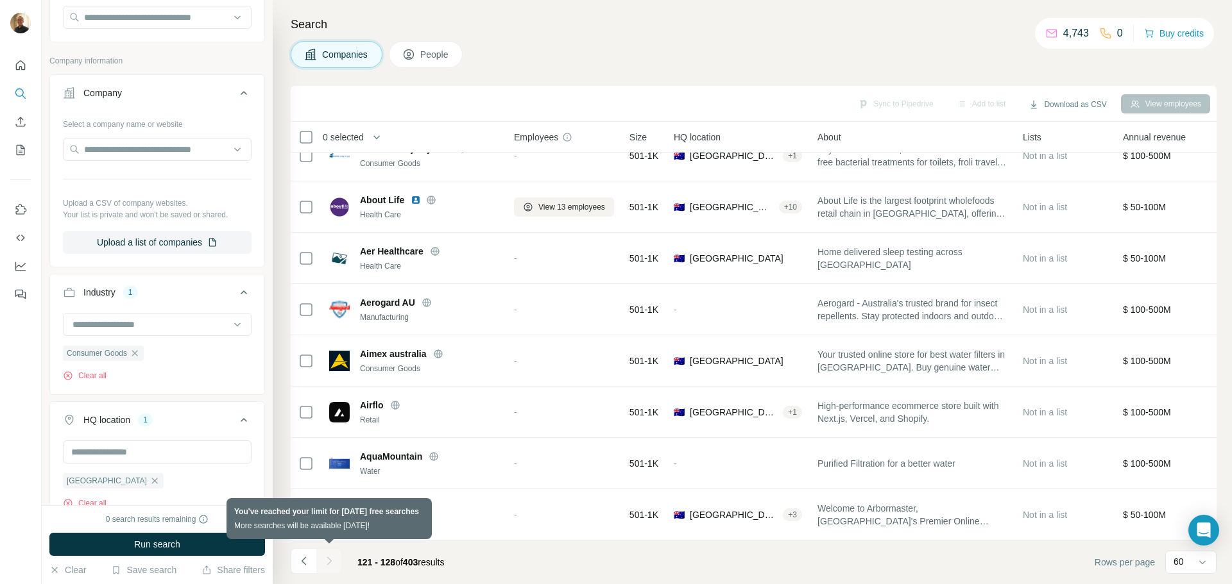
click at [324, 565] on div at bounding box center [329, 562] width 26 height 26
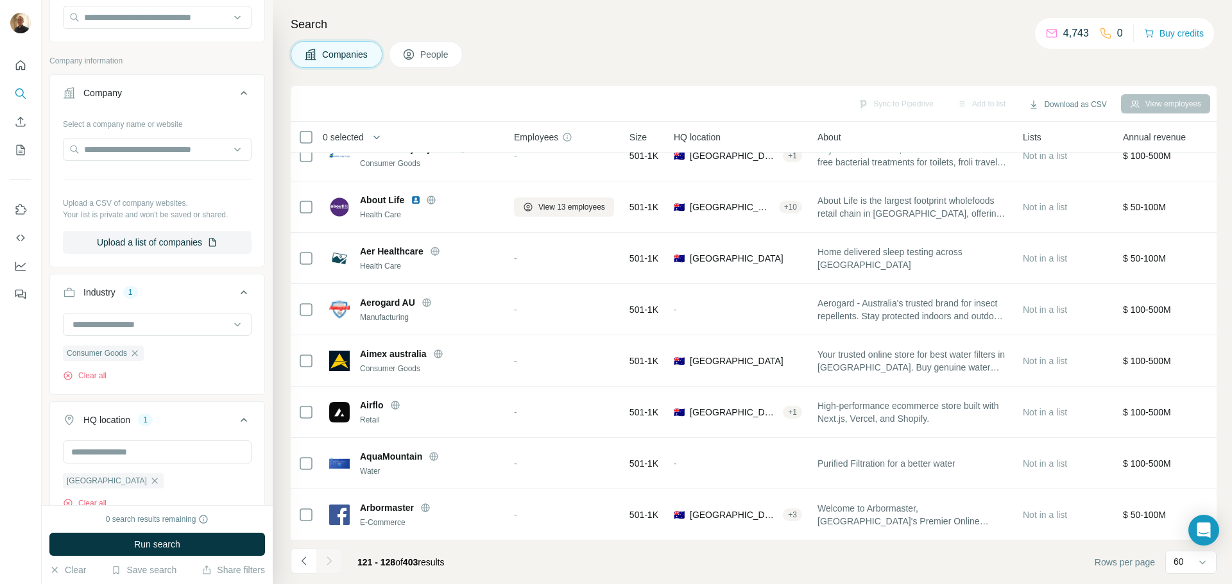
click at [1068, 35] on p "4,743" at bounding box center [1076, 33] width 26 height 15
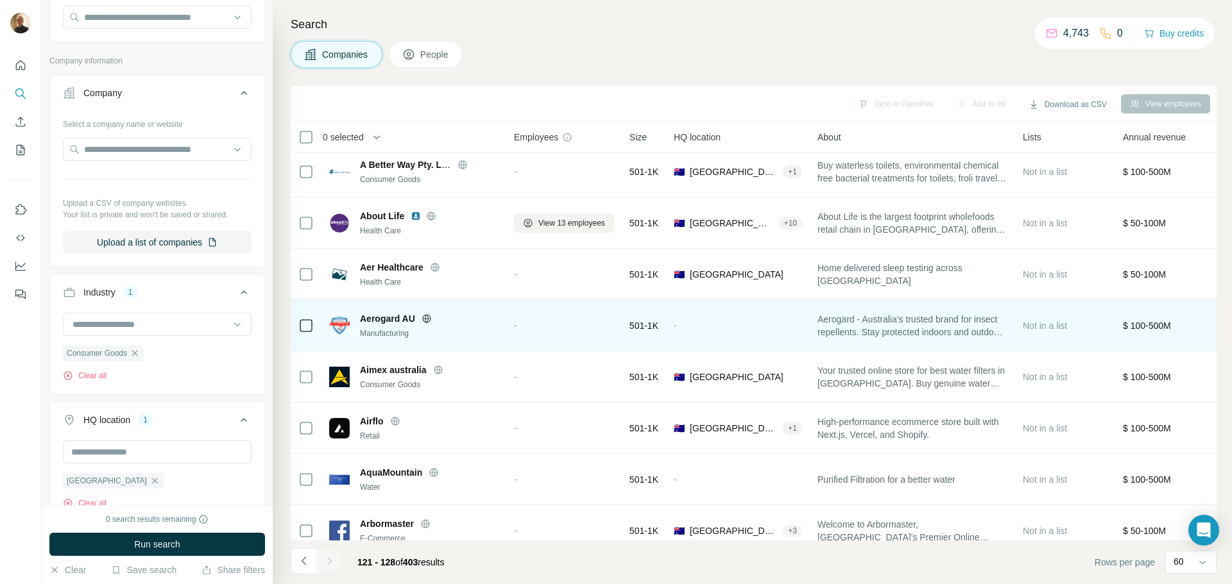
scroll to position [0, 0]
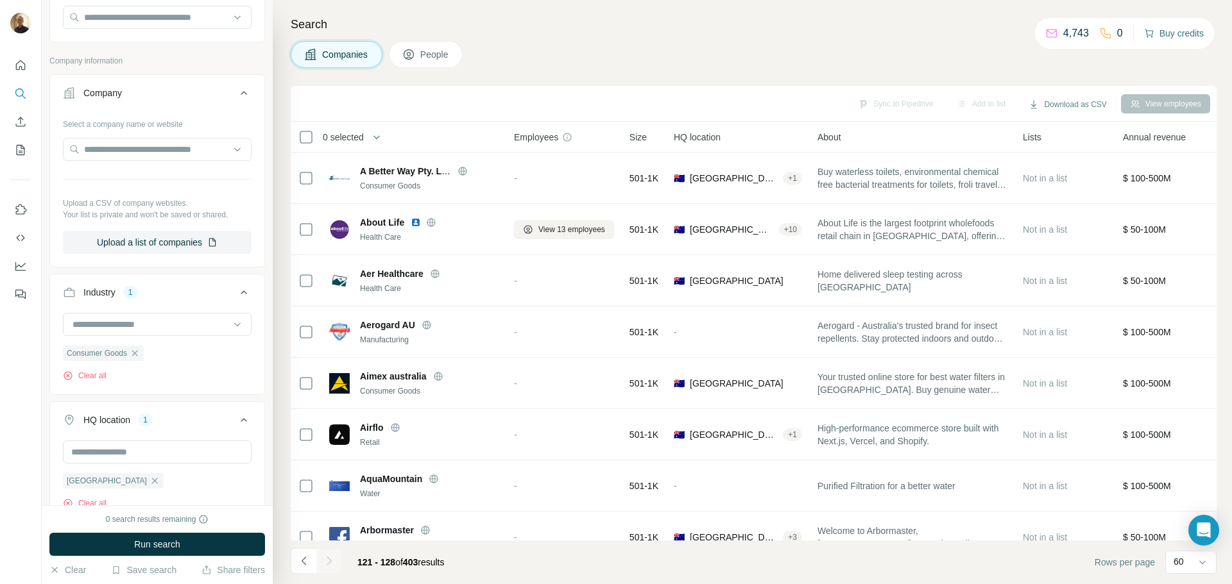
click at [1179, 37] on button "Buy credits" at bounding box center [1174, 33] width 60 height 18
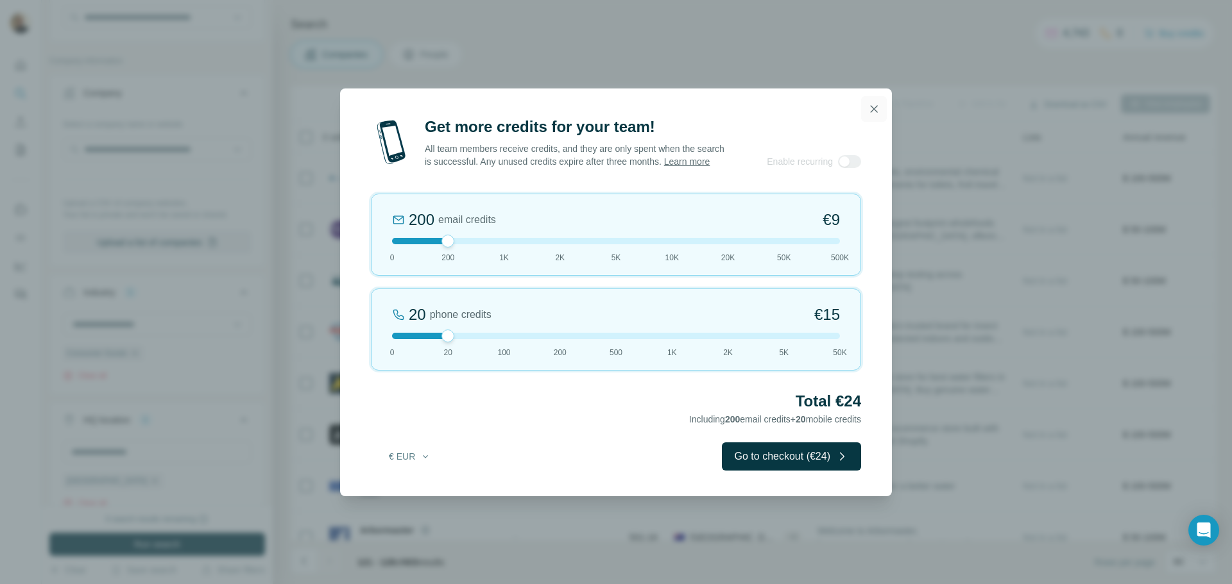
click at [879, 103] on icon "button" at bounding box center [873, 109] width 13 height 13
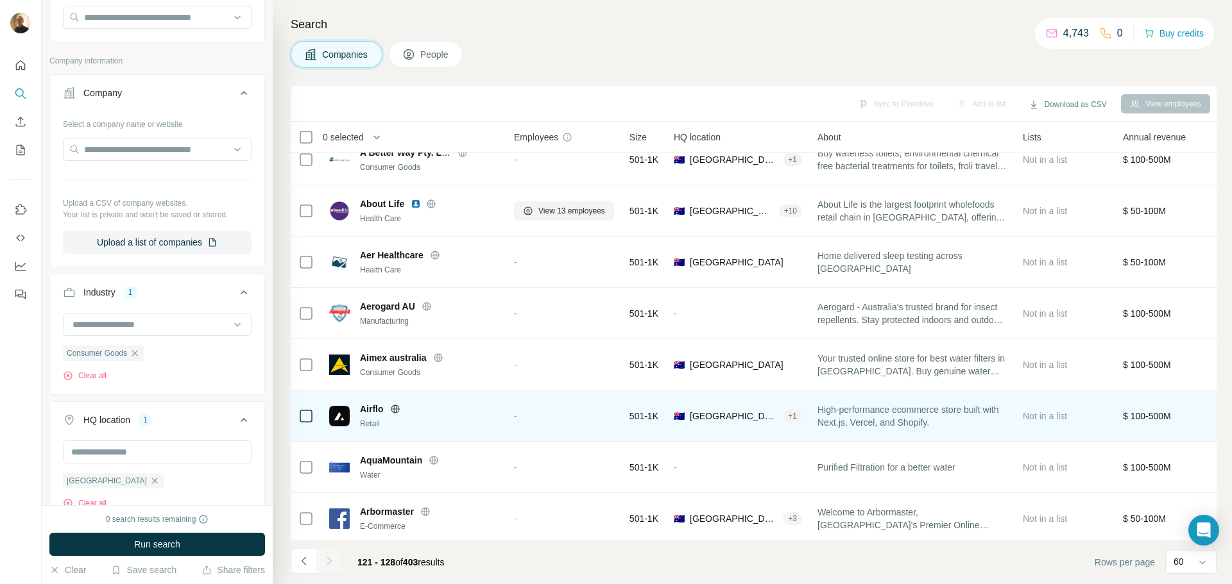
scroll to position [29, 0]
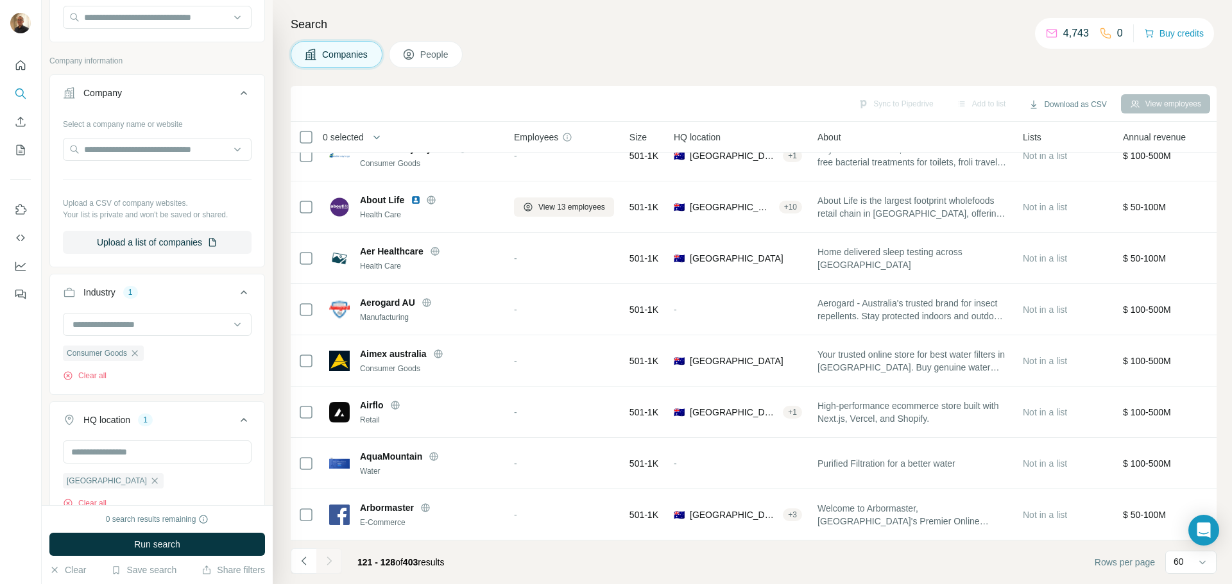
click at [439, 47] on button "People" at bounding box center [426, 54] width 74 height 27
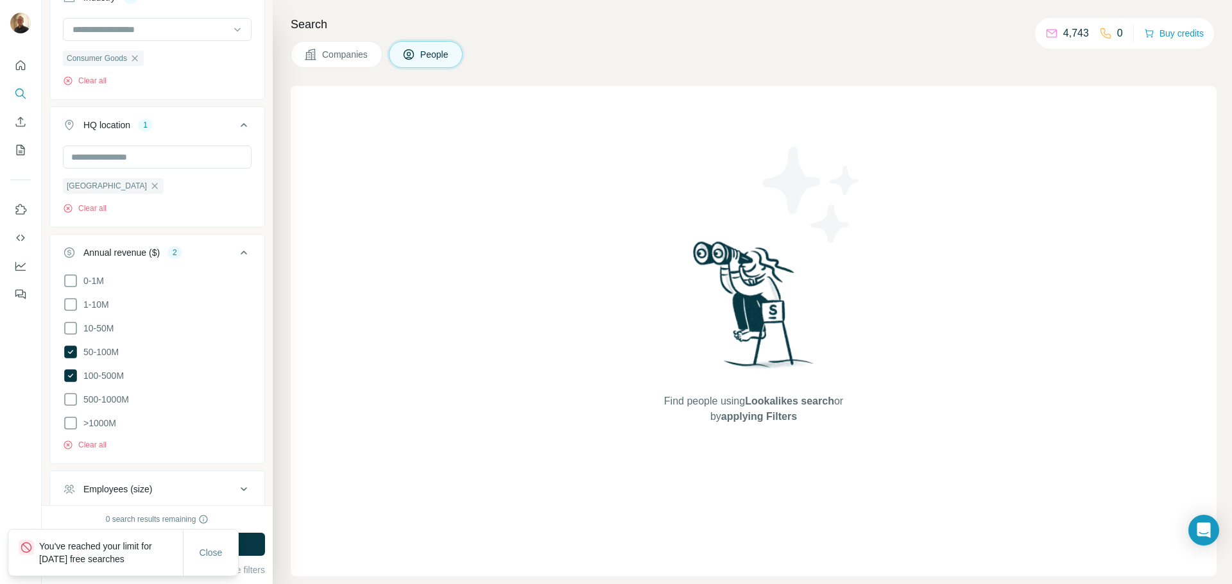
scroll to position [746, 0]
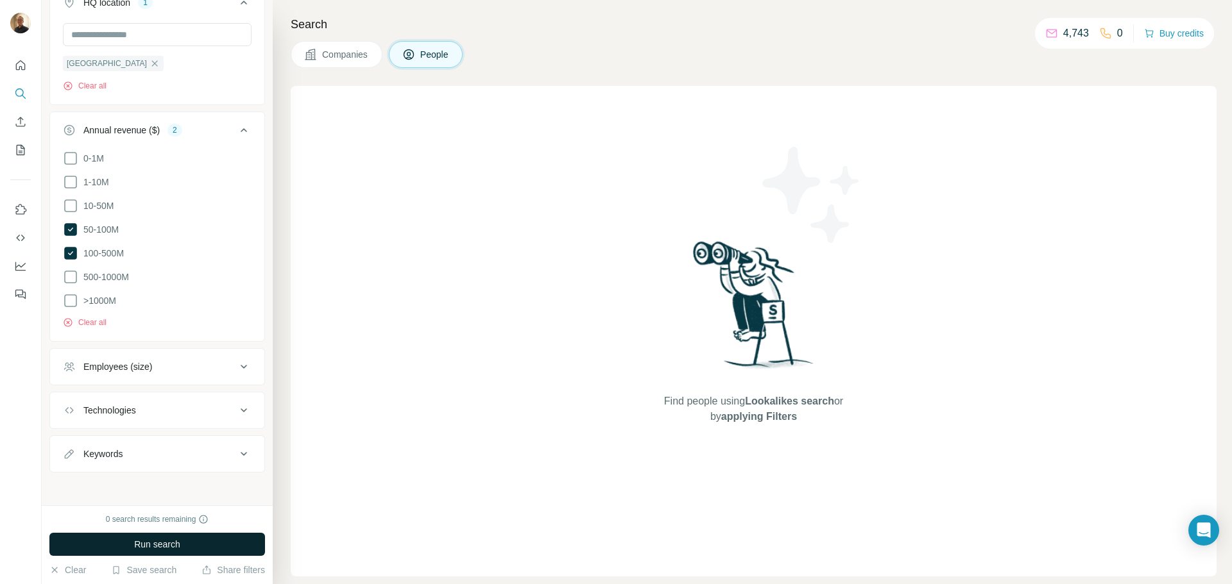
click at [196, 539] on button "Run search" at bounding box center [157, 544] width 216 height 23
click at [635, 298] on div "Find people using Lookalikes search or by applying Filters" at bounding box center [754, 331] width 926 height 491
click at [1069, 41] on div "4,743 0" at bounding box center [1084, 33] width 78 height 18
click at [1072, 35] on p "4,743" at bounding box center [1076, 33] width 26 height 15
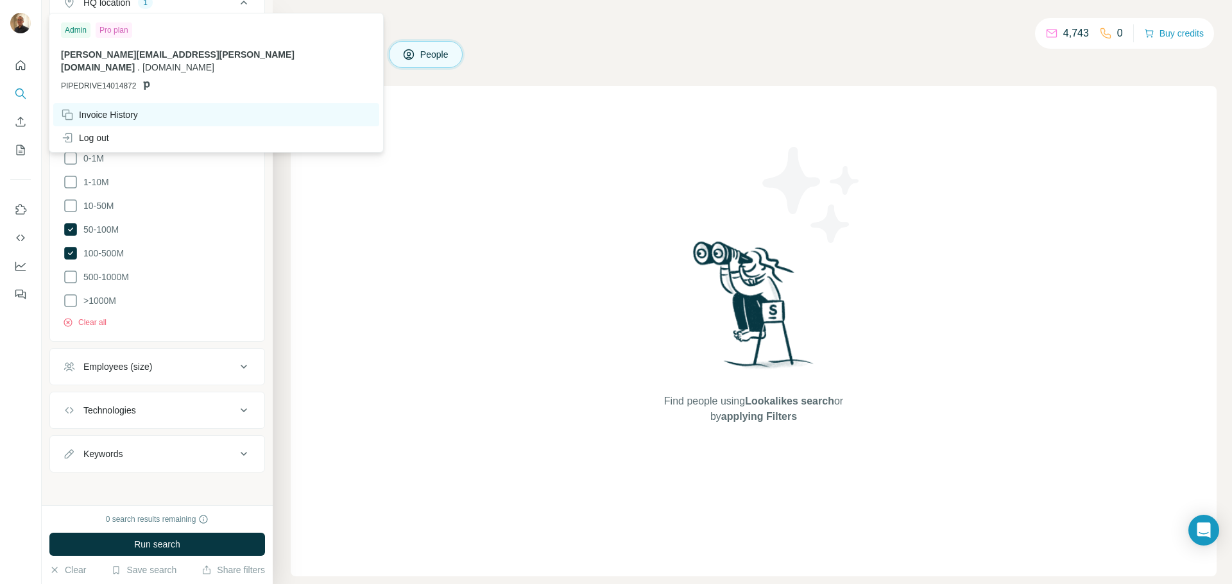
click at [101, 108] on div "Invoice History" at bounding box center [99, 114] width 77 height 13
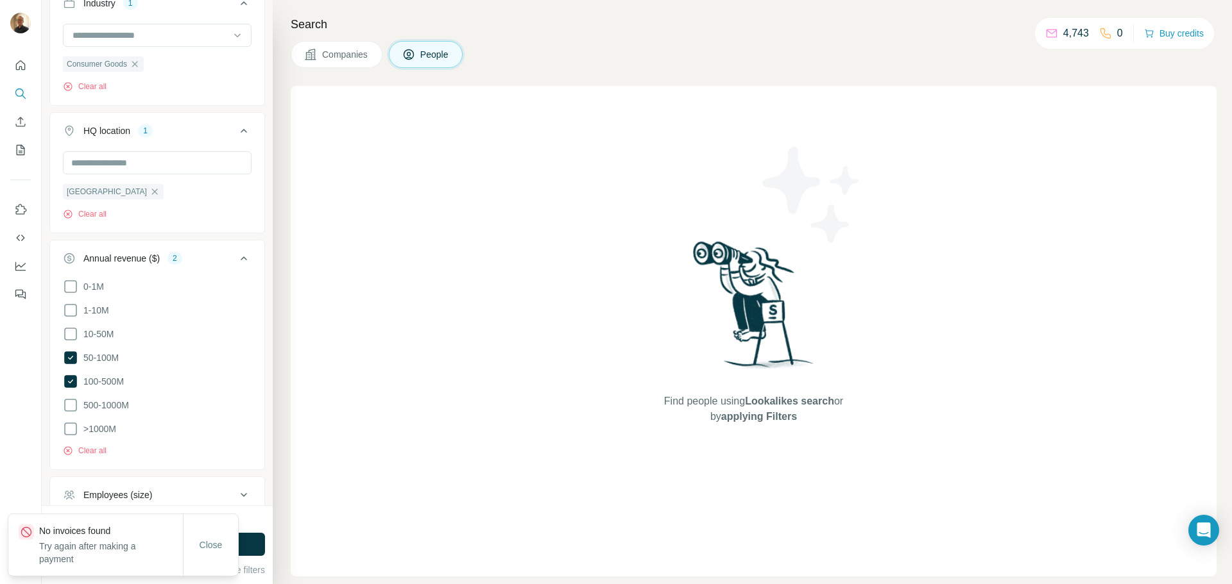
scroll to position [361, 0]
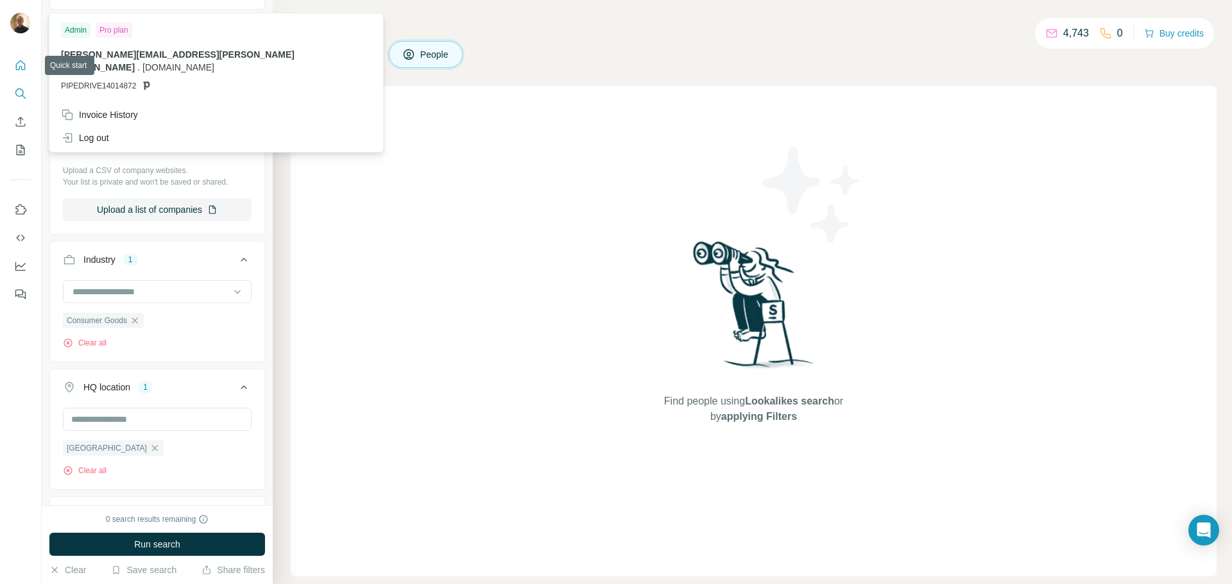
click at [20, 72] on button "Quick start" at bounding box center [20, 65] width 21 height 23
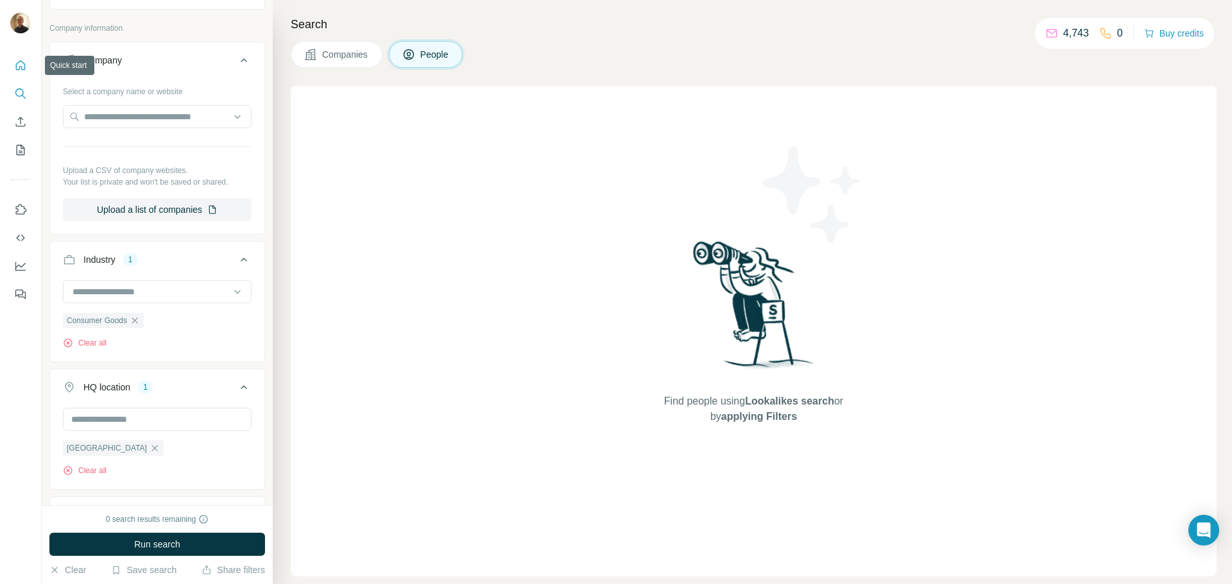
click at [23, 67] on icon "Quick start" at bounding box center [20, 65] width 13 height 13
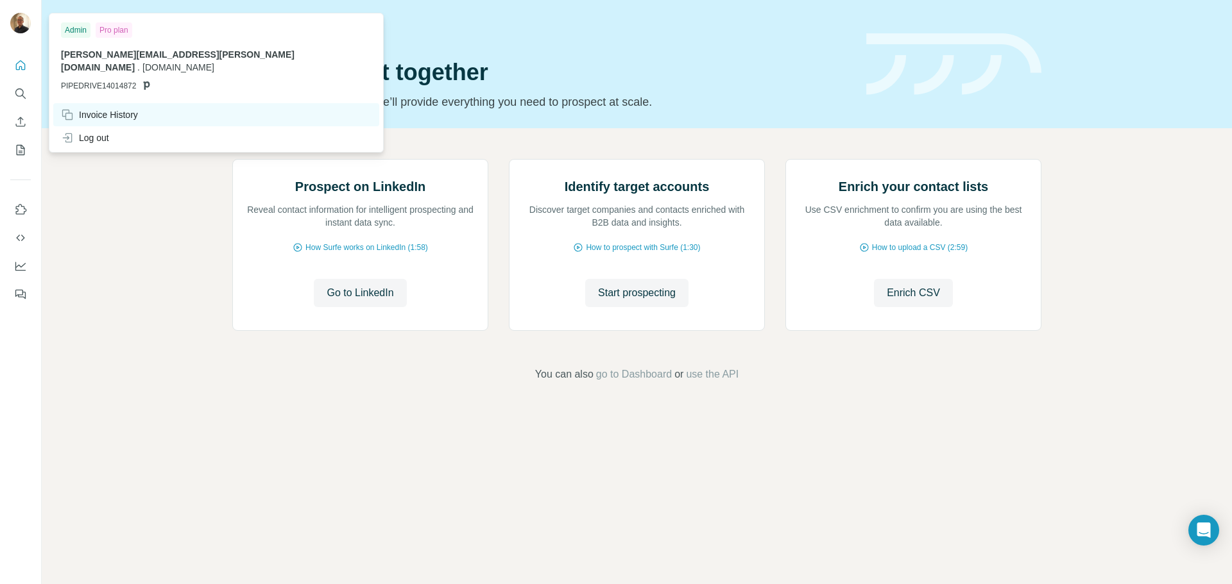
click at [93, 108] on div "Invoice History" at bounding box center [99, 114] width 77 height 13
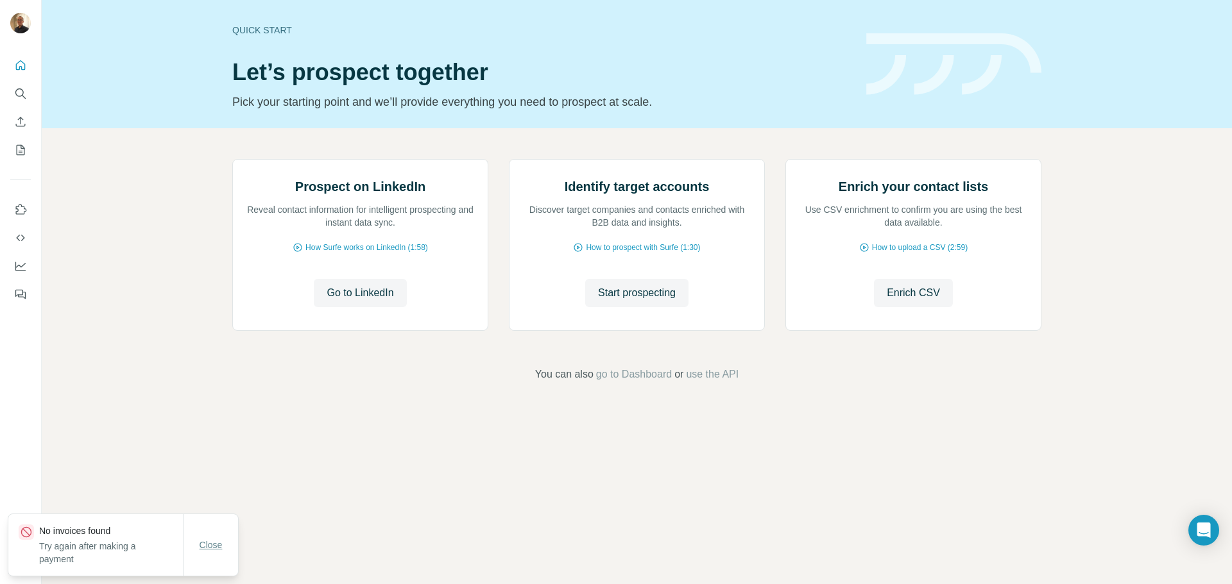
click at [216, 545] on span "Close" at bounding box center [211, 545] width 23 height 13
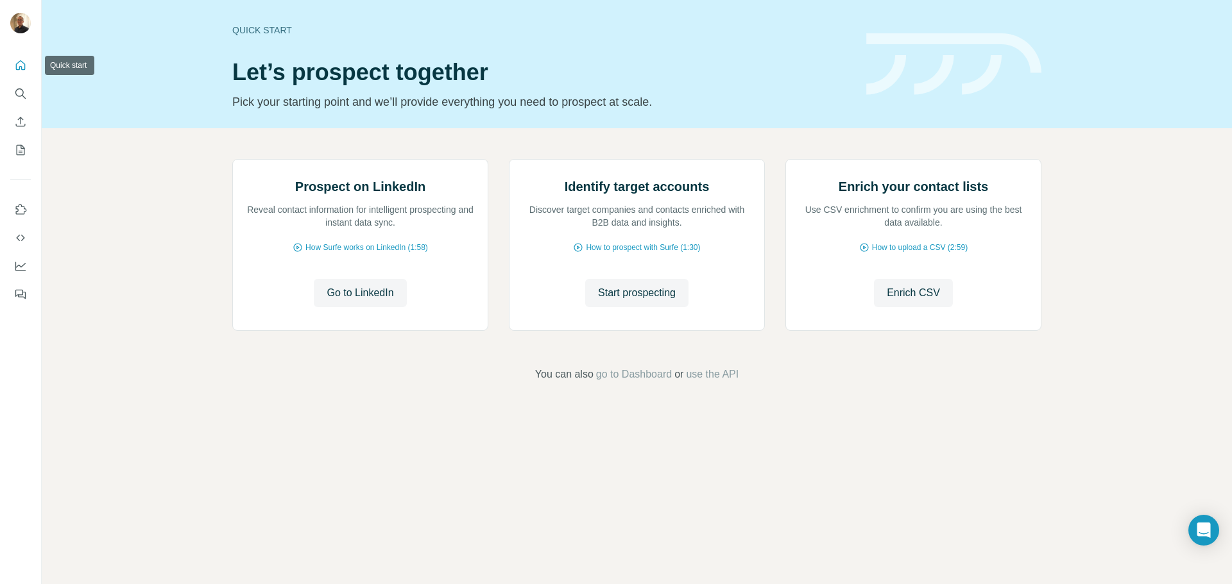
click at [24, 69] on icon "Quick start" at bounding box center [21, 65] width 10 height 10
click at [22, 155] on icon "My lists" at bounding box center [21, 150] width 8 height 10
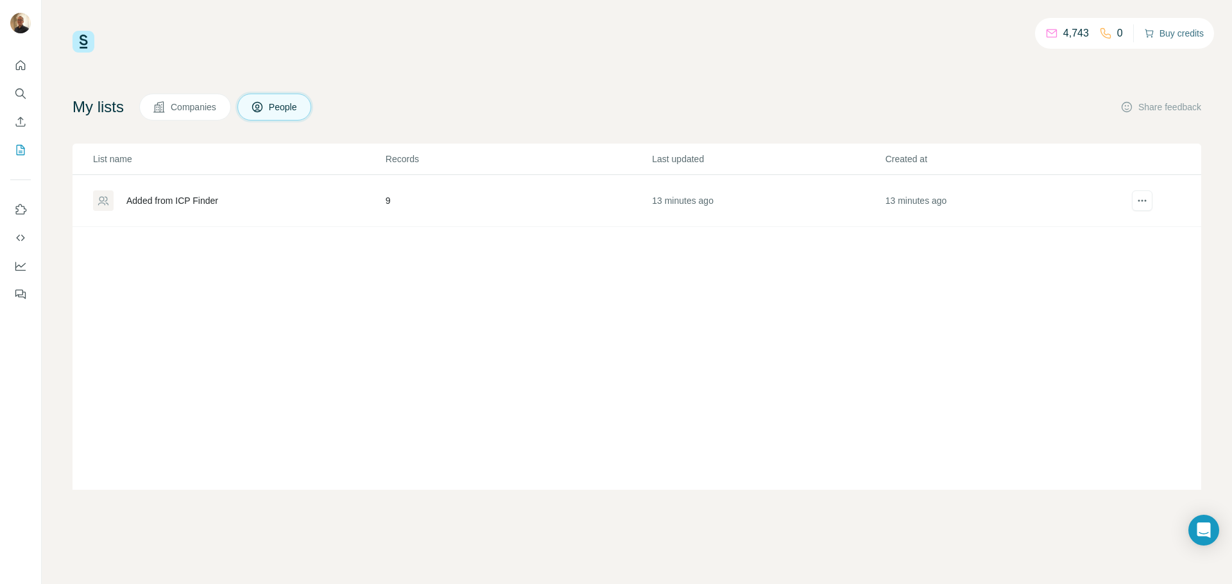
click at [1174, 40] on button "Buy credits" at bounding box center [1174, 33] width 60 height 18
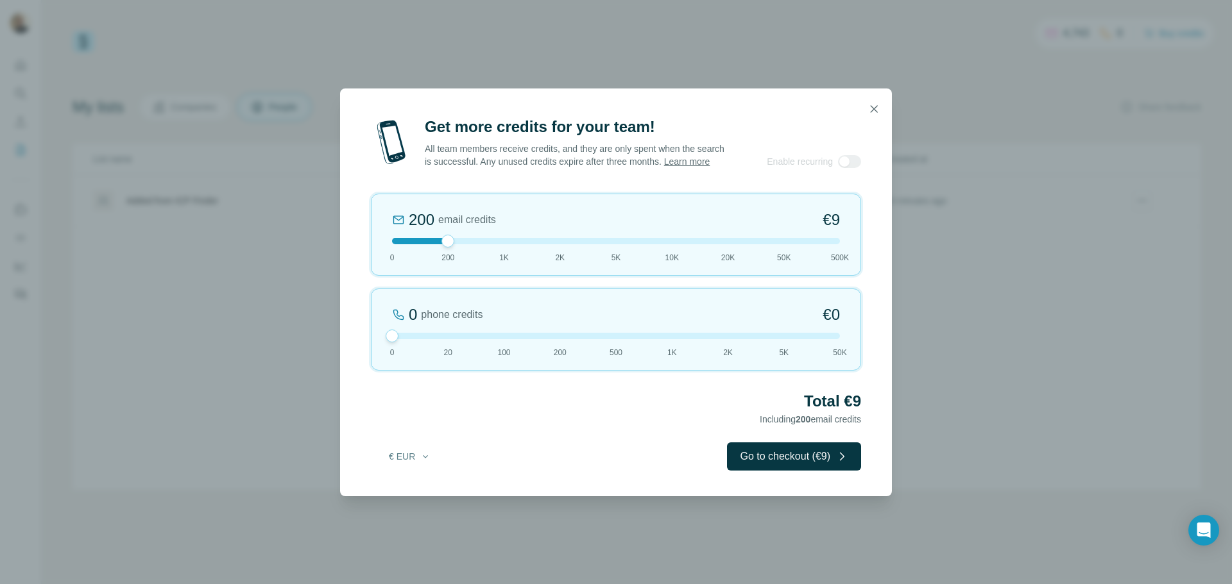
drag, startPoint x: 445, startPoint y: 341, endPoint x: 402, endPoint y: 341, distance: 42.3
click at [402, 339] on div at bounding box center [616, 336] width 448 height 6
drag, startPoint x: 447, startPoint y: 246, endPoint x: 648, endPoint y: 383, distance: 243.4
click at [450, 247] on div at bounding box center [447, 241] width 13 height 13
click at [769, 457] on button "Go to checkout (€9)" at bounding box center [794, 457] width 134 height 28
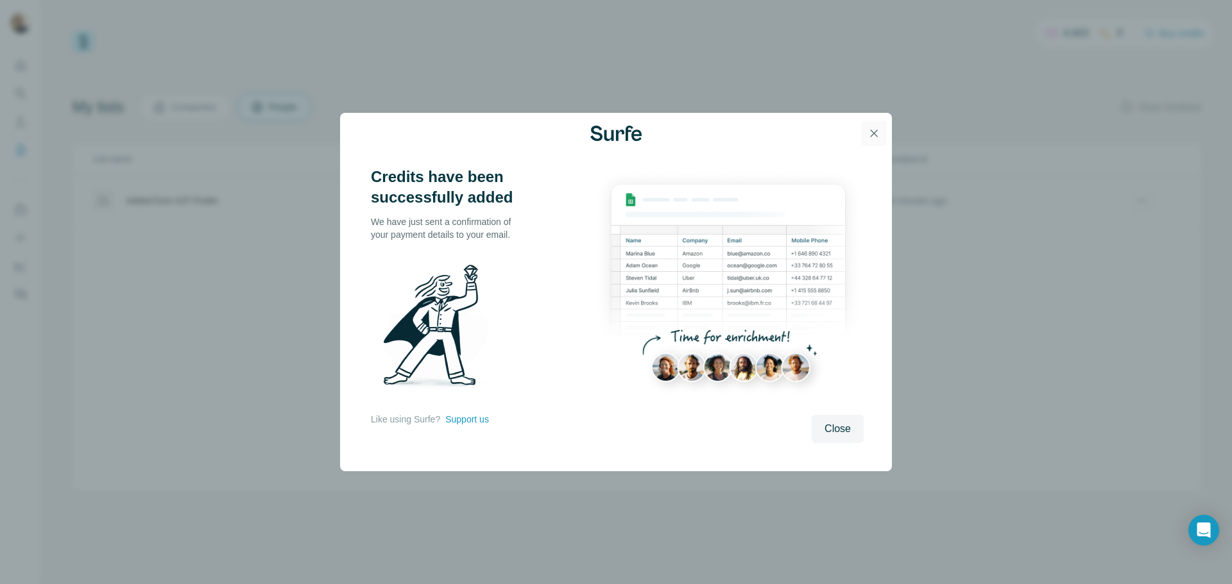
click at [877, 134] on icon "button" at bounding box center [873, 133] width 13 height 13
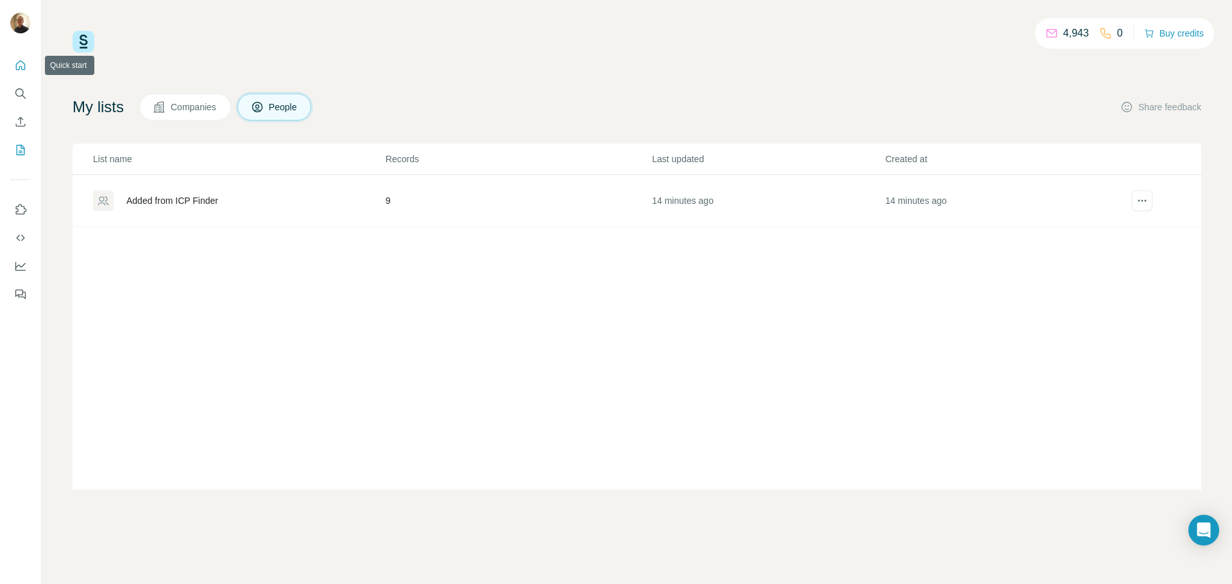
click at [26, 64] on icon "Quick start" at bounding box center [20, 65] width 13 height 13
click at [22, 96] on icon "Search" at bounding box center [20, 93] width 13 height 13
click at [183, 200] on div "Added from ICP Finder" at bounding box center [172, 200] width 92 height 13
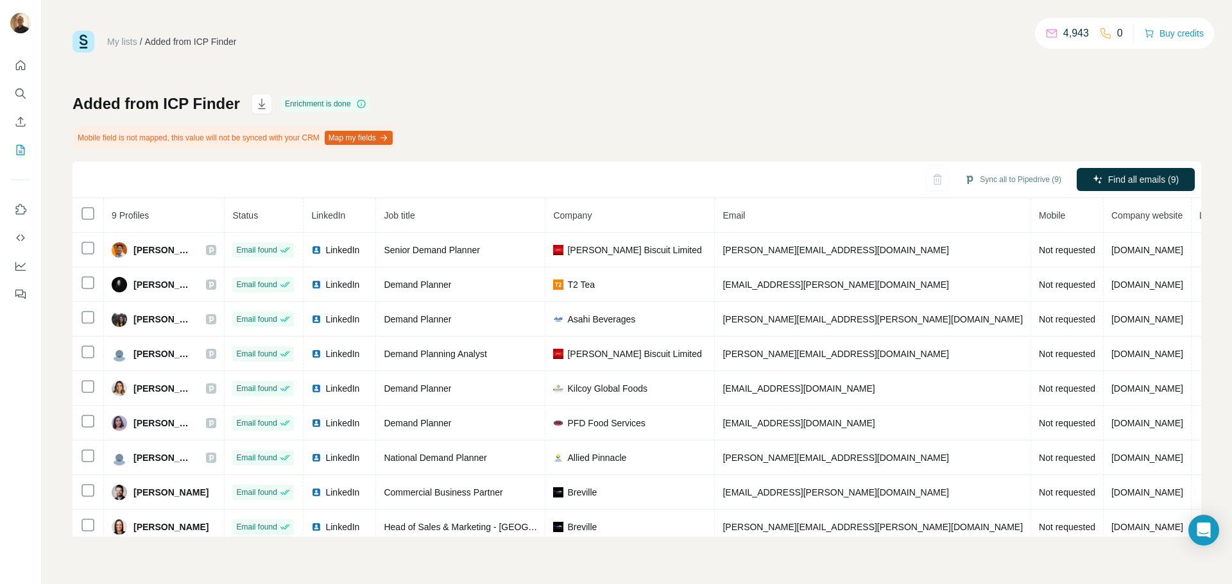
click at [385, 140] on button "Map my fields" at bounding box center [359, 138] width 68 height 14
